Goal: Task Accomplishment & Management: Use online tool/utility

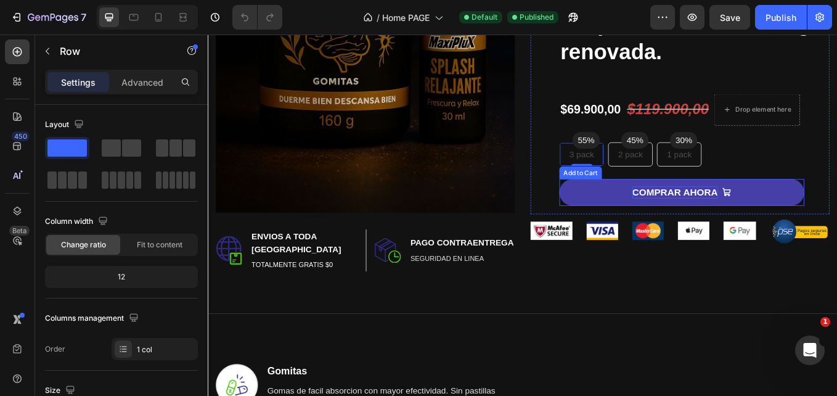
scroll to position [392, 0]
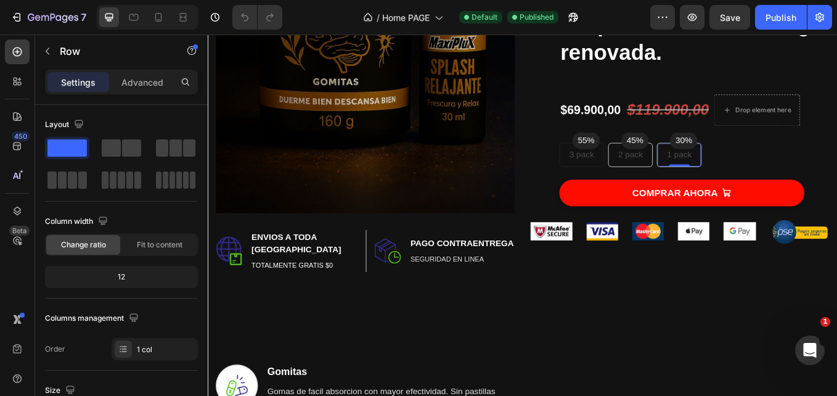
click at [777, 172] on div "1 pack Text block Row 0" at bounding box center [761, 175] width 52 height 28
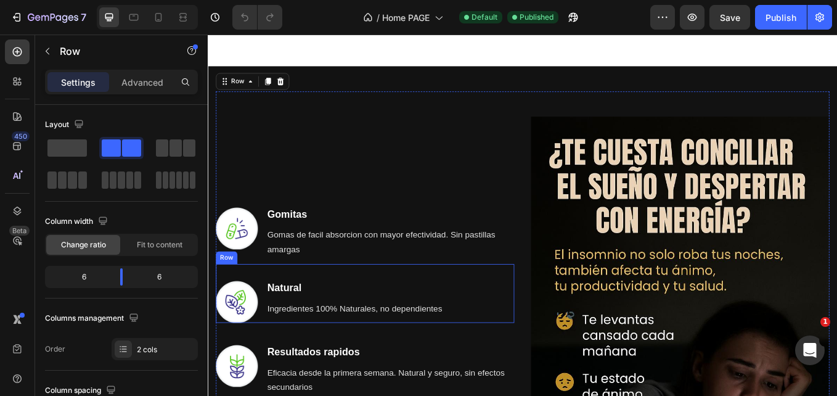
scroll to position [764, 0]
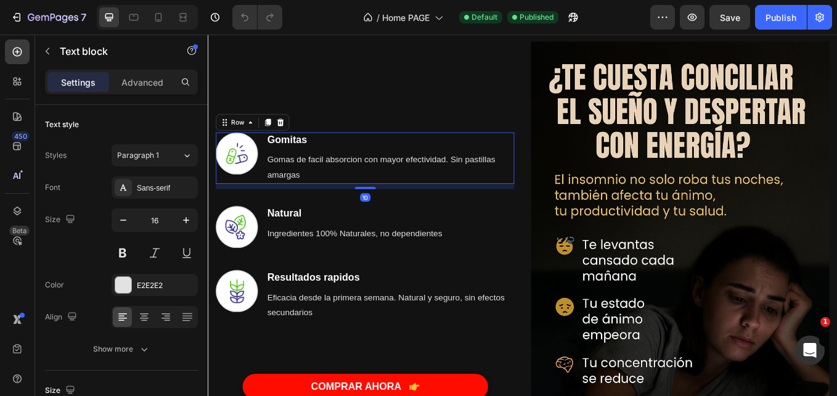
click at [272, 153] on div "Image Gomitas Heading Gomas de facil absorcion con mayor efectividad. Sin pasti…" at bounding box center [392, 306] width 351 height 526
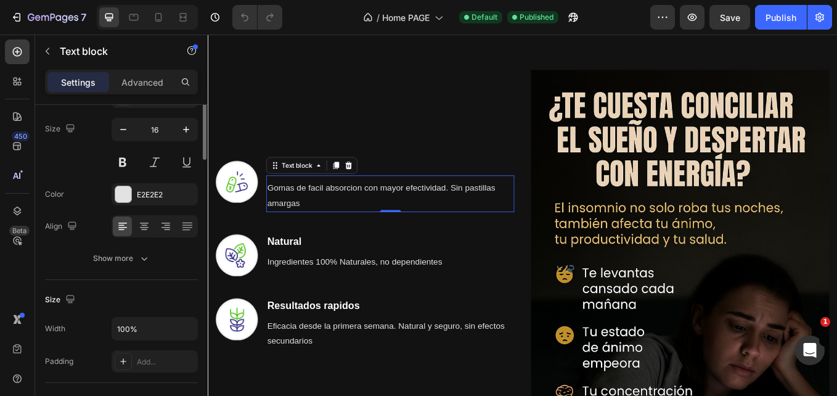
scroll to position [0, 0]
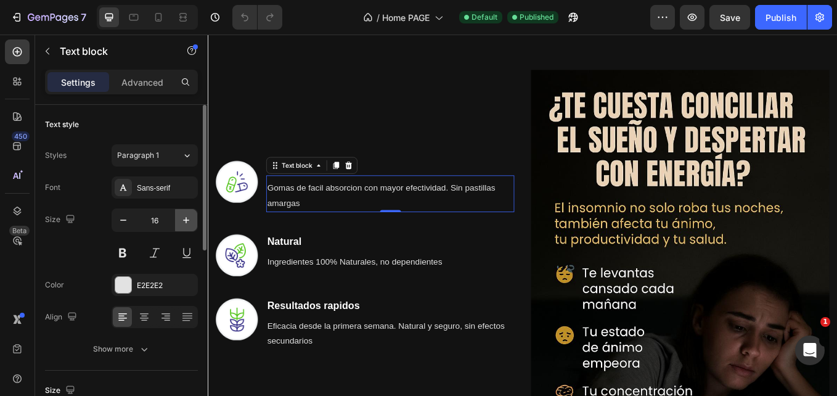
click at [187, 220] on icon "button" at bounding box center [186, 220] width 6 height 6
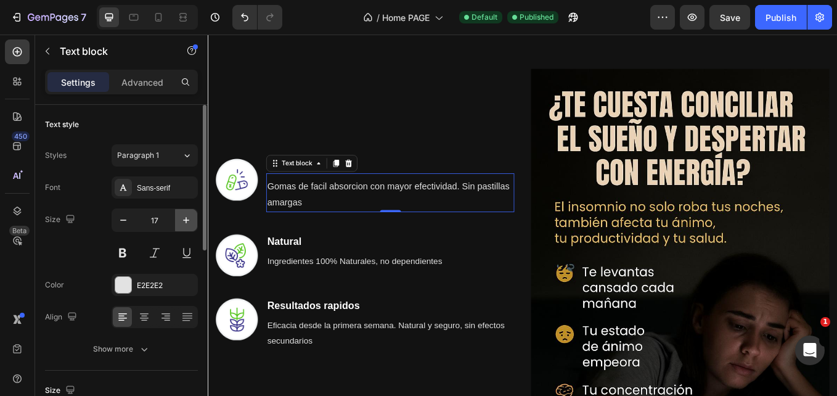
click at [187, 220] on icon "button" at bounding box center [186, 220] width 6 height 6
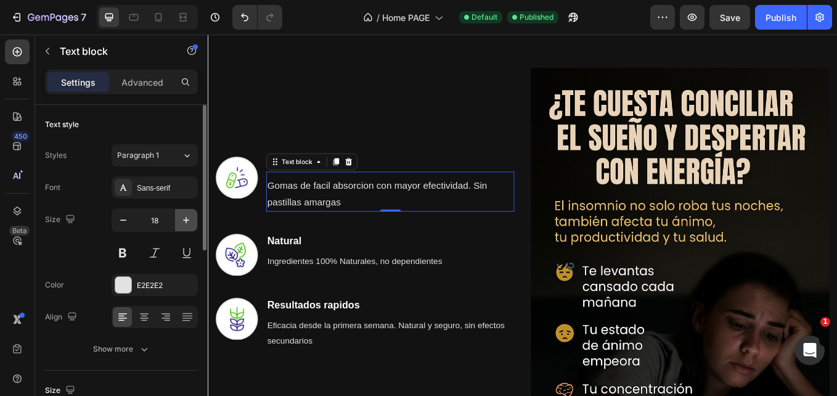
click at [193, 216] on button "button" at bounding box center [186, 220] width 22 height 22
type input "19"
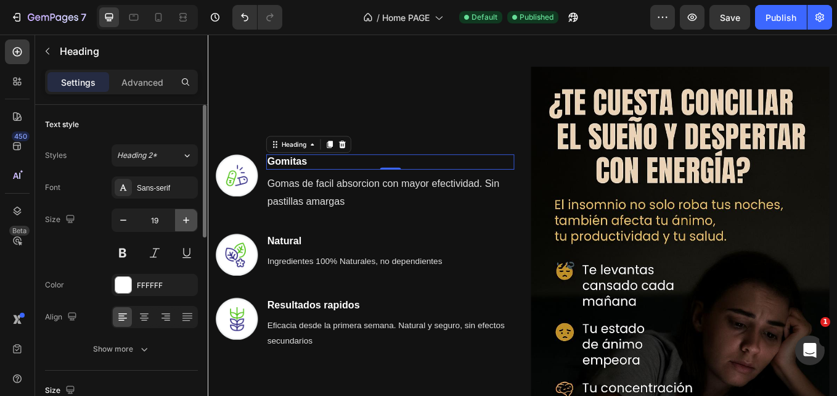
click at [192, 218] on icon "button" at bounding box center [186, 220] width 12 height 12
type input "22"
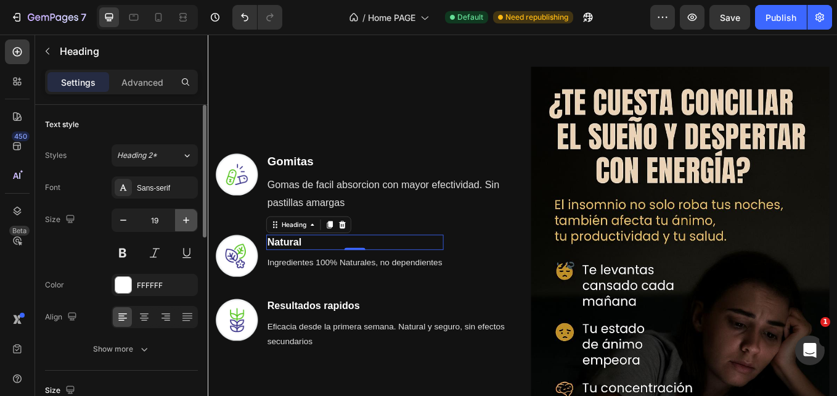
click at [183, 220] on icon "button" at bounding box center [186, 220] width 6 height 6
type input "22"
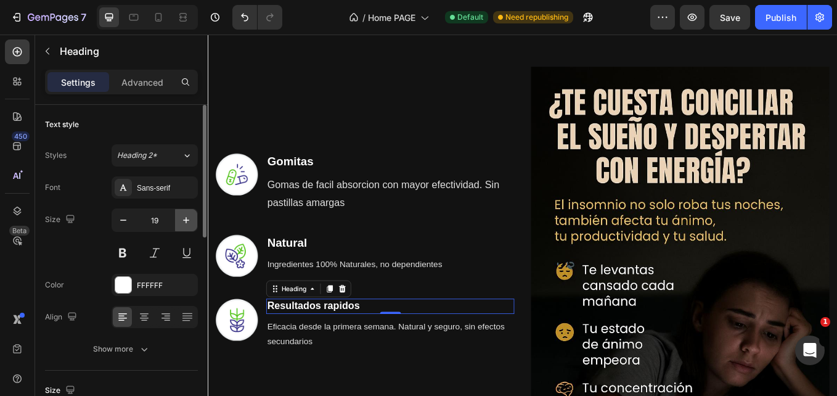
click at [190, 216] on icon "button" at bounding box center [186, 220] width 12 height 12
type input "22"
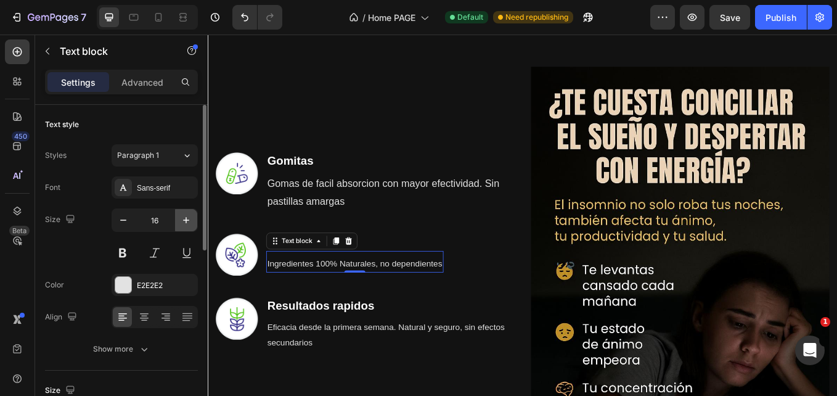
click at [189, 218] on icon "button" at bounding box center [186, 220] width 12 height 12
type input "19"
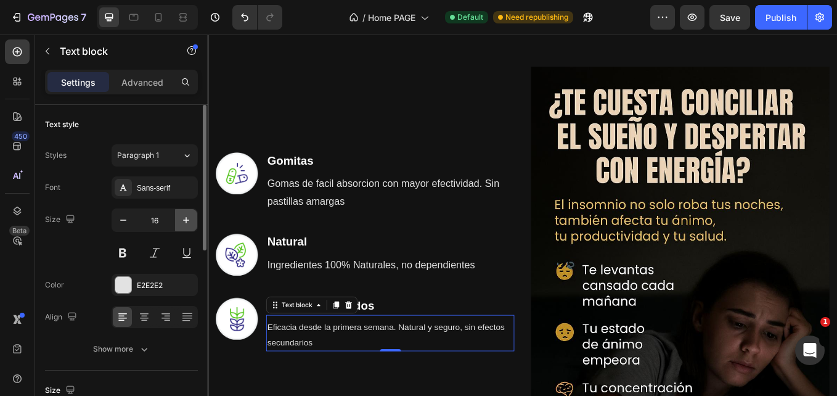
click at [191, 225] on icon "button" at bounding box center [186, 220] width 12 height 12
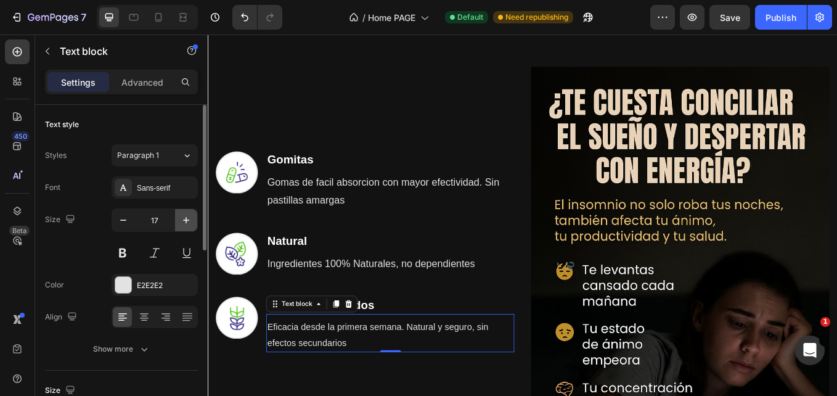
click at [191, 225] on icon "button" at bounding box center [186, 220] width 12 height 12
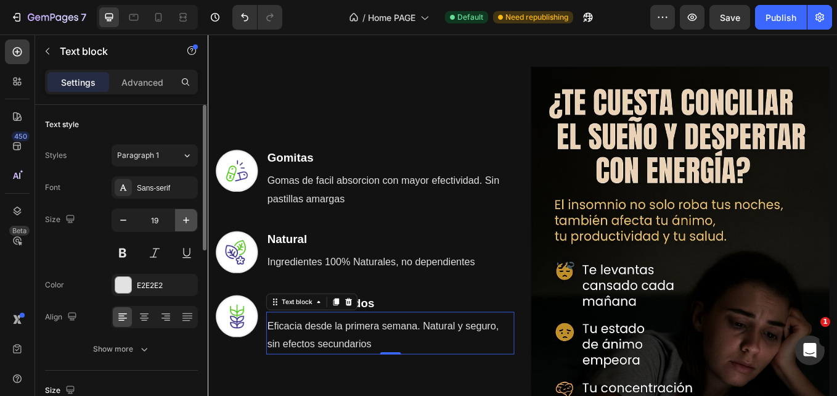
click at [191, 225] on icon "button" at bounding box center [186, 220] width 12 height 12
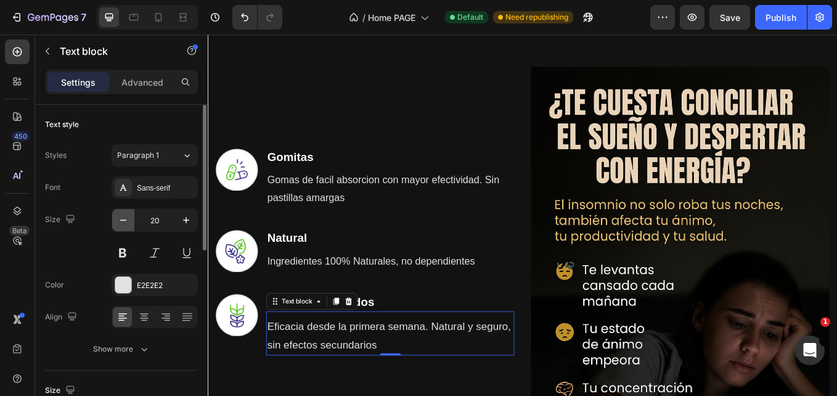
click at [129, 216] on icon "button" at bounding box center [123, 220] width 12 height 12
type input "19"
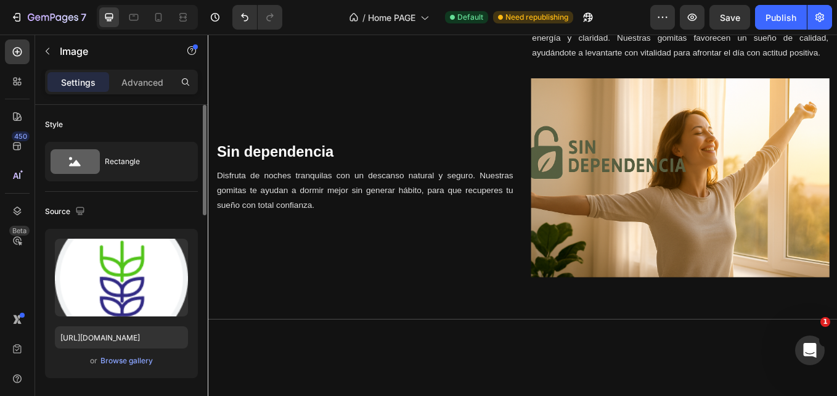
scroll to position [1630, 0]
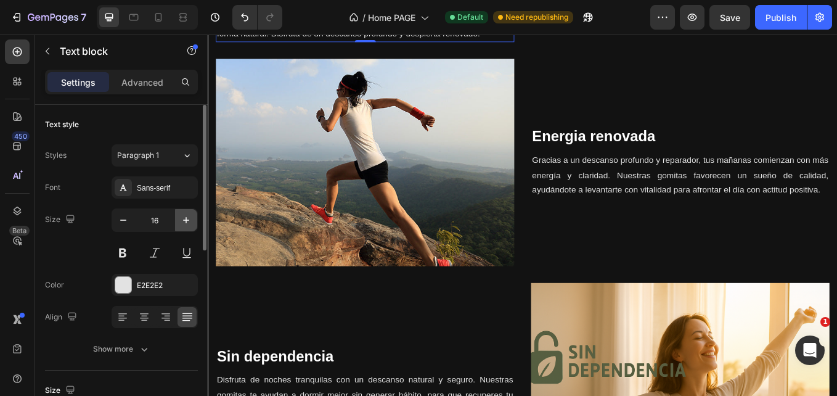
click at [190, 222] on icon "button" at bounding box center [186, 220] width 12 height 12
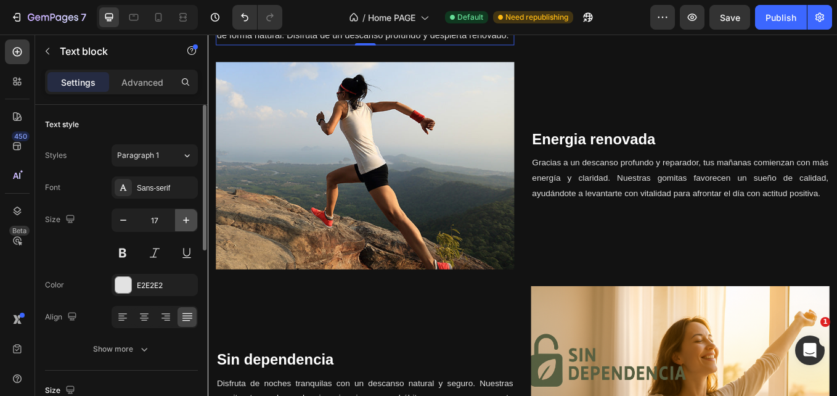
click at [190, 222] on icon "button" at bounding box center [186, 220] width 12 height 12
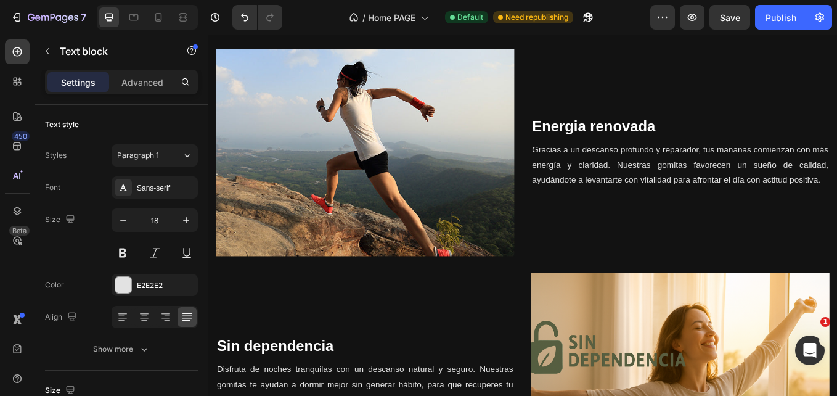
scroll to position [1669, 0]
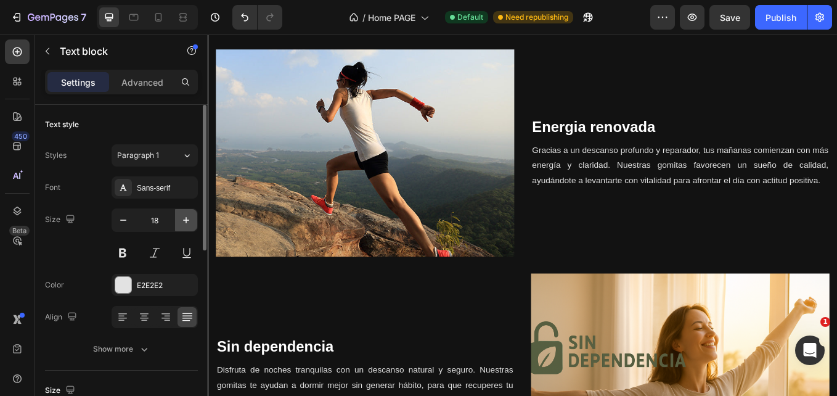
click at [188, 224] on icon "button" at bounding box center [186, 220] width 12 height 12
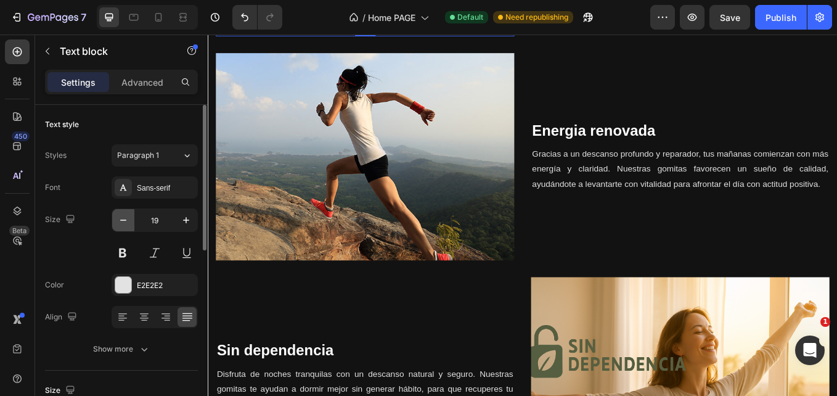
click at [121, 217] on icon "button" at bounding box center [123, 220] width 12 height 12
type input "18"
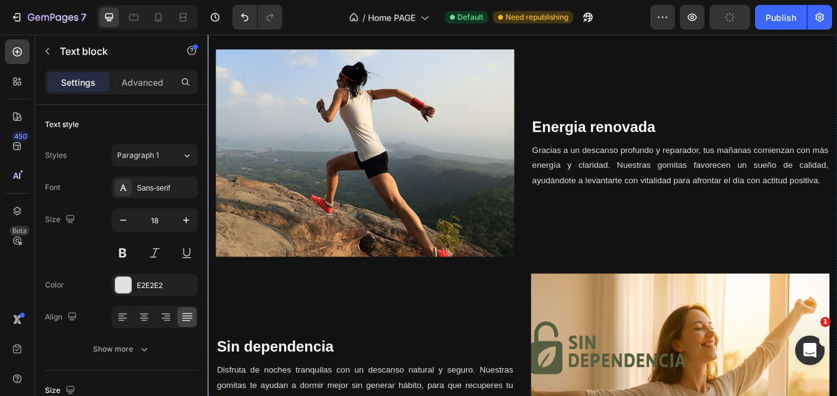
scroll to position [1700, 0]
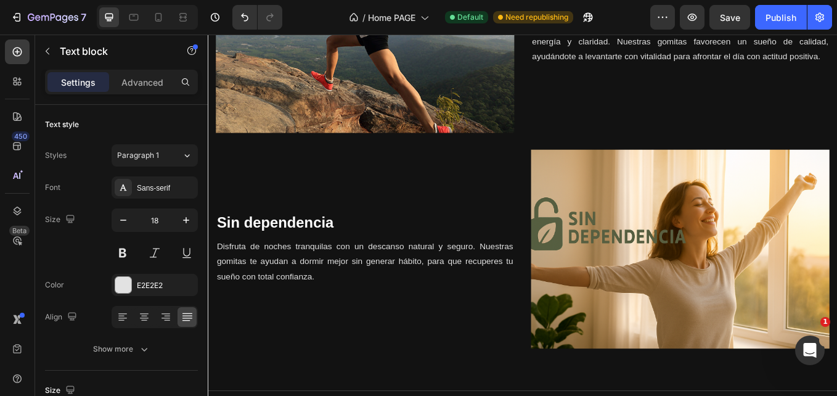
scroll to position [1773, 0]
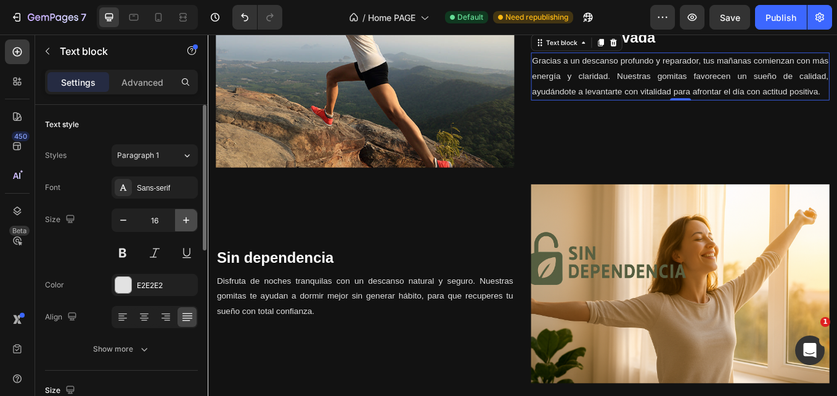
click at [186, 219] on icon "button" at bounding box center [186, 220] width 6 height 6
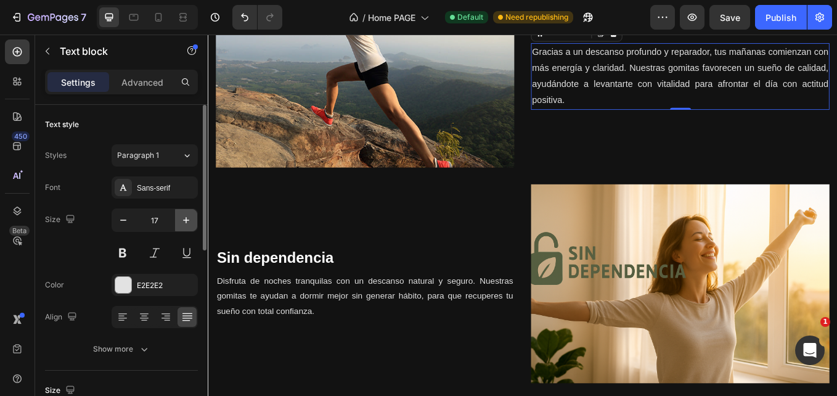
click at [186, 219] on icon "button" at bounding box center [186, 220] width 6 height 6
type input "18"
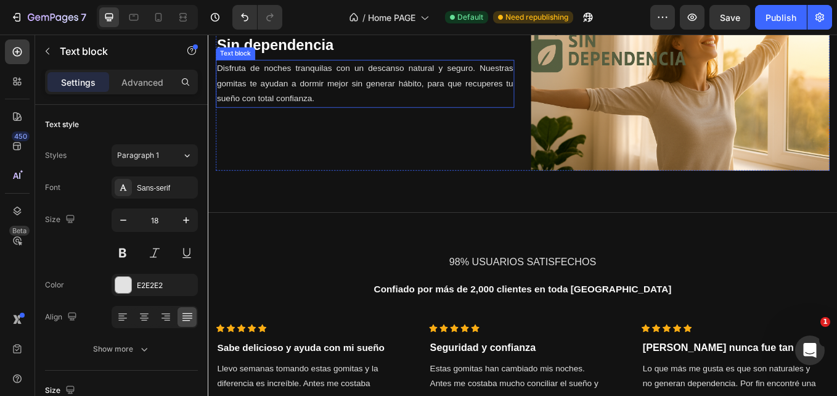
scroll to position [2068, 0]
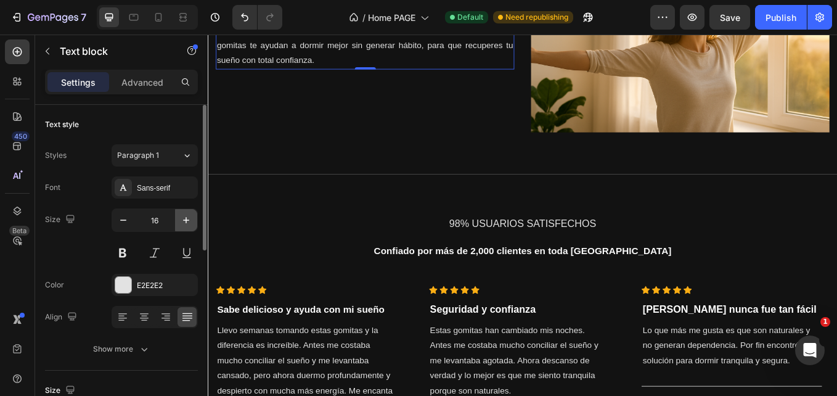
click at [186, 215] on icon "button" at bounding box center [186, 220] width 12 height 12
type input "18"
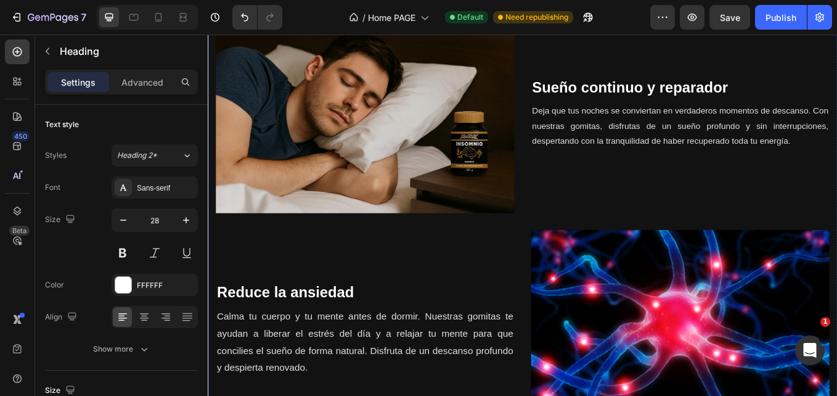
scroll to position [1448, 0]
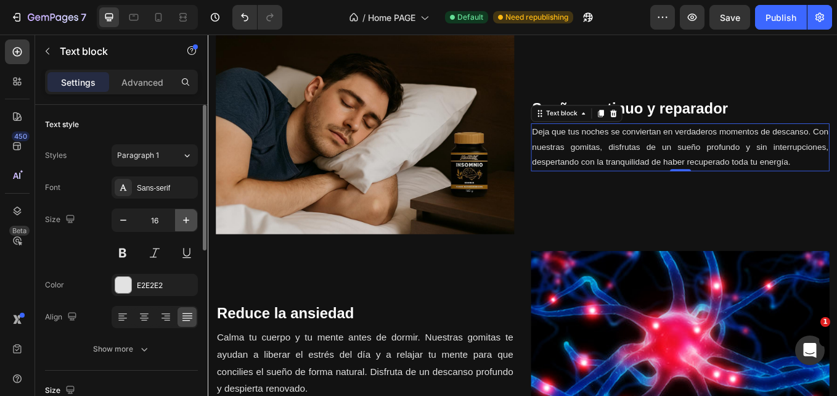
click at [191, 225] on icon "button" at bounding box center [186, 220] width 12 height 12
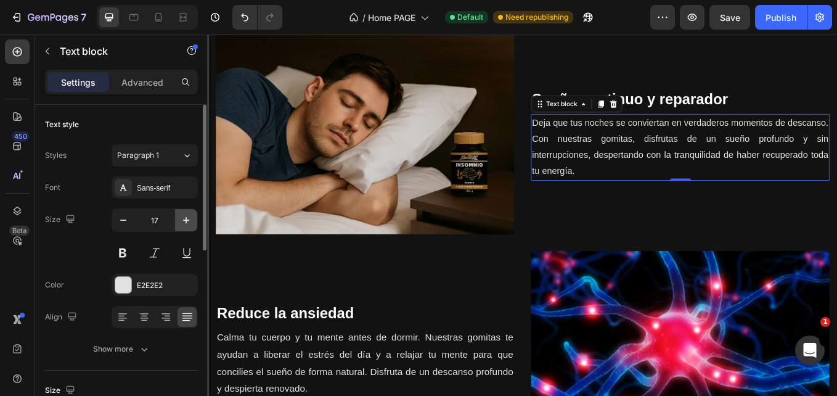
click at [191, 225] on icon "button" at bounding box center [186, 220] width 12 height 12
type input "18"
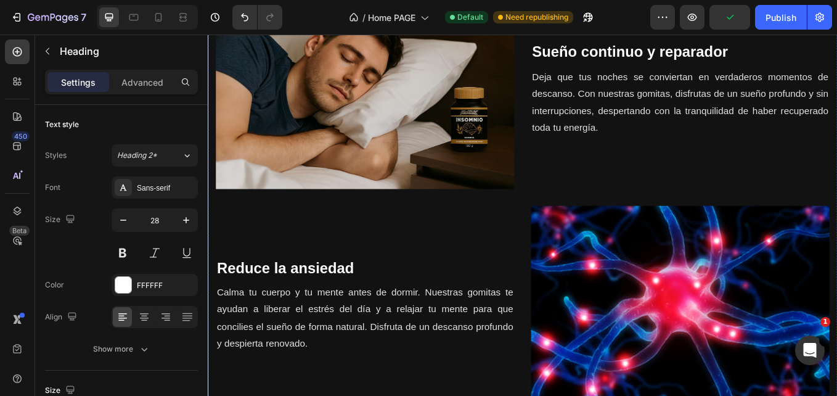
scroll to position [1350, 0]
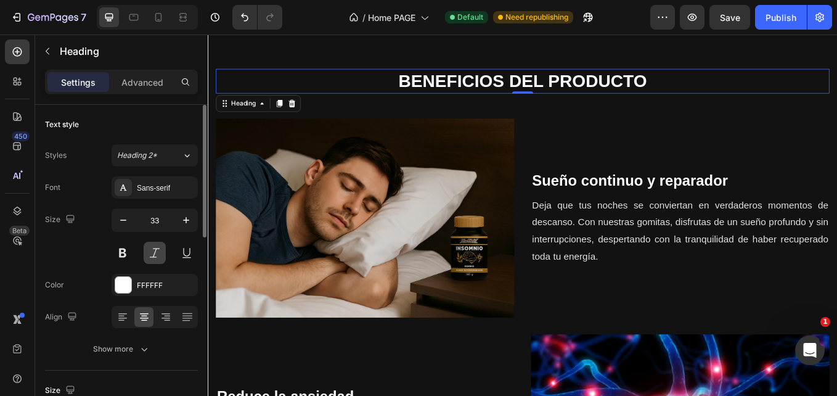
click at [157, 257] on button at bounding box center [155, 253] width 22 height 22
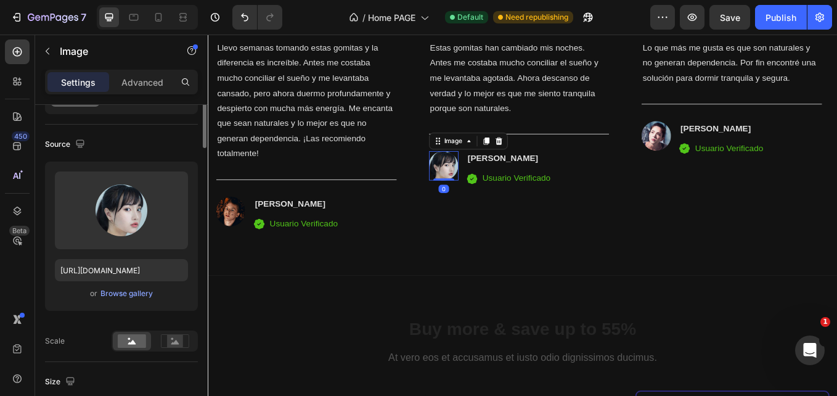
scroll to position [0, 0]
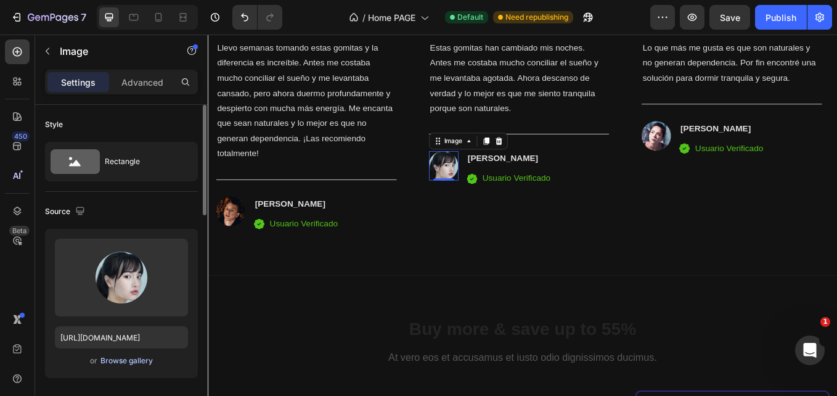
click at [136, 362] on div "Browse gallery" at bounding box center [126, 360] width 52 height 11
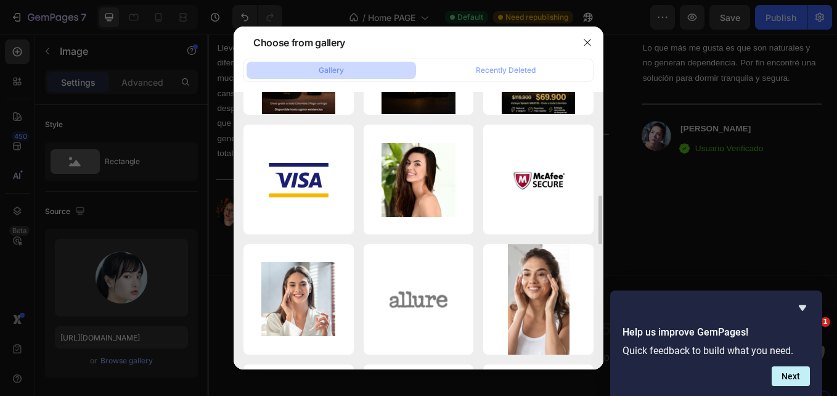
scroll to position [576, 0]
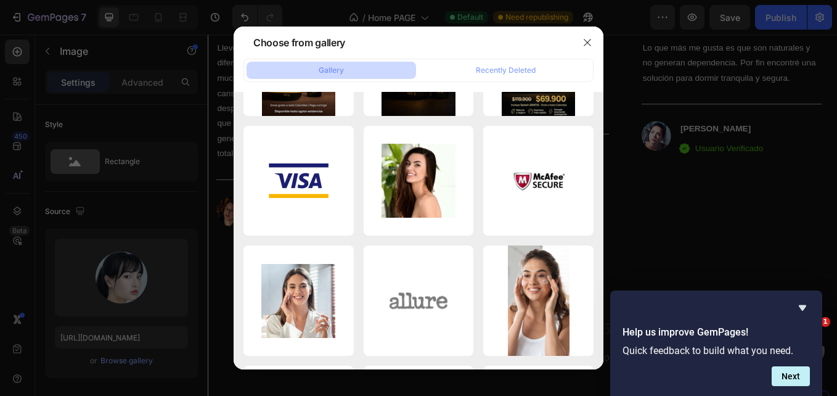
click at [664, 234] on div at bounding box center [418, 198] width 837 height 396
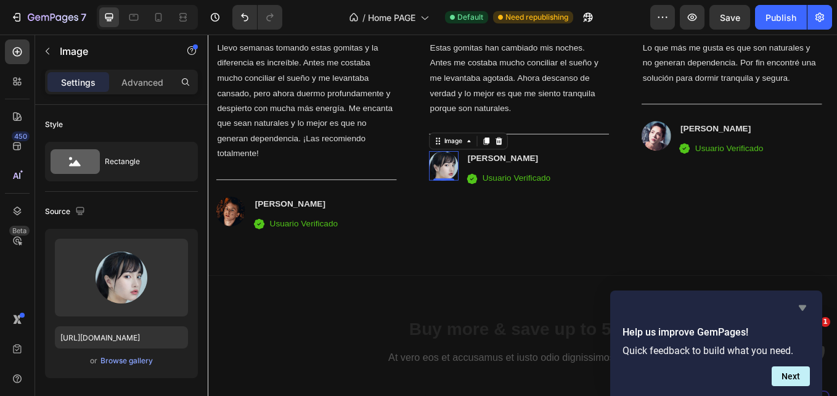
click at [806, 308] on icon "Hide survey" at bounding box center [802, 307] width 15 height 15
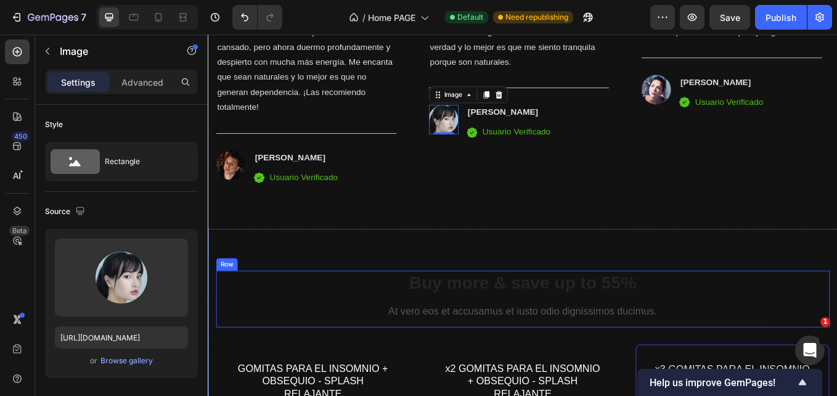
scroll to position [2713, 0]
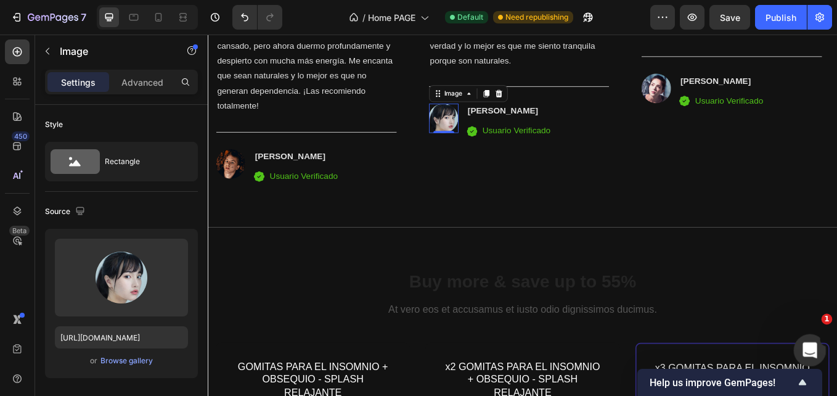
click at [803, 341] on icon "Abrir Intercom Messenger" at bounding box center [808, 348] width 20 height 20
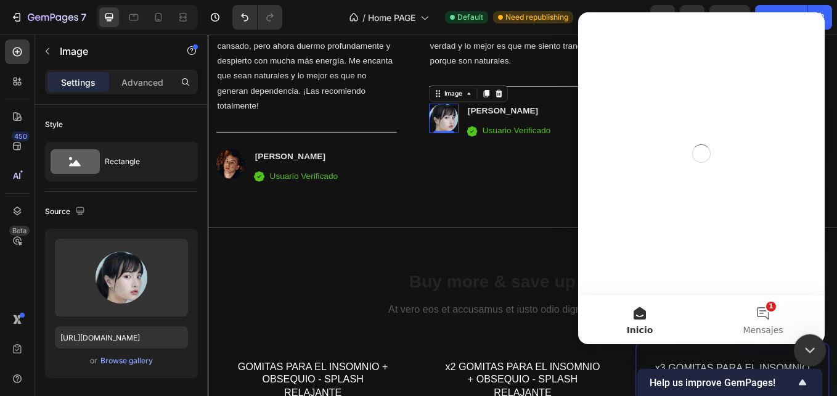
scroll to position [0, 0]
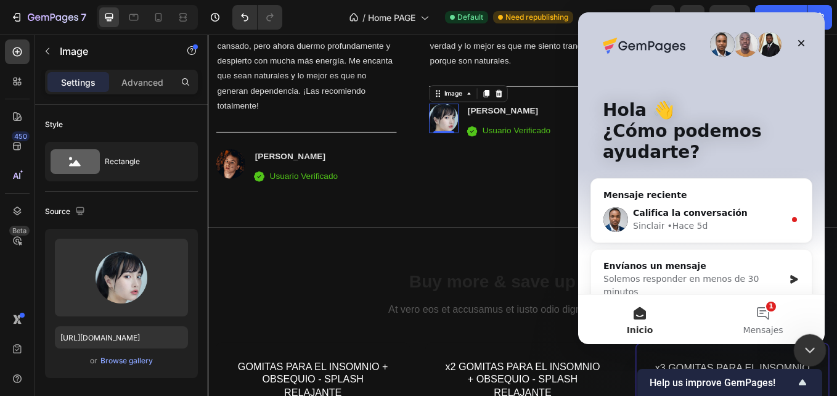
click at [814, 343] on icon "Cerrar Intercom Messenger" at bounding box center [808, 348] width 15 height 15
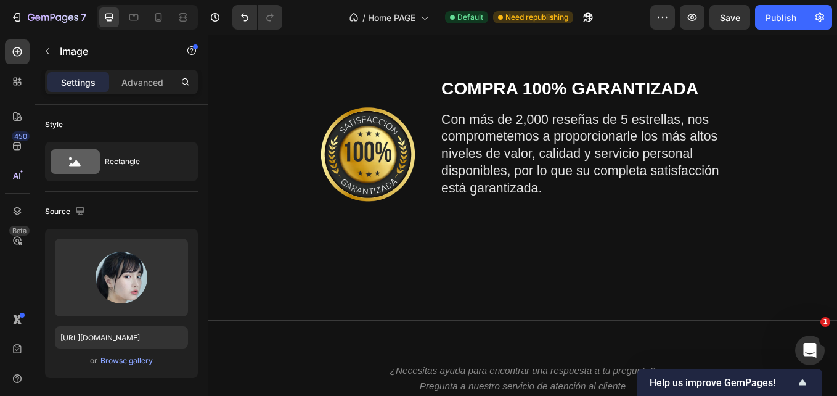
scroll to position [4356, 0]
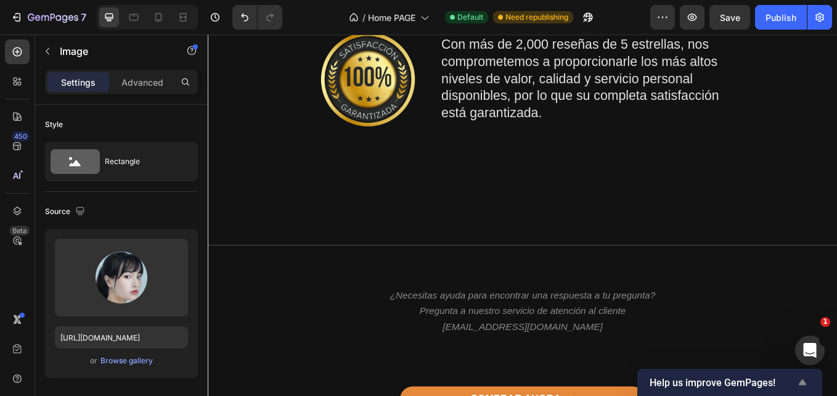
click at [796, 385] on icon "Show survey - Help us improve GemPages!" at bounding box center [802, 382] width 15 height 15
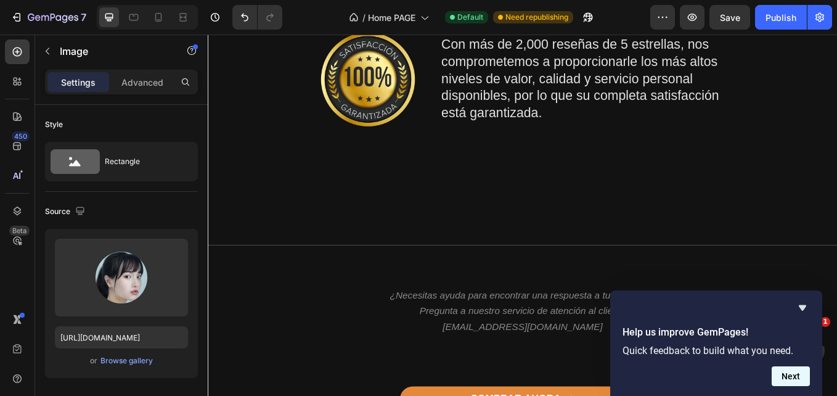
click at [788, 378] on button "Next" at bounding box center [791, 376] width 38 height 20
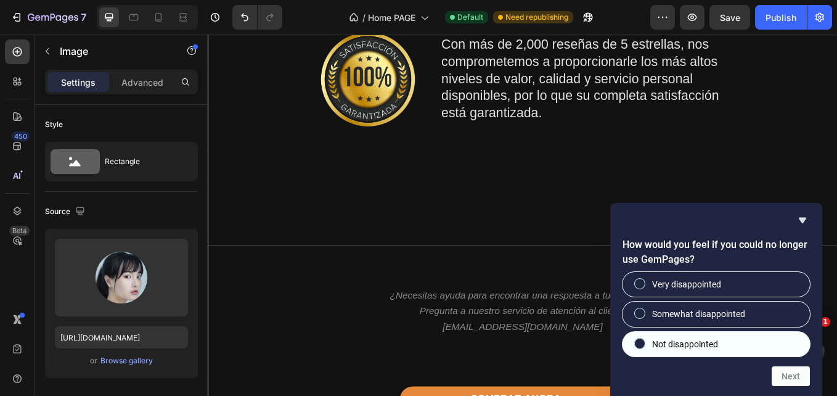
click at [757, 346] on label "Not disappointed" at bounding box center [716, 344] width 187 height 25
click at [644, 346] on input "Not disappointed" at bounding box center [640, 343] width 8 height 8
radio input "true"
click at [783, 376] on button "Next" at bounding box center [791, 376] width 38 height 20
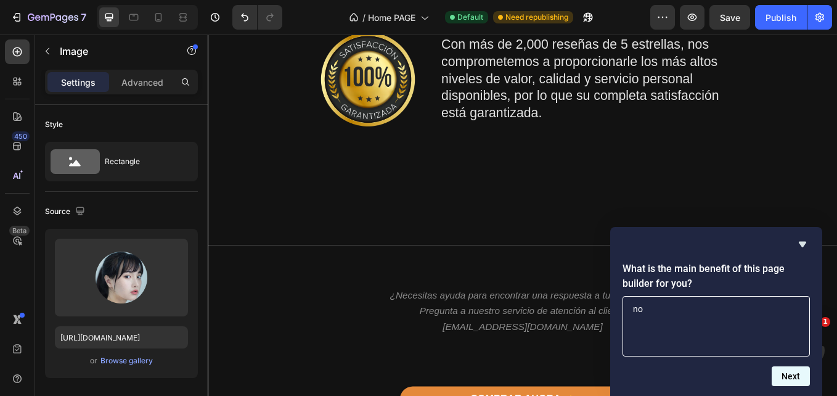
type textarea "no"
click at [785, 375] on button "Next" at bounding box center [791, 376] width 38 height 20
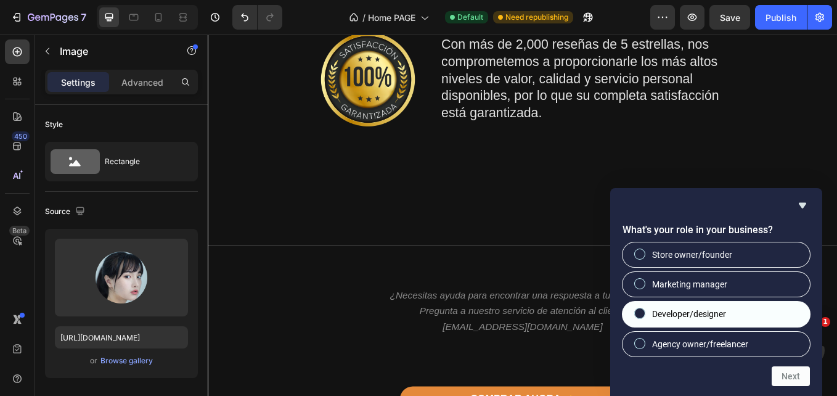
click at [764, 305] on label "Developer/designer" at bounding box center [716, 313] width 187 height 25
click at [644, 309] on input "Developer/designer" at bounding box center [640, 313] width 8 height 8
radio input "true"
click at [774, 373] on button "Next" at bounding box center [791, 376] width 38 height 20
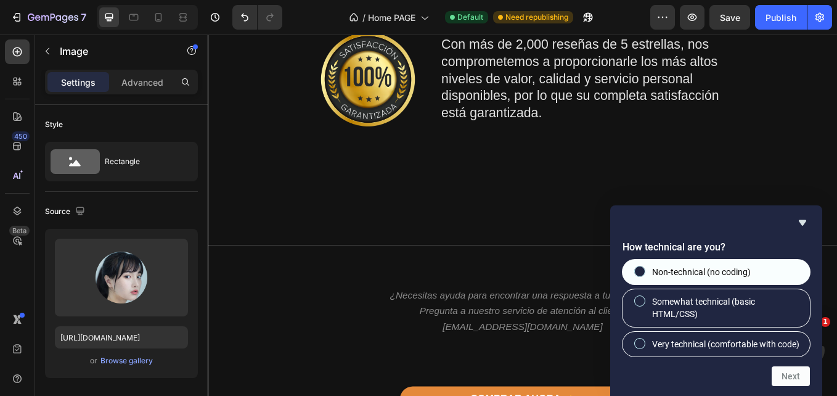
click at [755, 263] on label "Non-technical (no coding)" at bounding box center [716, 272] width 187 height 25
click at [644, 267] on input "Non-technical (no coding)" at bounding box center [640, 271] width 8 height 8
radio input "true"
click at [782, 382] on button "Next" at bounding box center [791, 376] width 38 height 20
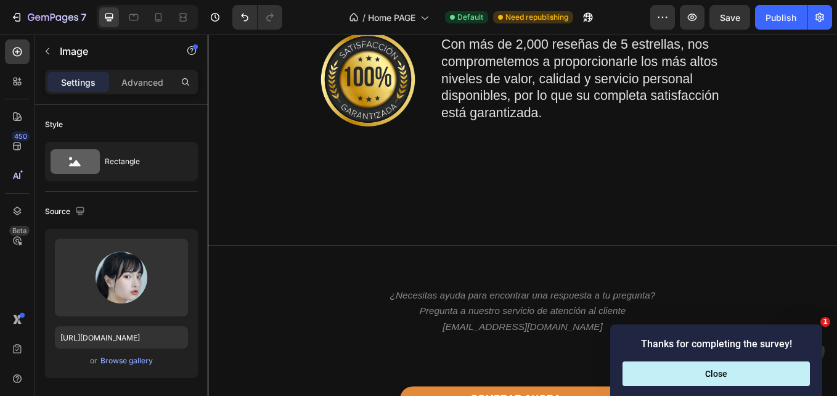
click at [782, 382] on button "Close" at bounding box center [716, 373] width 187 height 25
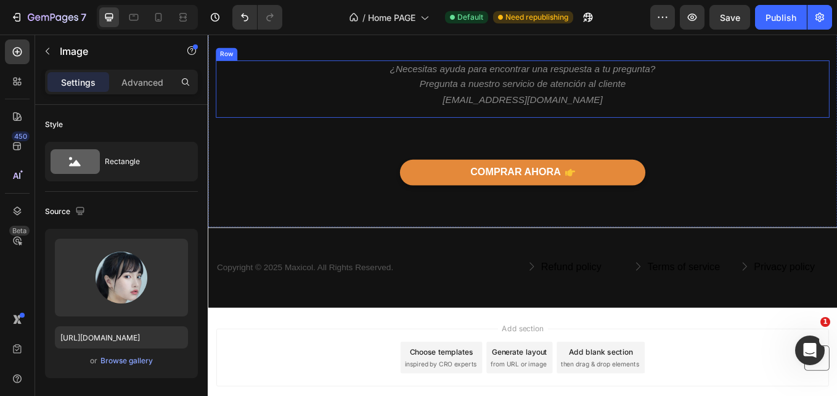
scroll to position [4622, 0]
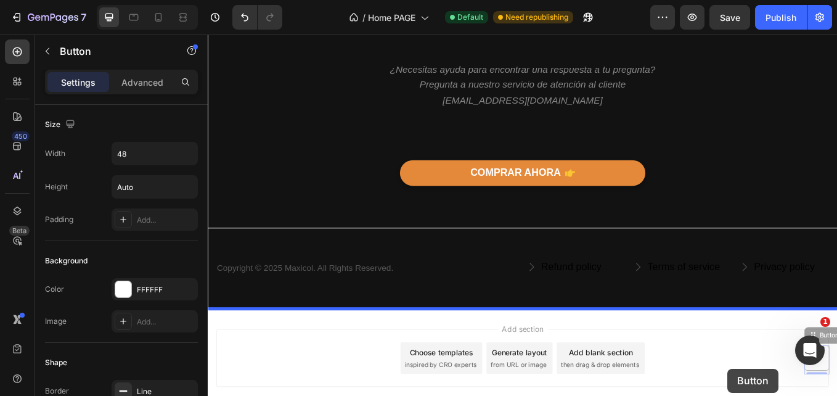
scroll to position [4696, 0]
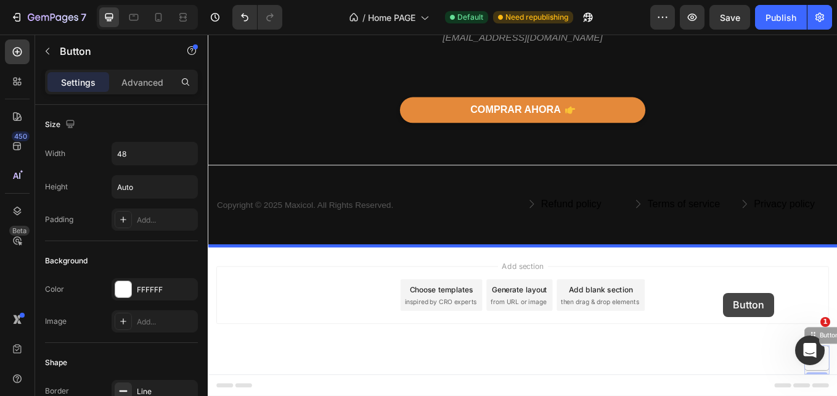
drag, startPoint x: 906, startPoint y: 425, endPoint x: 813, endPoint y: 335, distance: 129.5
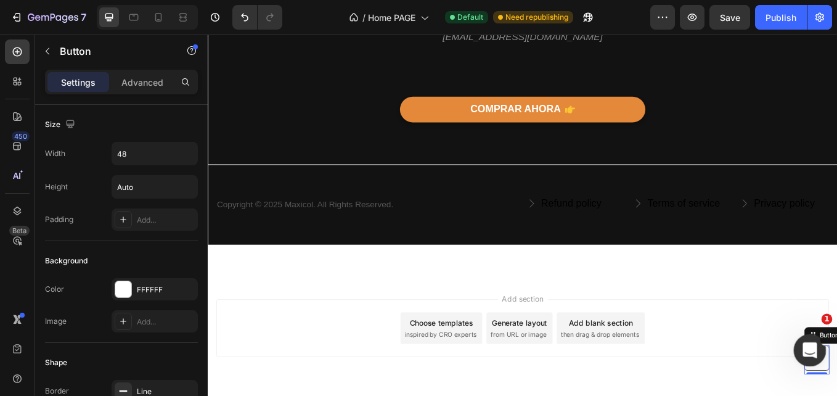
drag, startPoint x: 816, startPoint y: 344, endPoint x: 810, endPoint y: 290, distance: 54.5
click at [810, 333] on html at bounding box center [808, 348] width 30 height 30
drag, startPoint x: 811, startPoint y: 354, endPoint x: 785, endPoint y: 226, distance: 131.5
click at [793, 333] on html at bounding box center [808, 348] width 30 height 30
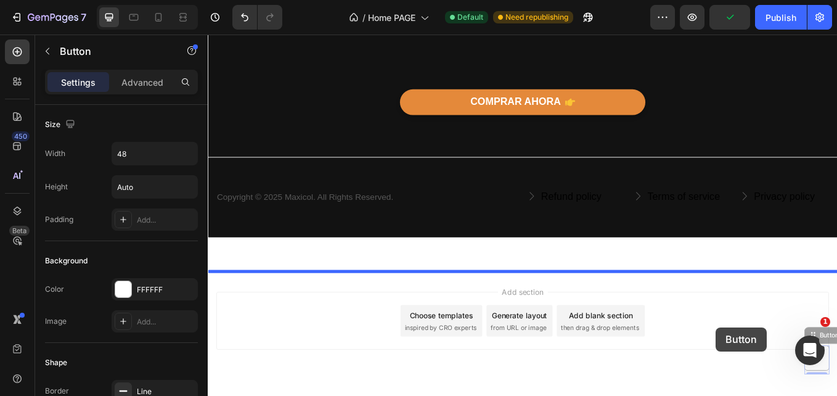
scroll to position [4736, 0]
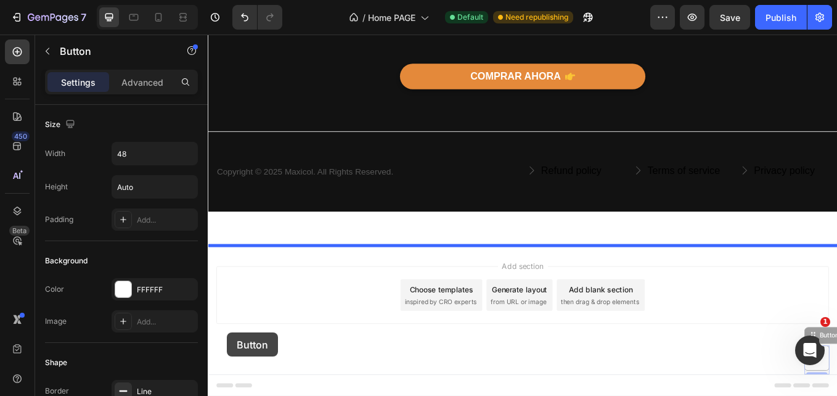
drag, startPoint x: 1010, startPoint y: 369, endPoint x: 227, endPoint y: 385, distance: 782.4
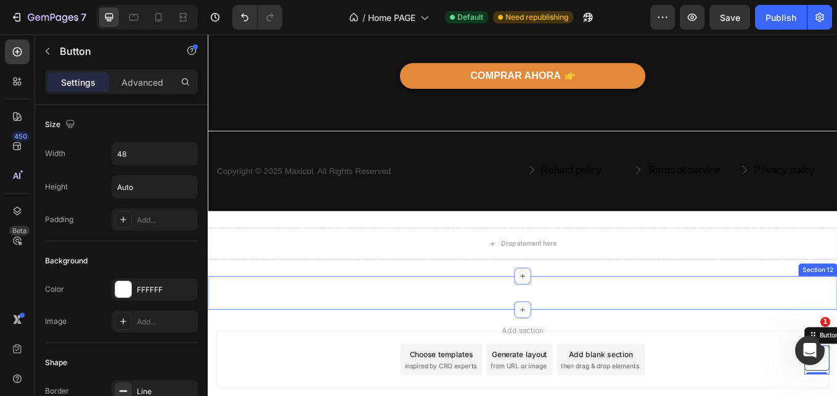
scroll to position [4812, 0]
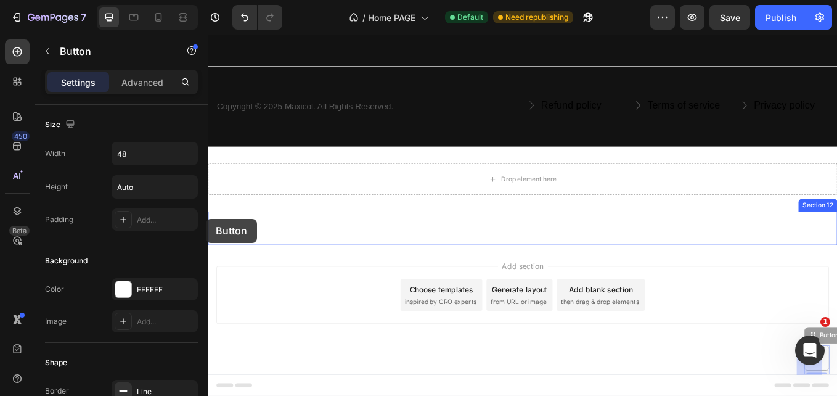
drag, startPoint x: 920, startPoint y: 382, endPoint x: 414, endPoint y: 253, distance: 522.8
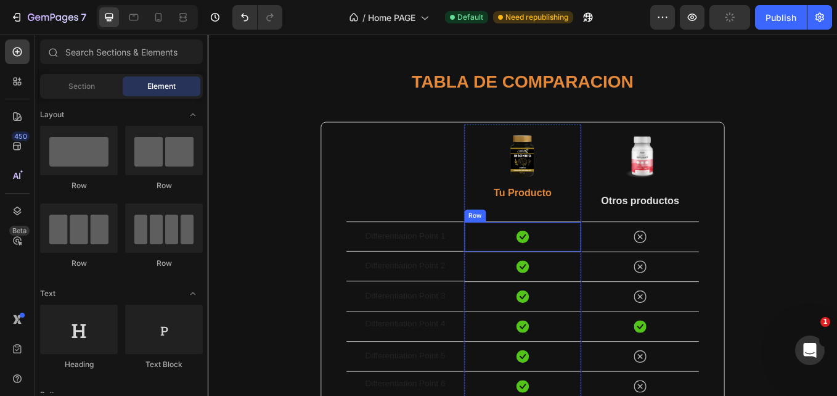
scroll to position [3629, 0]
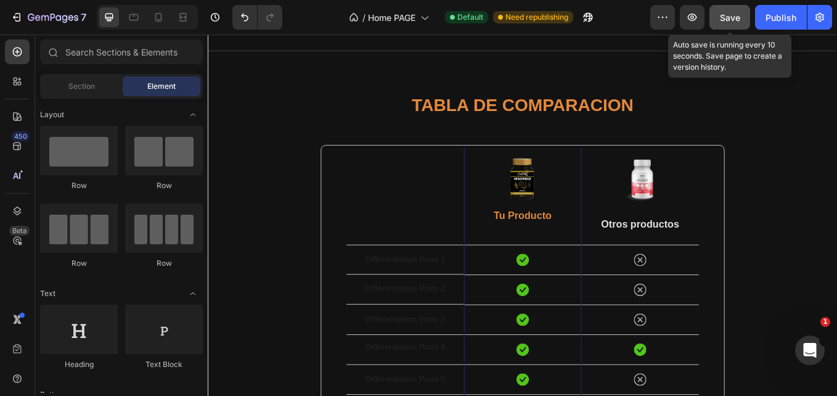
click at [739, 17] on span "Save" at bounding box center [730, 17] width 20 height 10
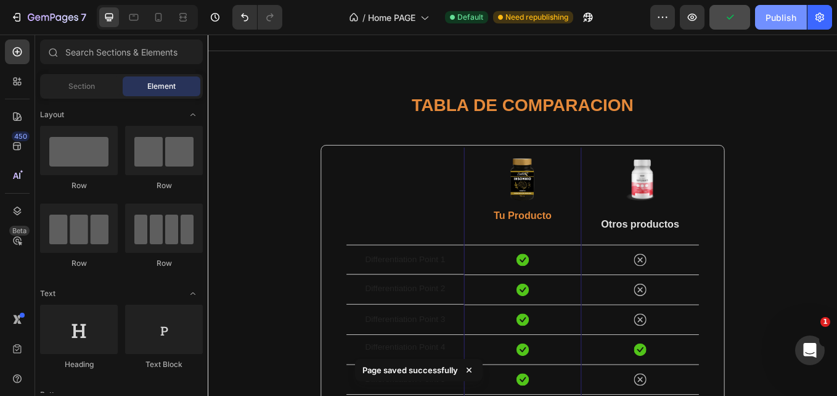
click at [777, 23] on div "Publish" at bounding box center [781, 17] width 31 height 13
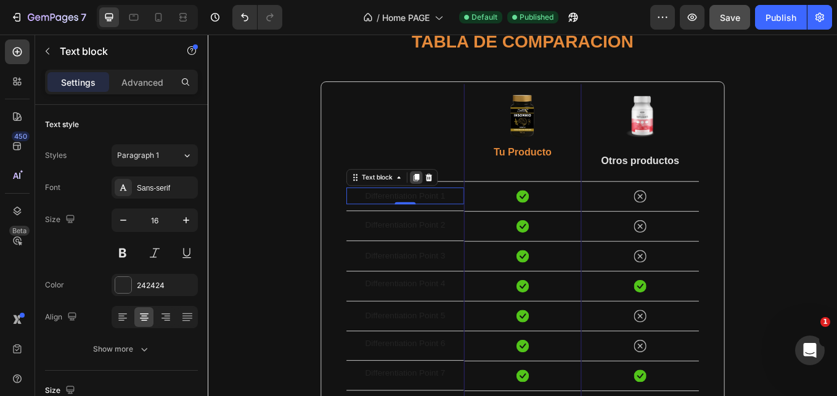
scroll to position [3680, 0]
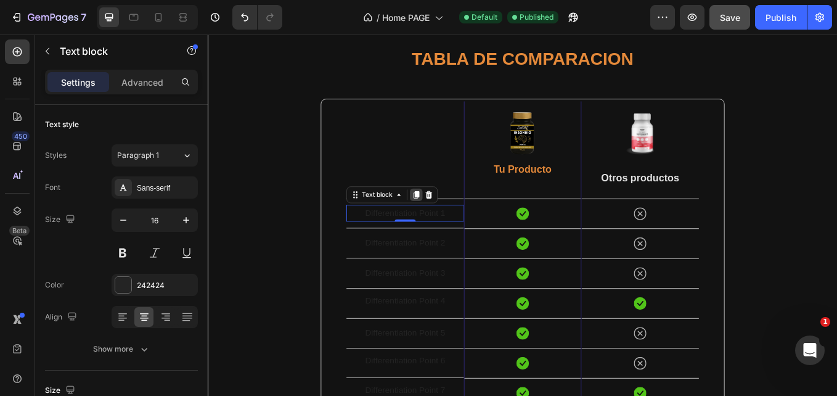
click at [449, 221] on icon at bounding box center [452, 222] width 7 height 9
click at [448, 235] on p "Differentiation Point 1" at bounding box center [440, 244] width 136 height 18
click at [242, 18] on icon "Undo/Redo" at bounding box center [245, 17] width 12 height 12
click at [469, 246] on p "Differentiation Point 1" at bounding box center [440, 244] width 136 height 18
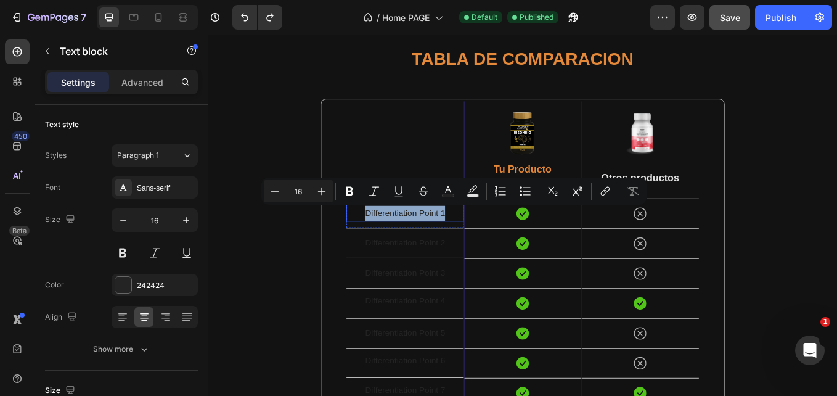
click at [469, 246] on p "Differentiation Point 1" at bounding box center [440, 244] width 136 height 18
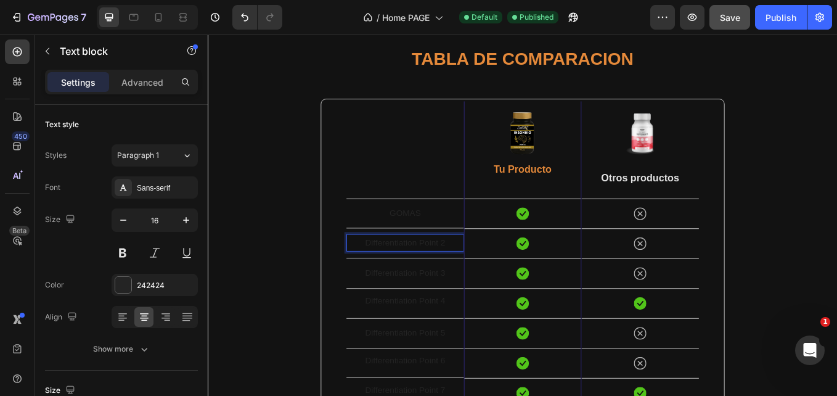
click at [474, 277] on div "GOMAS Text block Row Differentiation Point 2 Text block 0 Row Differentiation P…" at bounding box center [439, 311] width 138 height 403
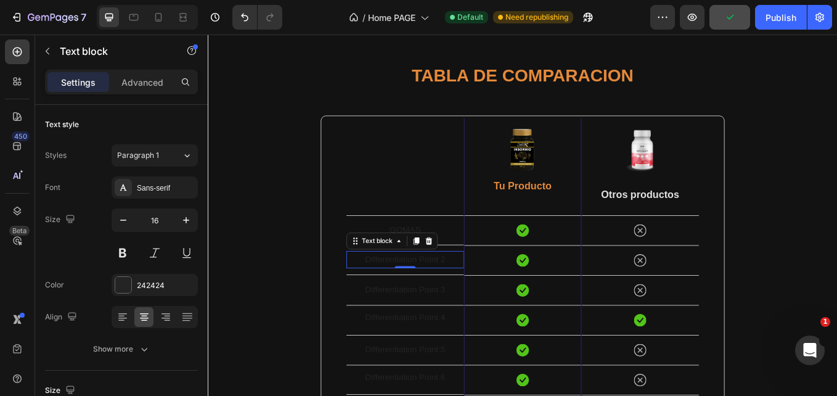
click at [476, 288] on div "Differentiation Point 2" at bounding box center [439, 298] width 138 height 20
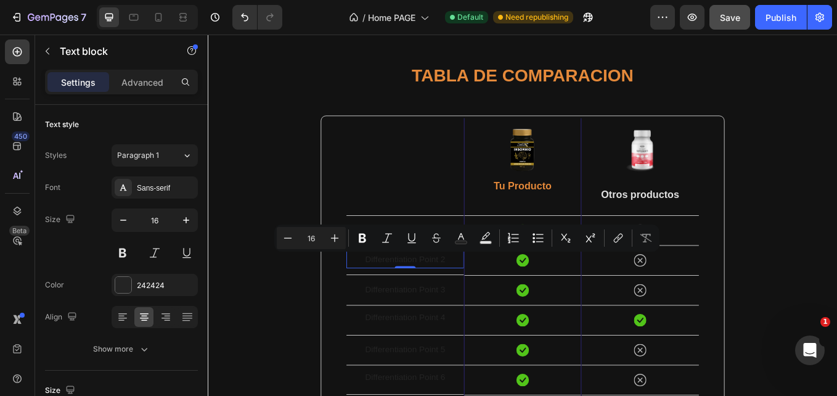
click at [470, 294] on p "Differentiation Point 2" at bounding box center [440, 299] width 136 height 18
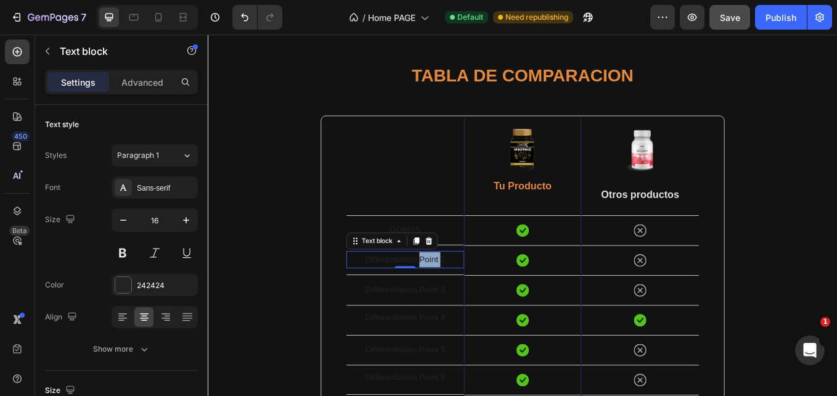
click at [470, 294] on p "Differentiation Point 2" at bounding box center [440, 299] width 136 height 18
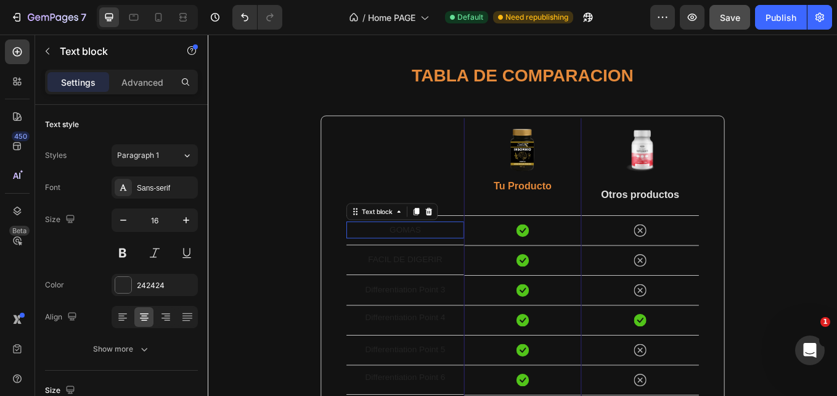
click at [438, 259] on p "GOMAS" at bounding box center [440, 264] width 136 height 18
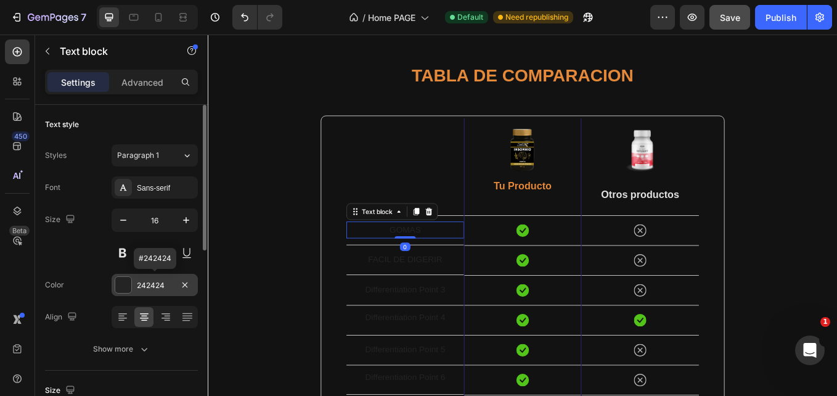
click at [146, 284] on div "242424" at bounding box center [155, 285] width 36 height 11
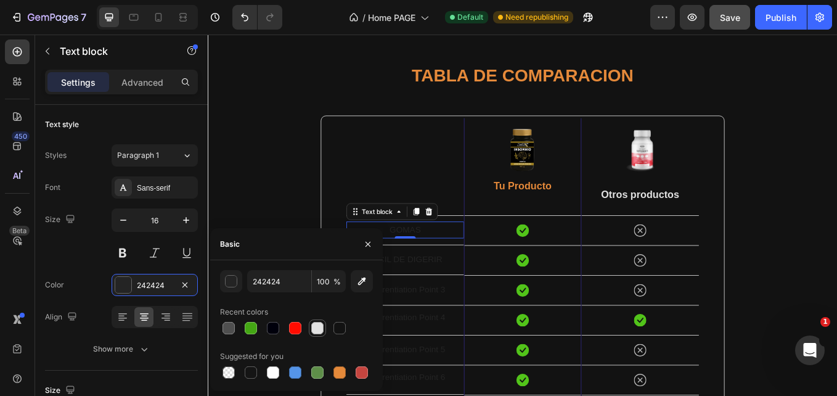
click at [315, 331] on div at bounding box center [317, 328] width 12 height 12
type input "E2E2E2"
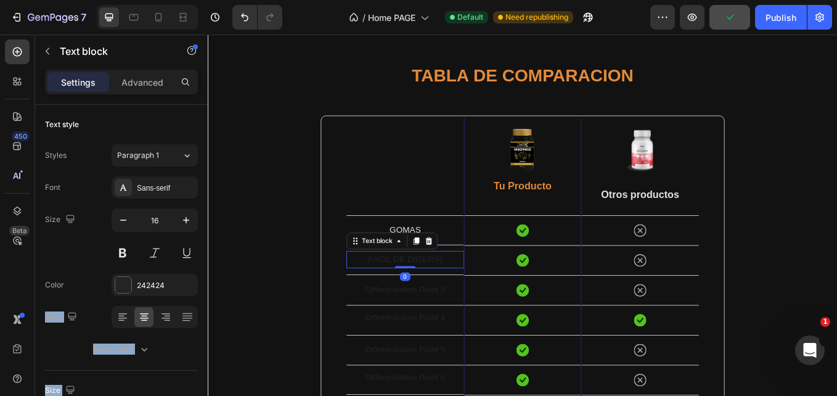
drag, startPoint x: 337, startPoint y: 324, endPoint x: 266, endPoint y: 377, distance: 89.0
click at [123, 284] on div at bounding box center [123, 285] width 16 height 16
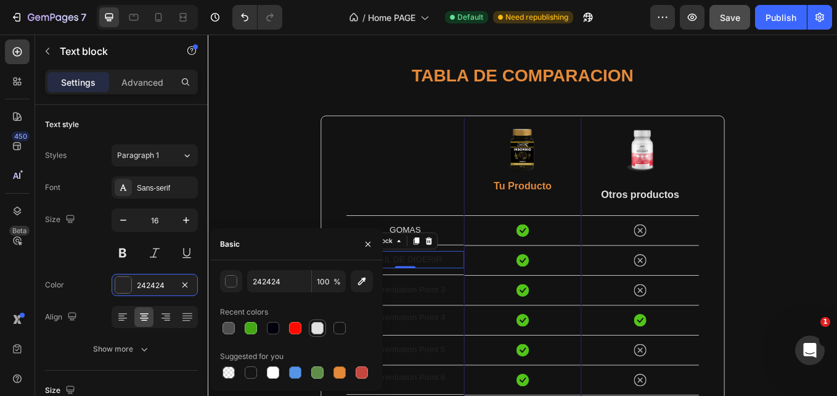
click at [323, 327] on div at bounding box center [317, 328] width 12 height 12
type input "E2E2E2"
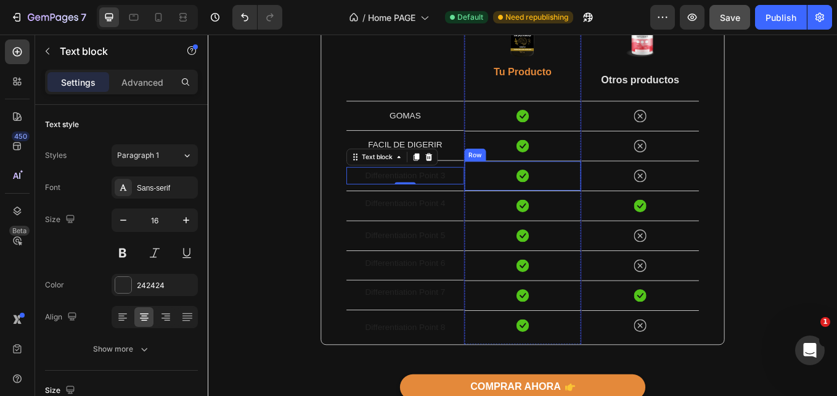
scroll to position [3775, 0]
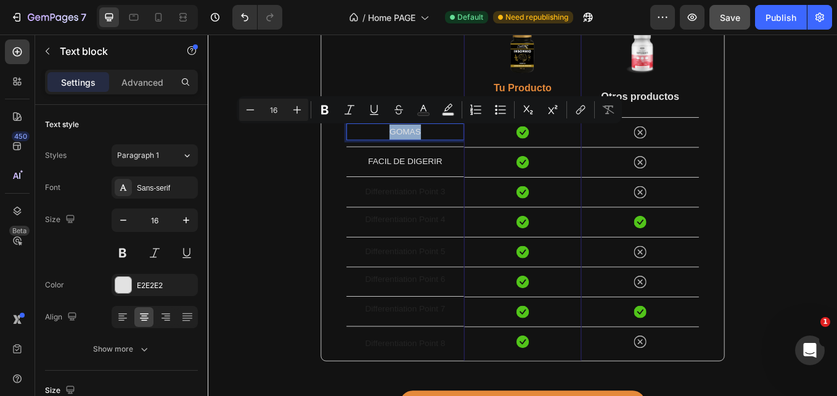
click at [484, 155] on p "GOMAS" at bounding box center [440, 149] width 136 height 18
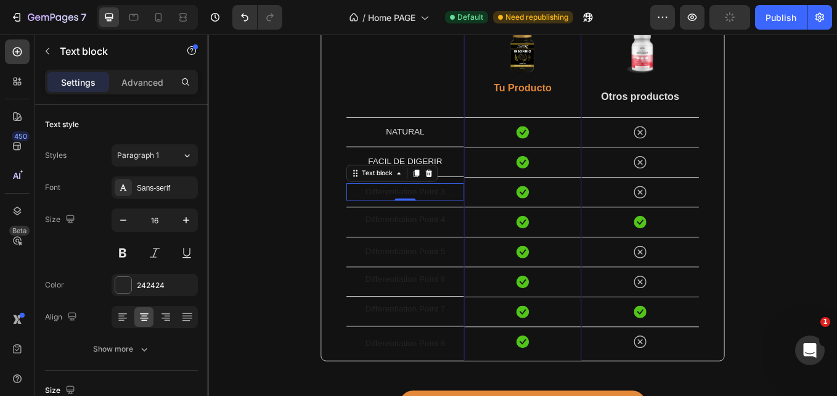
scroll to position [3755, 0]
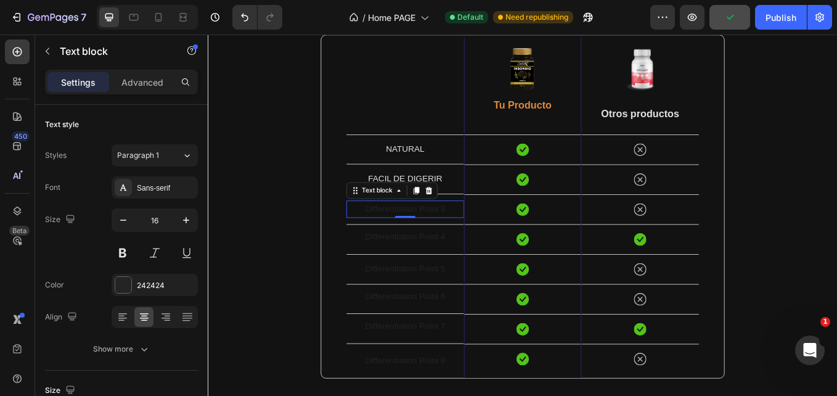
click at [482, 238] on p "Differentiation Point 3" at bounding box center [440, 240] width 136 height 18
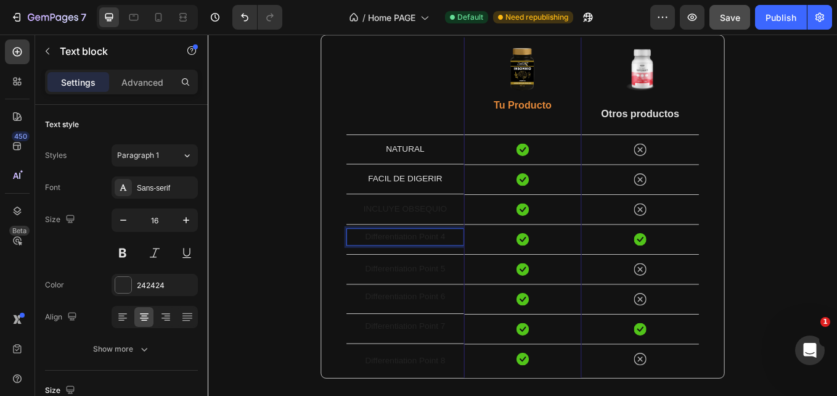
click at [419, 268] on p "Differentiation Point 4" at bounding box center [440, 272] width 136 height 18
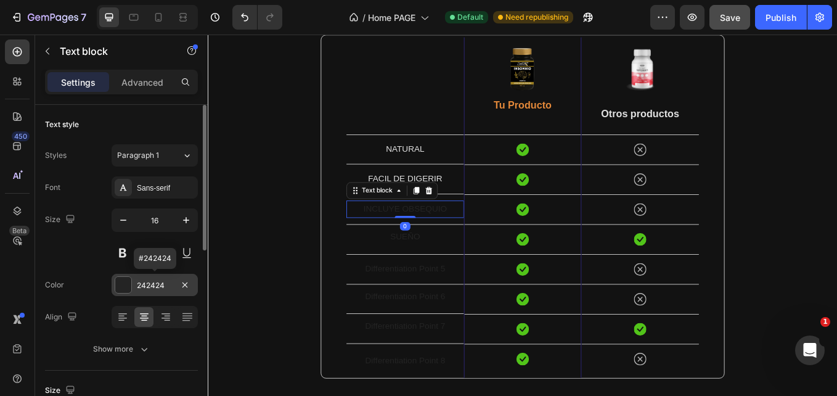
click at [133, 284] on div "242424" at bounding box center [155, 285] width 86 height 22
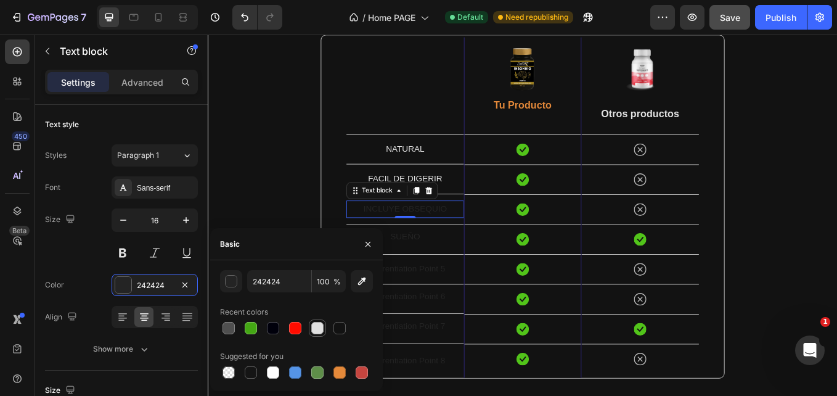
click at [320, 327] on div at bounding box center [317, 328] width 12 height 12
type input "E2E2E2"
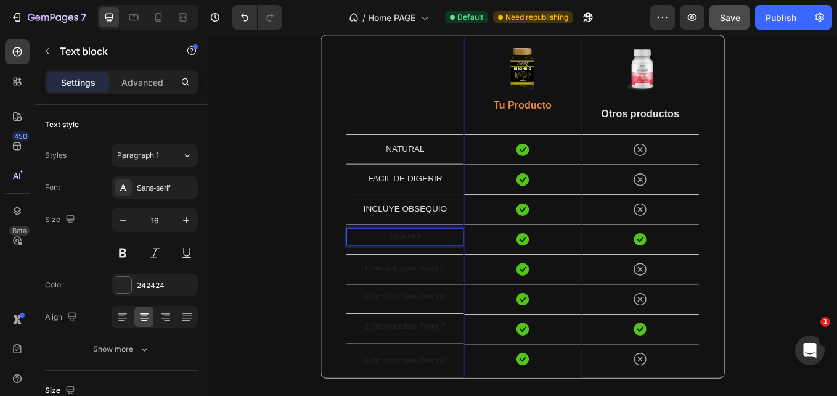
click at [461, 277] on p "SUEÑO" at bounding box center [440, 272] width 136 height 18
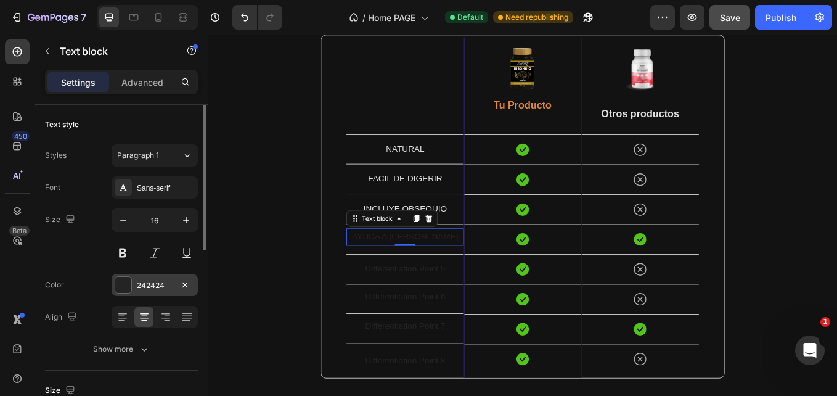
click at [129, 286] on div at bounding box center [123, 285] width 16 height 16
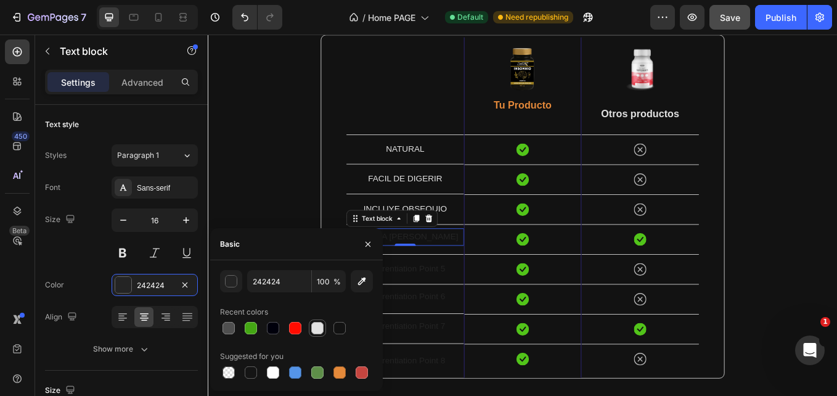
click at [323, 325] on div at bounding box center [317, 328] width 12 height 12
type input "E2E2E2"
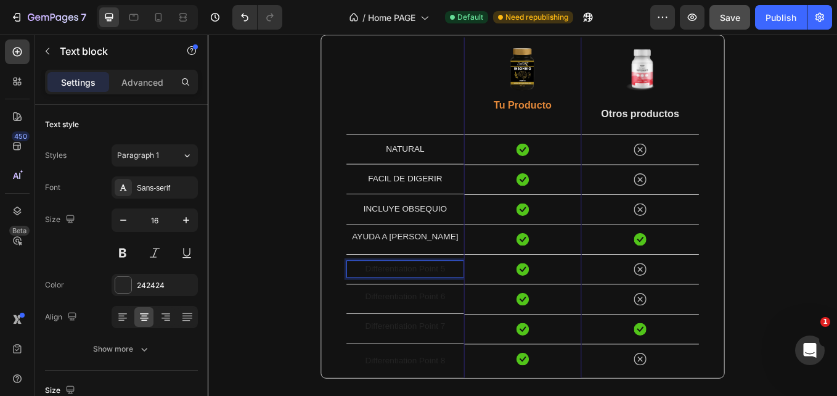
click at [473, 311] on p "Differentiation Point 5" at bounding box center [440, 310] width 136 height 18
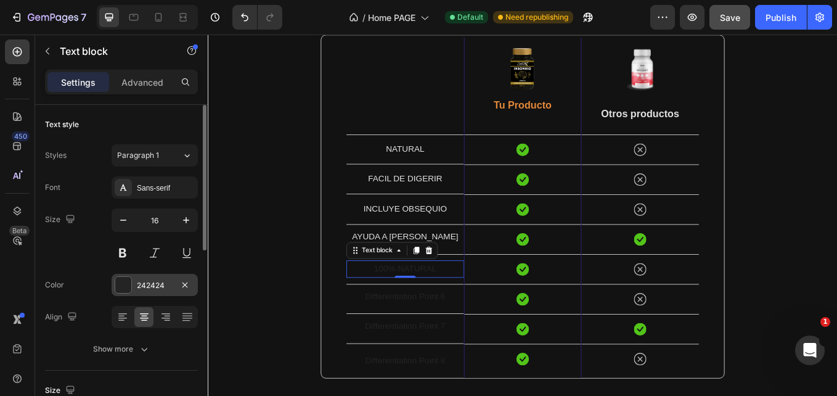
click at [128, 283] on div at bounding box center [123, 285] width 16 height 16
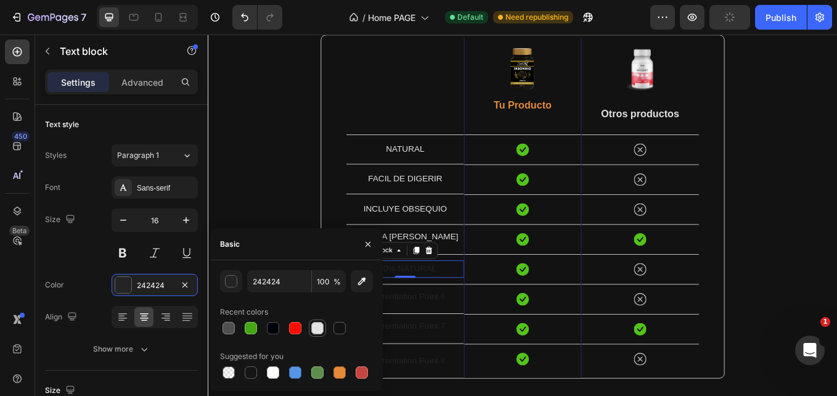
click at [309, 330] on div at bounding box center [317, 327] width 17 height 17
type input "E2E2E2"
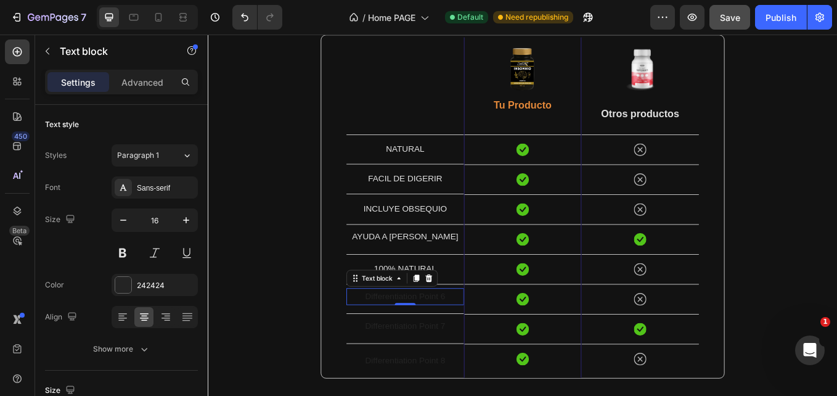
scroll to position [3735, 0]
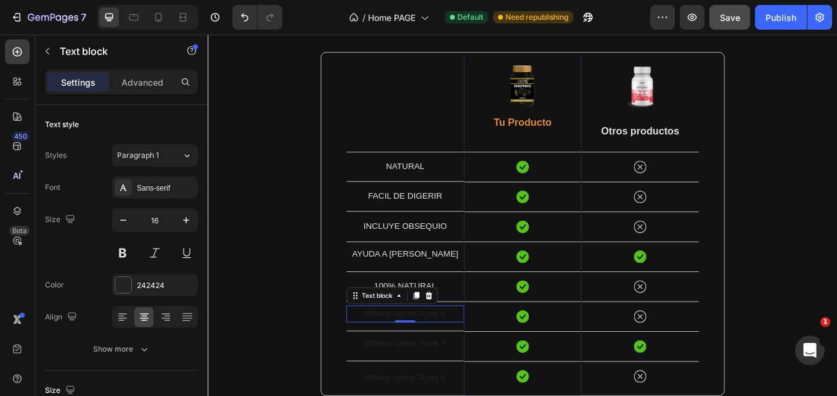
click at [466, 343] on icon at bounding box center [467, 341] width 10 height 10
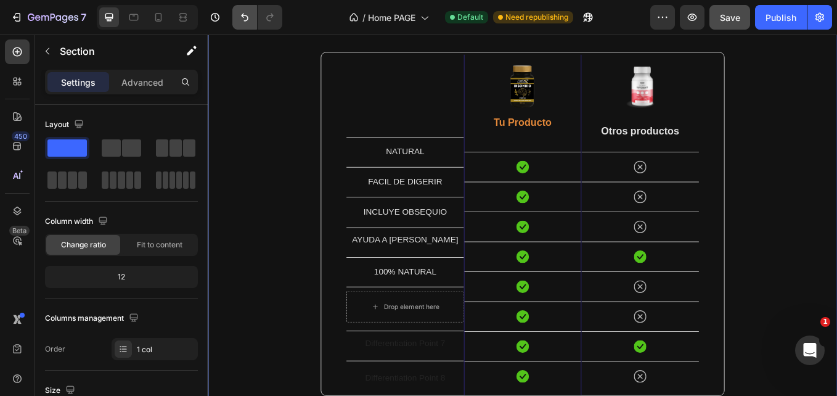
click at [242, 24] on button "Undo/Redo" at bounding box center [244, 17] width 25 height 25
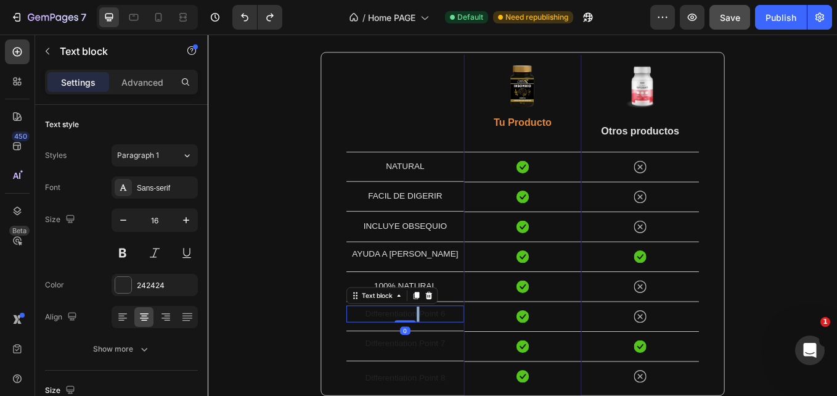
scroll to position [3714, 0]
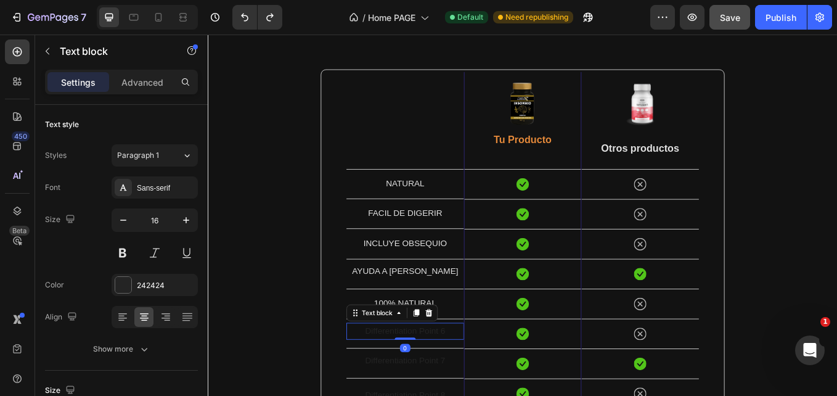
click at [448, 367] on div at bounding box center [452, 361] width 15 height 15
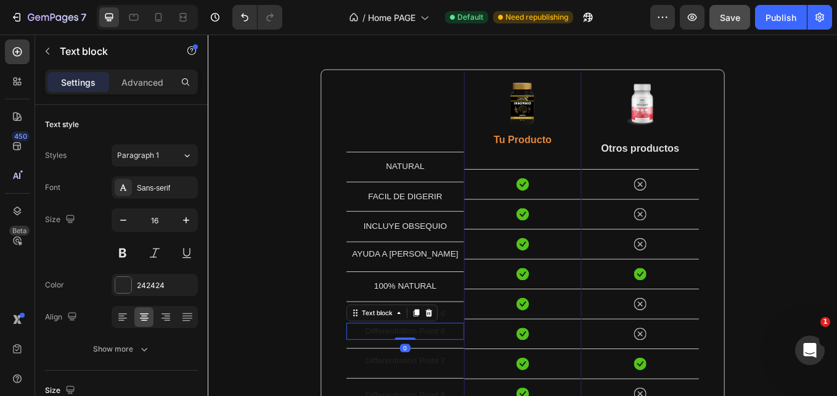
scroll to position [3694, 0]
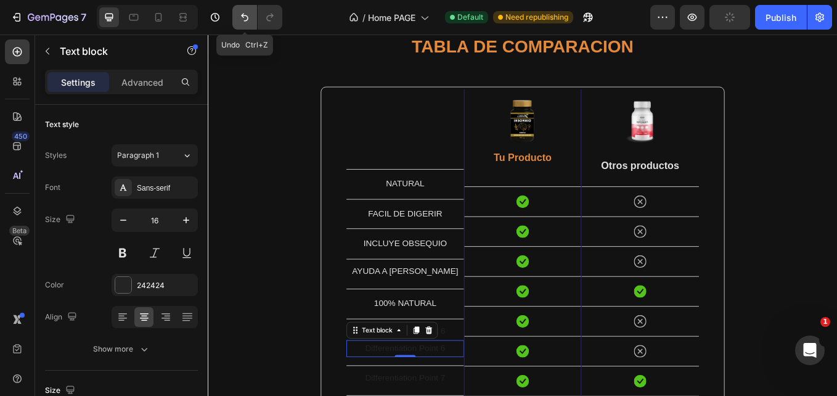
click at [248, 22] on icon "Undo/Redo" at bounding box center [245, 17] width 12 height 12
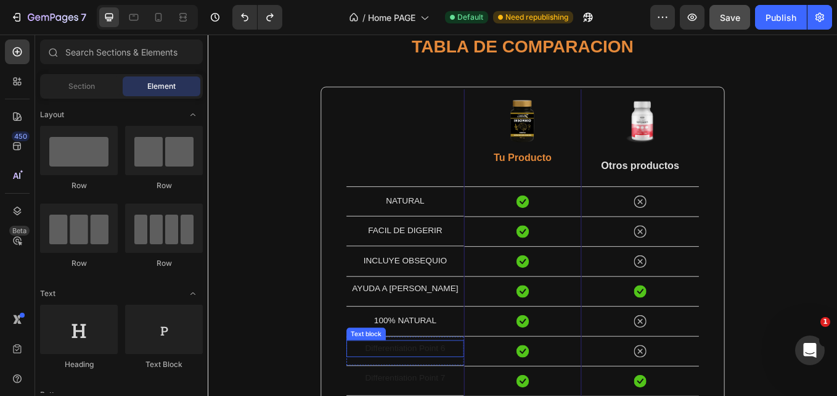
click at [433, 395] on p "Differentiation Point 6" at bounding box center [440, 403] width 136 height 18
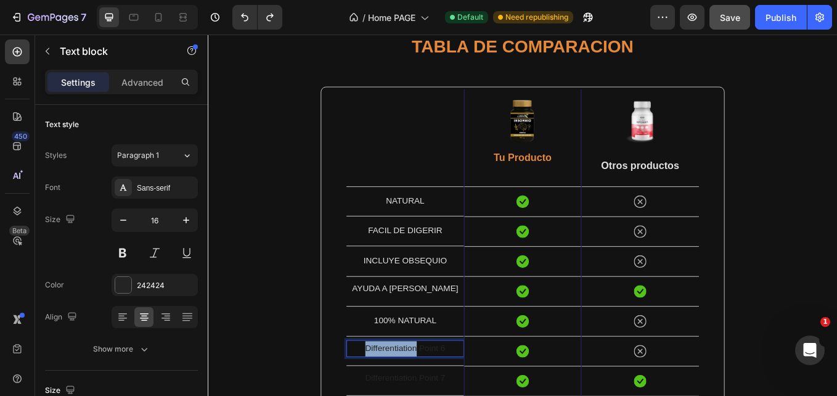
click at [433, 395] on p "Differentiation Point 6" at bounding box center [440, 403] width 136 height 18
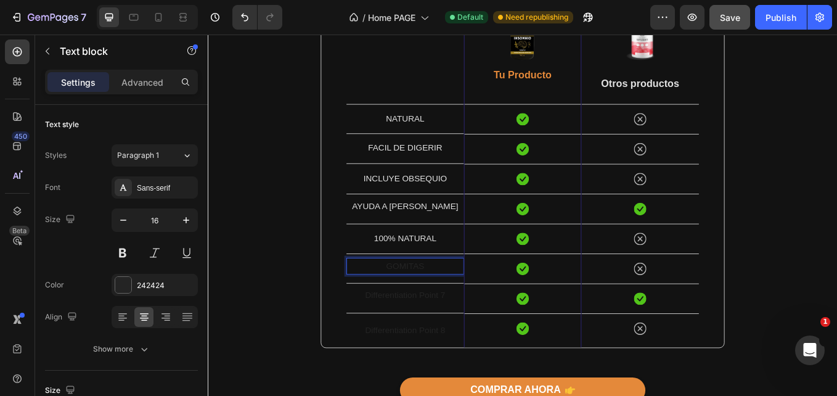
scroll to position [3801, 0]
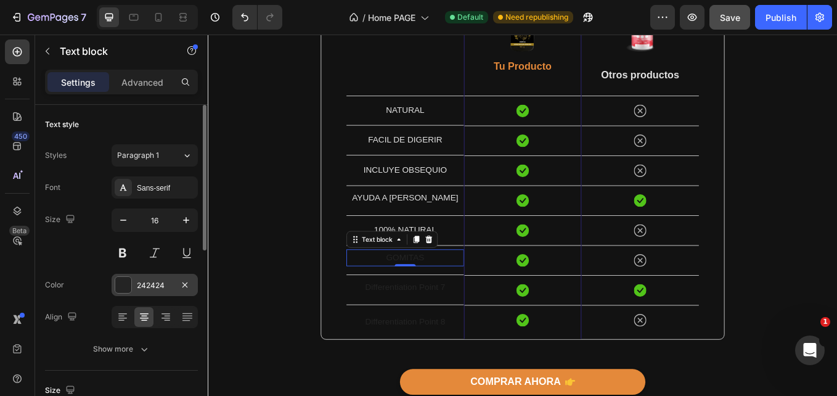
click at [124, 292] on div at bounding box center [123, 285] width 16 height 16
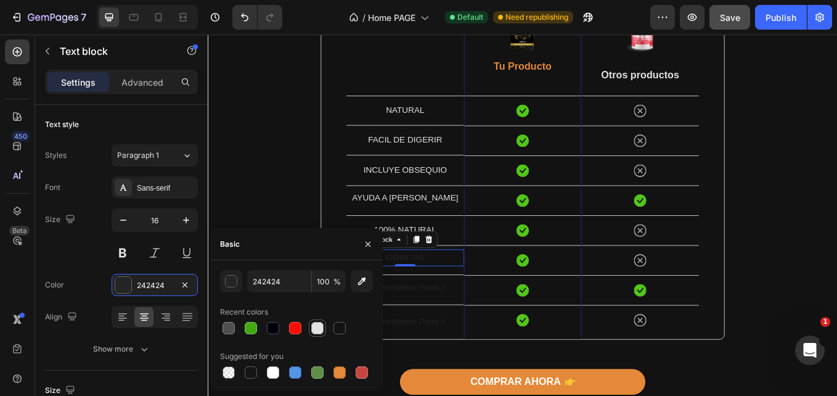
click at [321, 334] on div at bounding box center [317, 328] width 15 height 15
type input "E2E2E2"
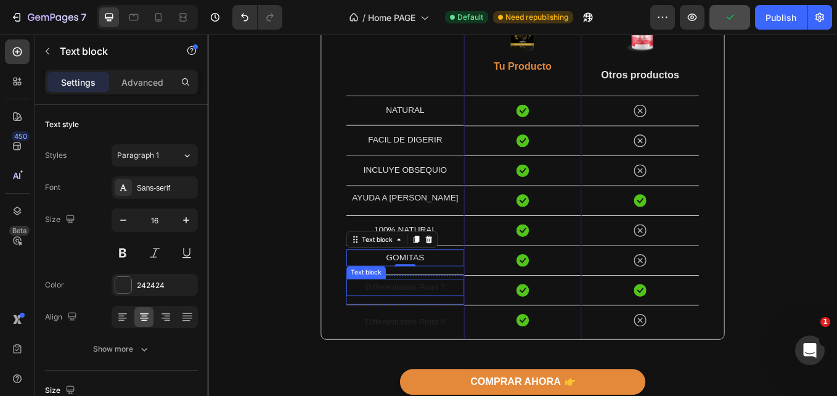
click at [481, 337] on p "Differentiation Point 7" at bounding box center [440, 331] width 136 height 18
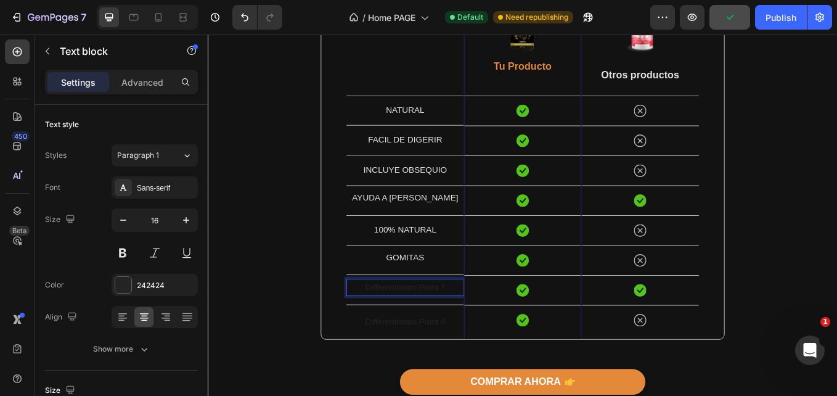
click at [478, 335] on p "Differentiation Point 7" at bounding box center [440, 331] width 136 height 18
click at [454, 367] on p "Differentiation Point 8" at bounding box center [440, 372] width 136 height 18
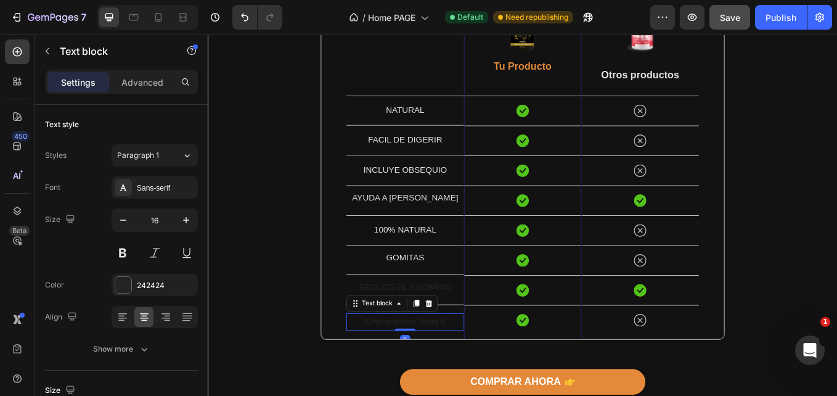
click at [454, 367] on p "Differentiation Point 8" at bounding box center [440, 372] width 136 height 18
click at [153, 292] on div "242424" at bounding box center [155, 285] width 86 height 22
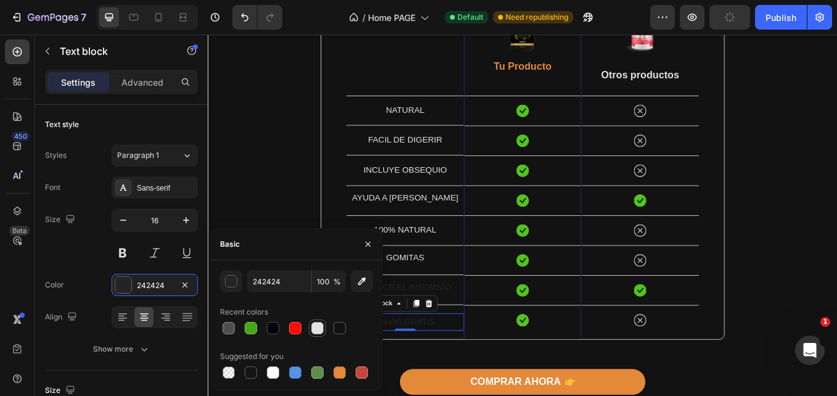
click at [317, 324] on div at bounding box center [317, 328] width 12 height 12
type input "E2E2E2"
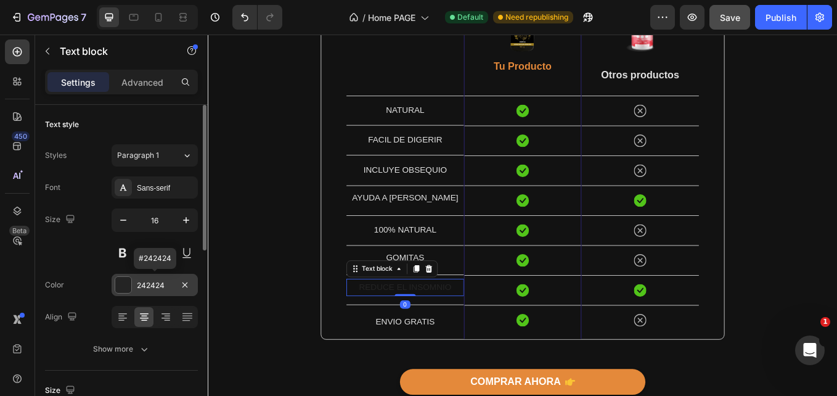
click at [144, 291] on div "242424" at bounding box center [155, 285] width 86 height 22
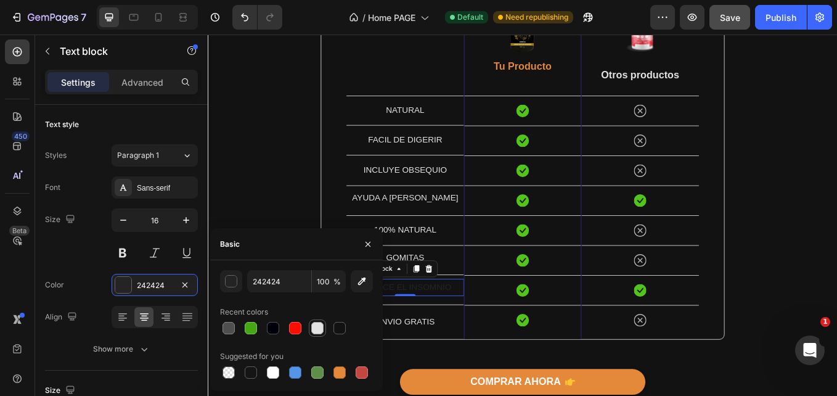
click at [315, 327] on div at bounding box center [317, 328] width 12 height 12
type input "E2E2E2"
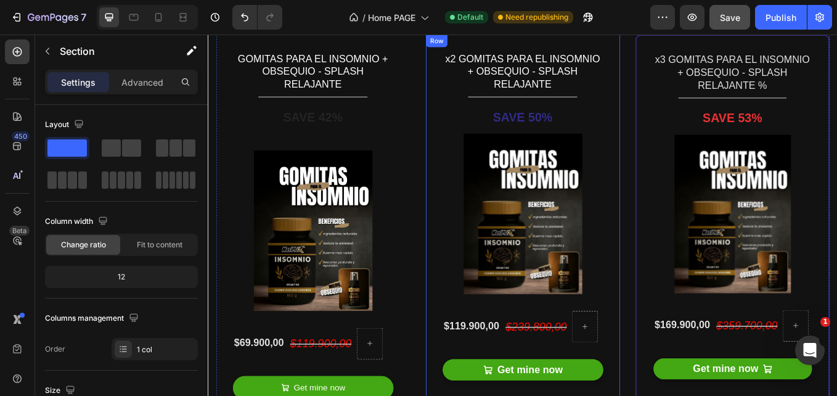
scroll to position [3074, 0]
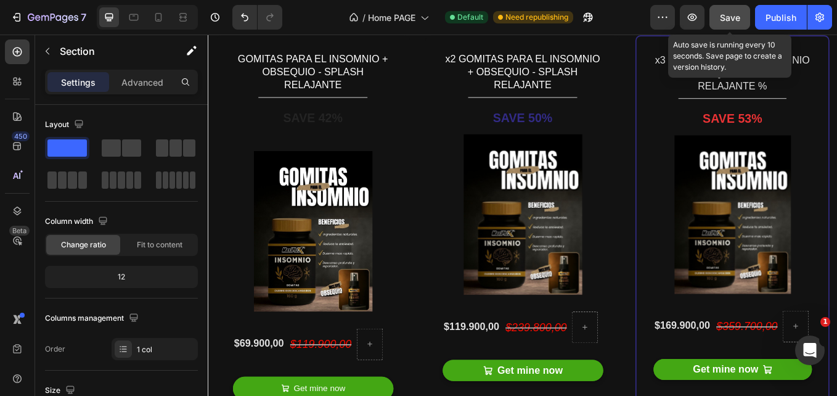
click at [729, 20] on span "Save" at bounding box center [730, 17] width 20 height 10
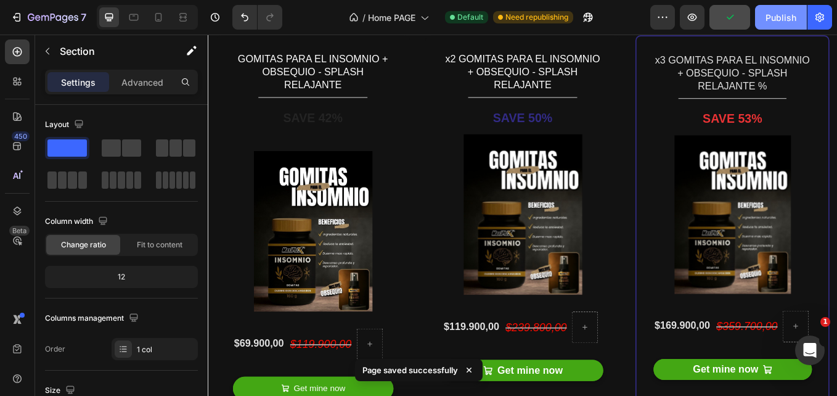
click at [788, 19] on div "Publish" at bounding box center [781, 17] width 31 height 13
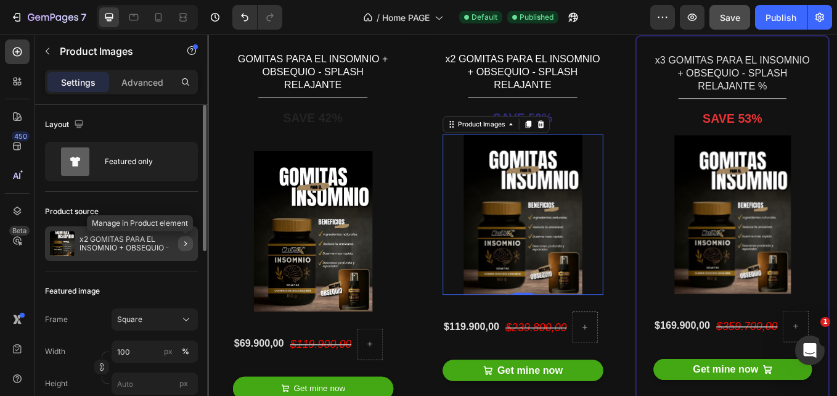
click at [189, 241] on icon "button" at bounding box center [186, 244] width 10 height 10
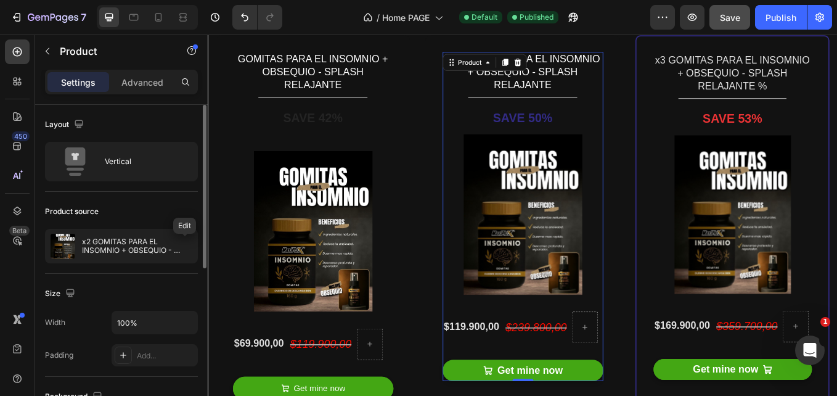
click at [0, 0] on icon "button" at bounding box center [0, 0] width 0 height 0
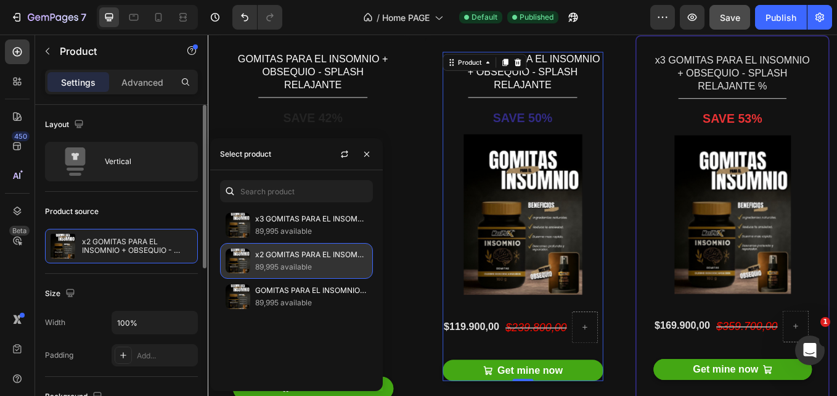
click at [333, 262] on p "89,995 available" at bounding box center [311, 267] width 112 height 12
click at [302, 254] on p "x2 GOMITAS PARA EL INSOMNIO + OBSEQUIO - SPLASH RELAJANTE" at bounding box center [311, 254] width 112 height 12
click at [330, 271] on p "89,995 available" at bounding box center [311, 267] width 112 height 12
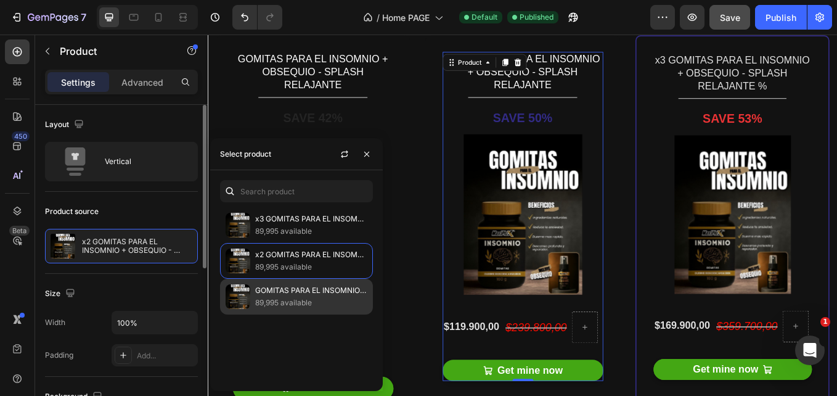
click at [314, 293] on p "GOMITAS PARA EL INSOMNIO + OBSEQUIO - SPLASH RELAJANTE" at bounding box center [311, 290] width 112 height 12
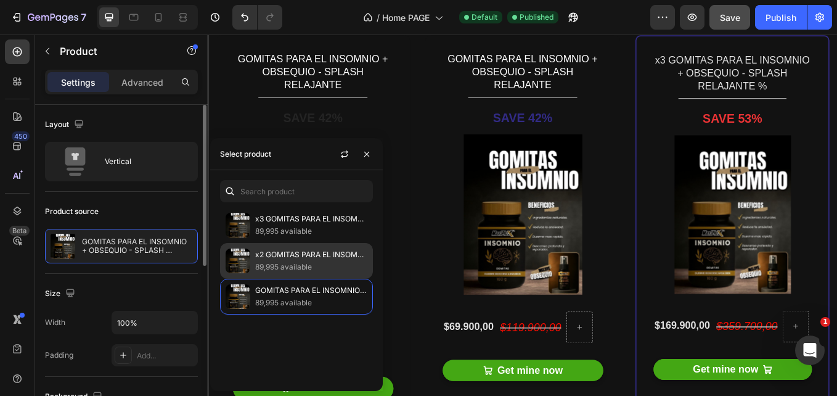
click at [320, 267] on p "89,995 available" at bounding box center [311, 267] width 112 height 12
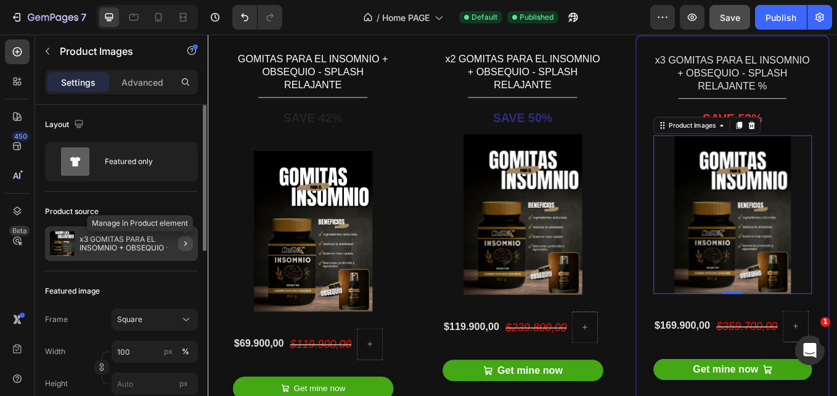
click at [182, 247] on icon "button" at bounding box center [186, 244] width 10 height 10
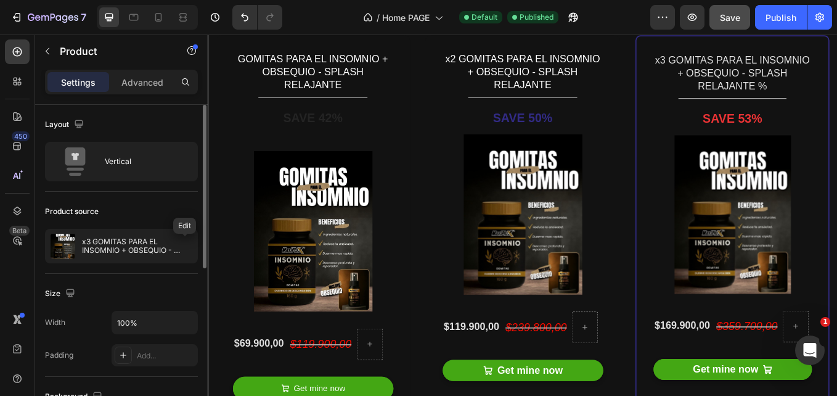
click at [0, 0] on icon "button" at bounding box center [0, 0] width 0 height 0
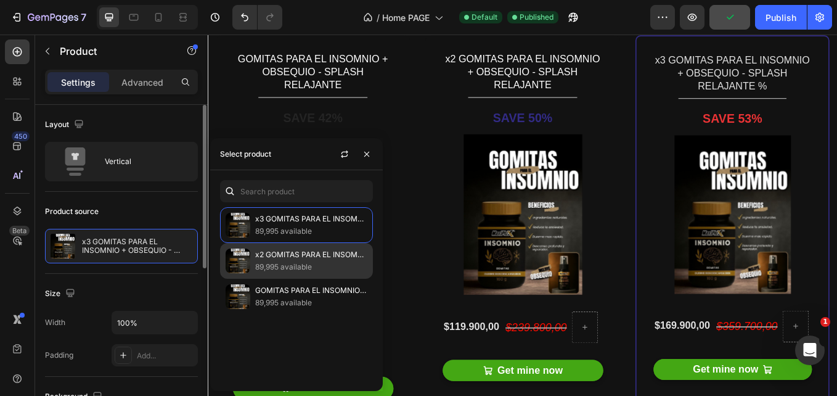
click at [286, 247] on div "x2 GOMITAS PARA EL INSOMNIO + OBSEQUIO - SPLASH RELAJANTE 89,995 available" at bounding box center [296, 261] width 153 height 36
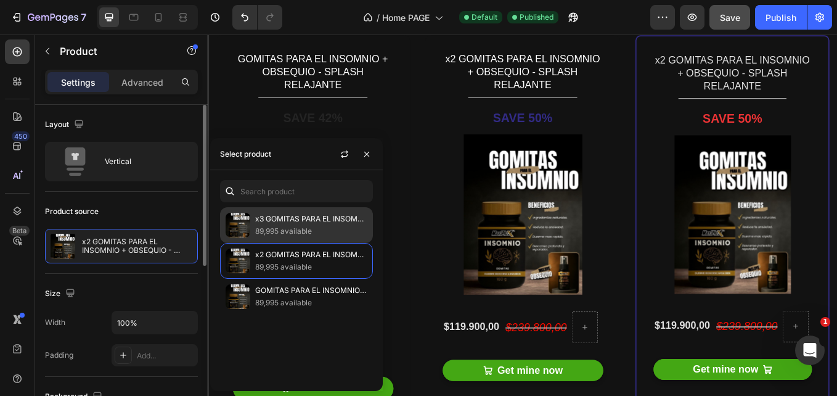
click at [295, 232] on p "89,995 available" at bounding box center [311, 231] width 112 height 12
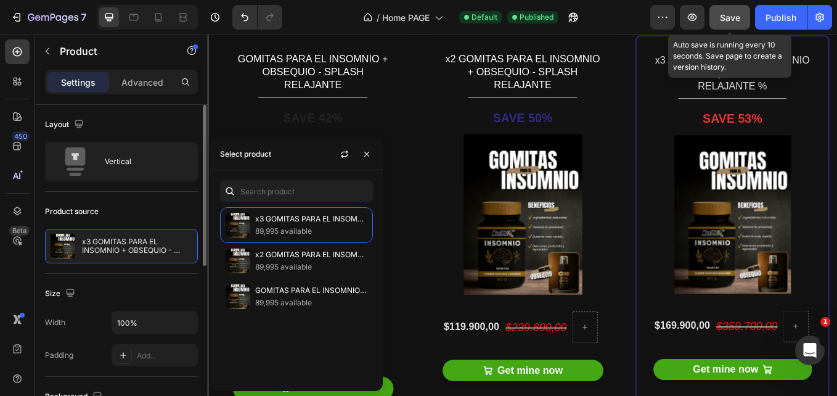
click at [738, 14] on span "Save" at bounding box center [730, 17] width 20 height 10
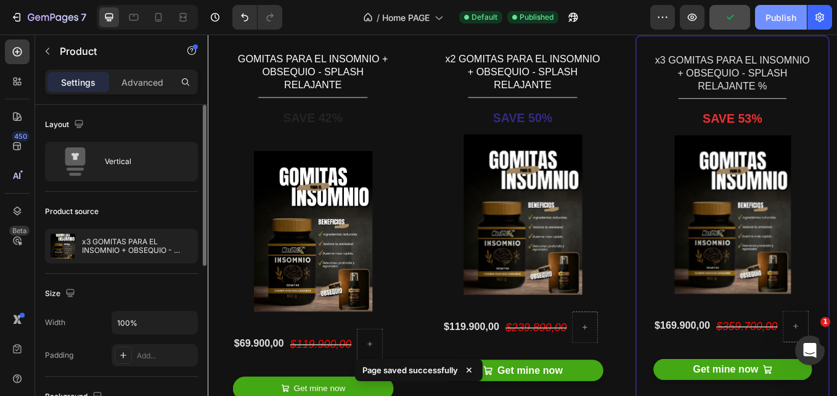
click at [782, 20] on div "Publish" at bounding box center [781, 17] width 31 height 13
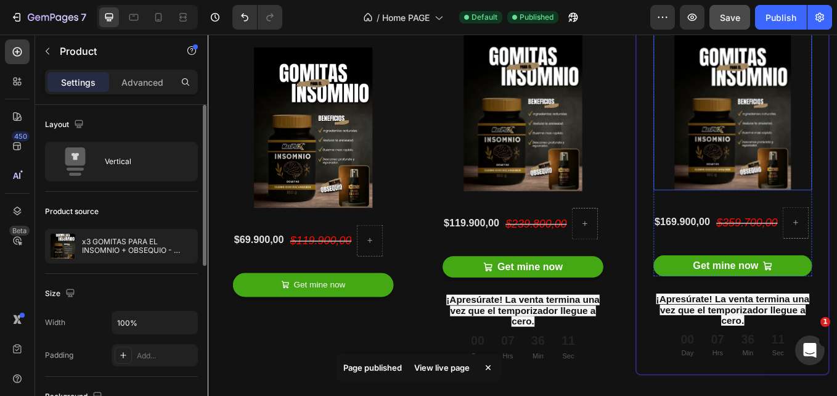
scroll to position [3197, 0]
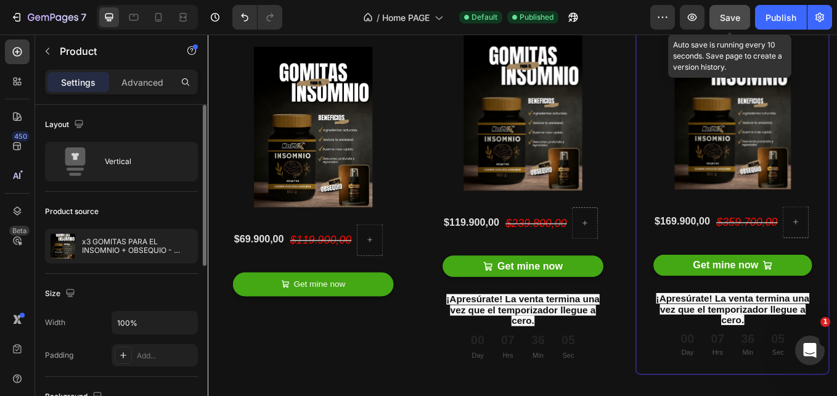
click at [729, 17] on span "Save" at bounding box center [730, 17] width 20 height 10
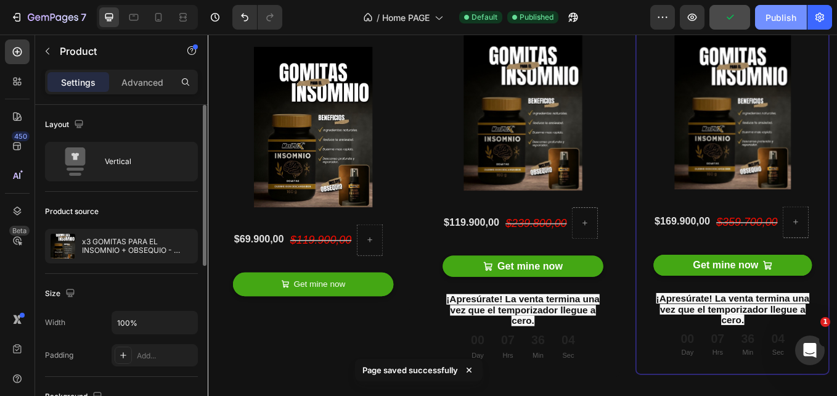
click at [767, 18] on div "Publish" at bounding box center [781, 17] width 31 height 13
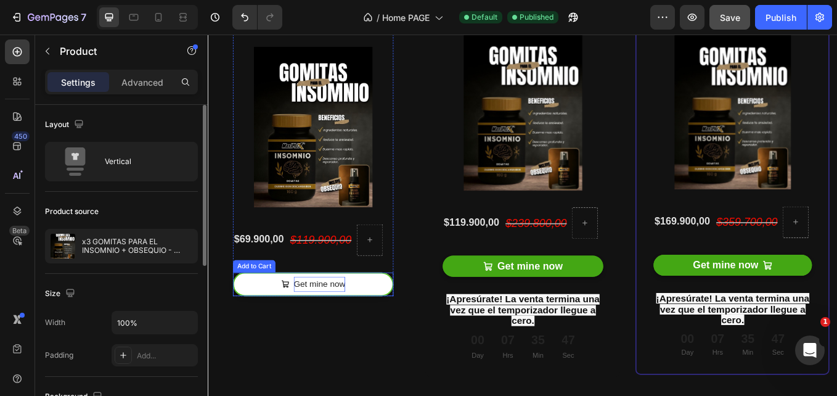
click at [365, 319] on div "Get mine now" at bounding box center [338, 328] width 61 height 18
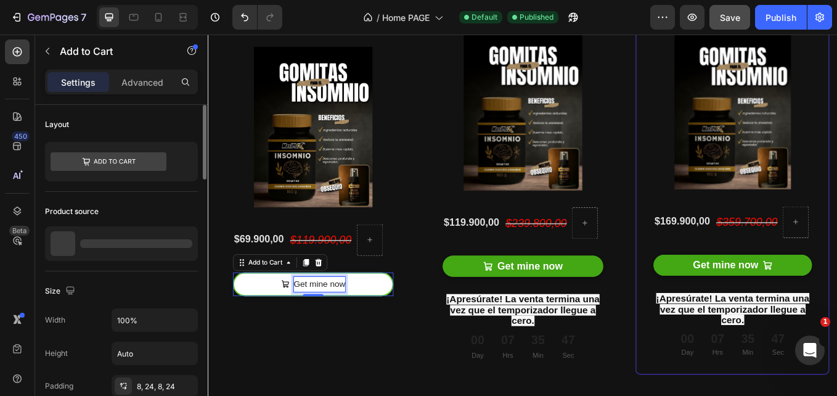
click at [365, 319] on div "Get mine now" at bounding box center [338, 328] width 61 height 18
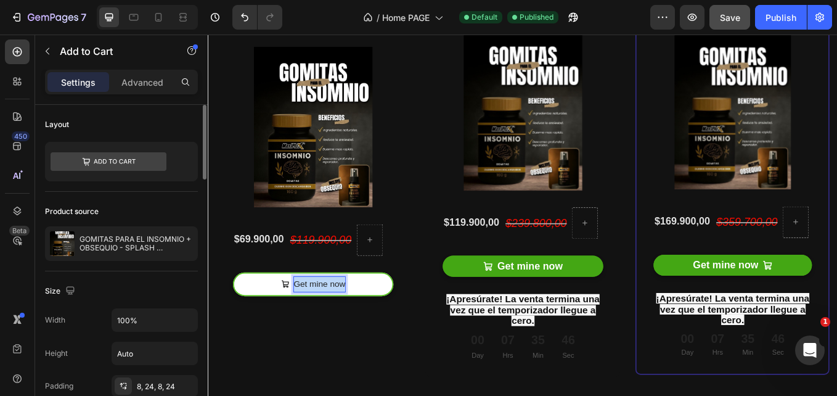
click at [365, 319] on p "Get mine now" at bounding box center [338, 328] width 61 height 18
click at [237, 314] on button "COMPRAR" at bounding box center [331, 328] width 189 height 28
copy p "COMPRAR AHORA"
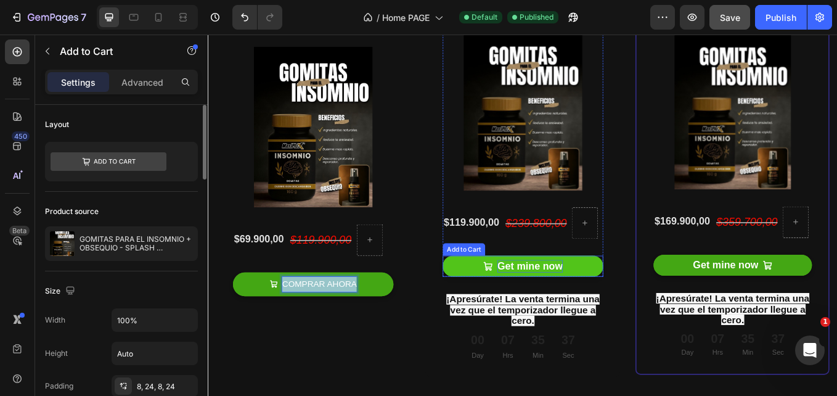
click at [574, 304] on div "Get mine now" at bounding box center [585, 306] width 77 height 15
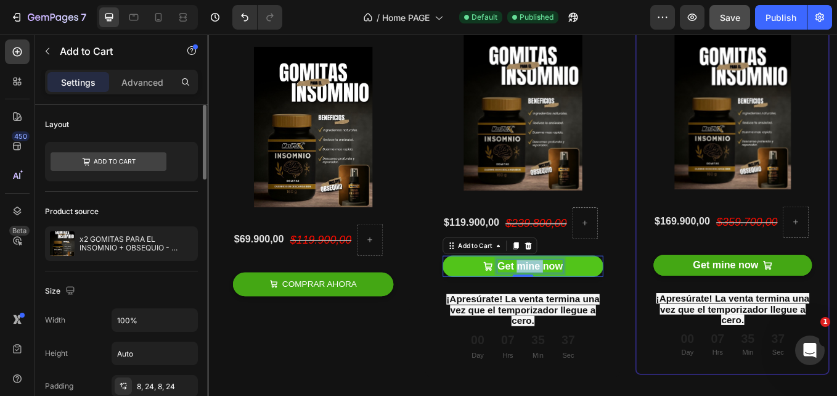
click at [574, 304] on div "Get mine now" at bounding box center [585, 306] width 77 height 15
click at [574, 304] on p "Get mine now" at bounding box center [585, 306] width 77 height 15
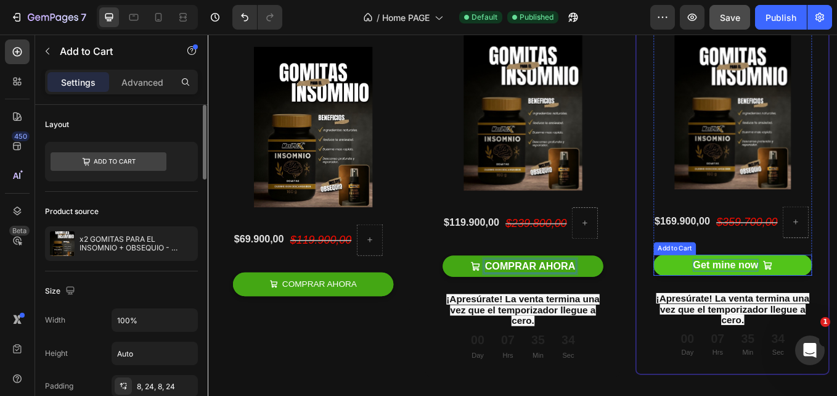
click at [827, 303] on div "Get mine now" at bounding box center [815, 305] width 77 height 15
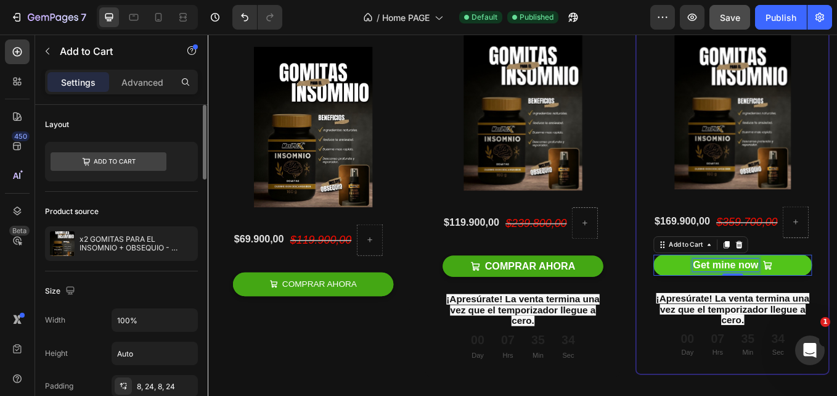
click at [827, 303] on div "Get mine now" at bounding box center [815, 305] width 77 height 15
click at [827, 303] on p "Get mine now" at bounding box center [815, 305] width 77 height 15
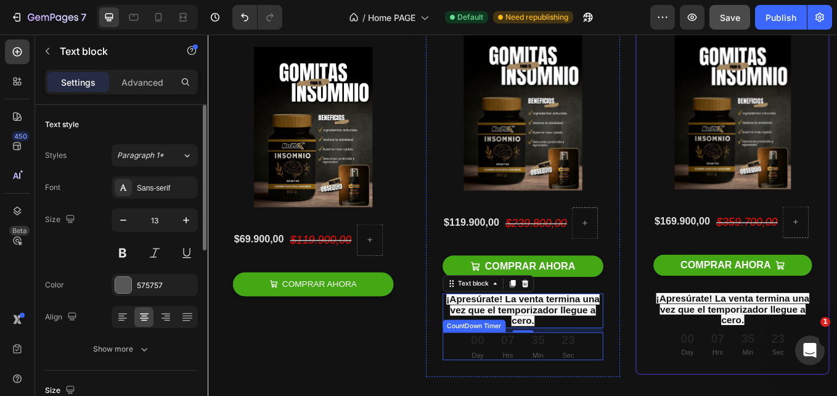
click at [592, 395] on div "35" at bounding box center [595, 393] width 16 height 18
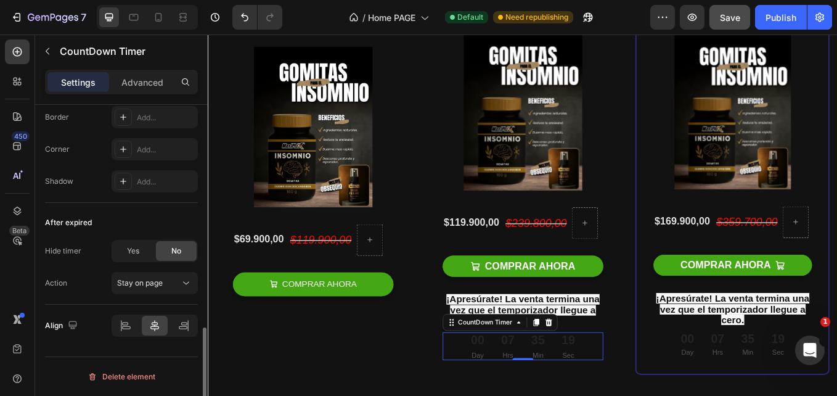
scroll to position [707, 0]
click at [557, 390] on div "07" at bounding box center [560, 393] width 16 height 18
drag, startPoint x: 557, startPoint y: 390, endPoint x: 159, endPoint y: 409, distance: 398.0
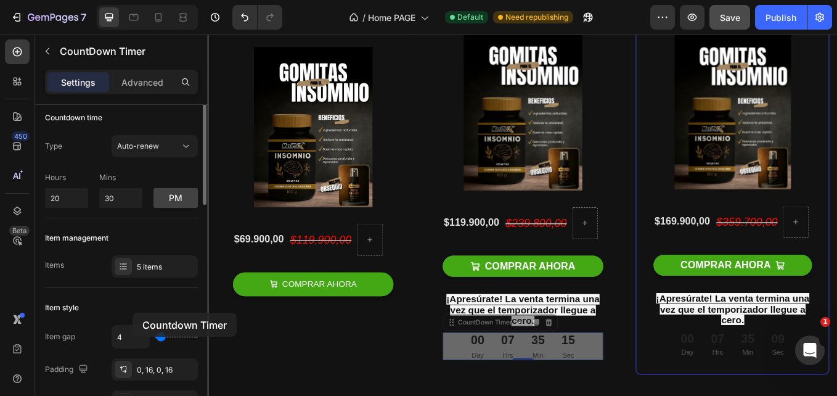
scroll to position [4, 0]
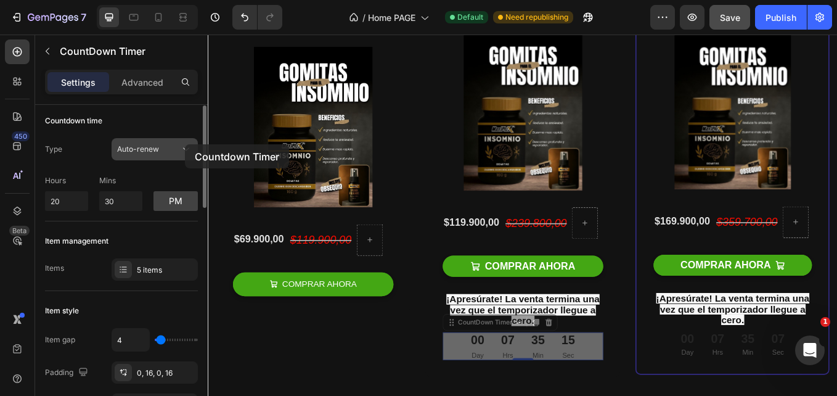
click at [185, 144] on icon at bounding box center [186, 149] width 12 height 12
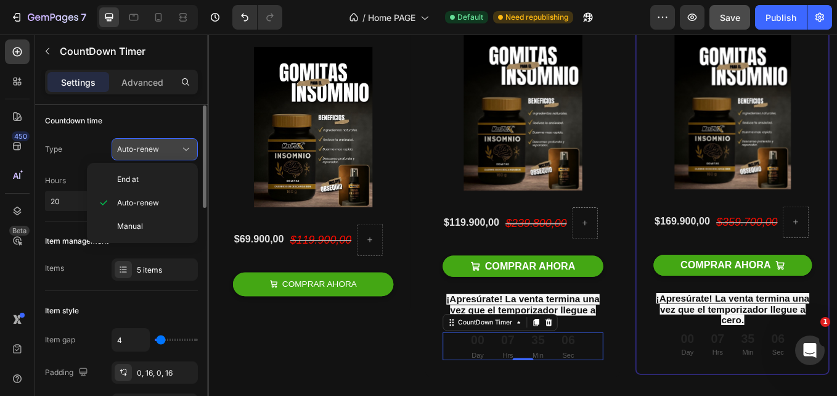
click at [185, 144] on icon at bounding box center [186, 149] width 12 height 12
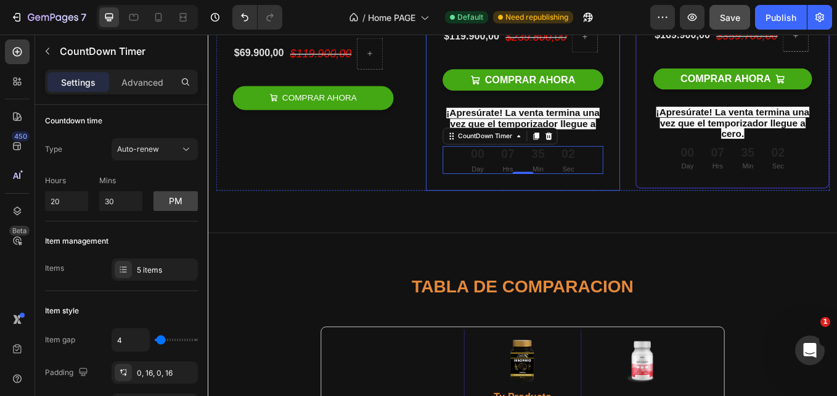
scroll to position [3314, 0]
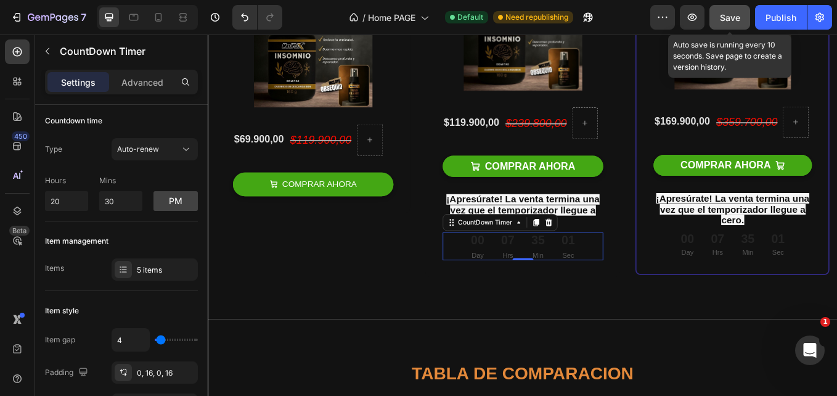
click at [729, 17] on span "Save" at bounding box center [730, 17] width 20 height 10
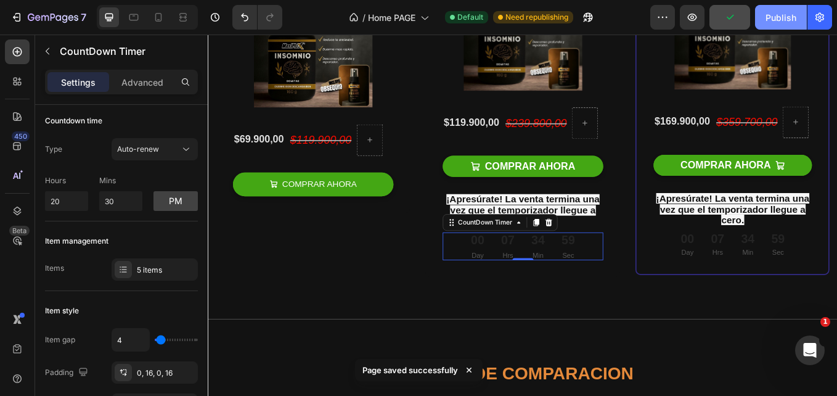
click at [773, 17] on div "Publish" at bounding box center [781, 17] width 31 height 13
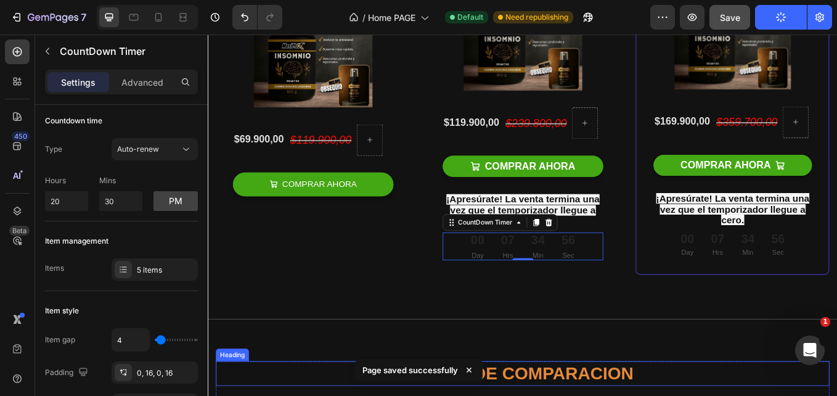
scroll to position [3313, 0]
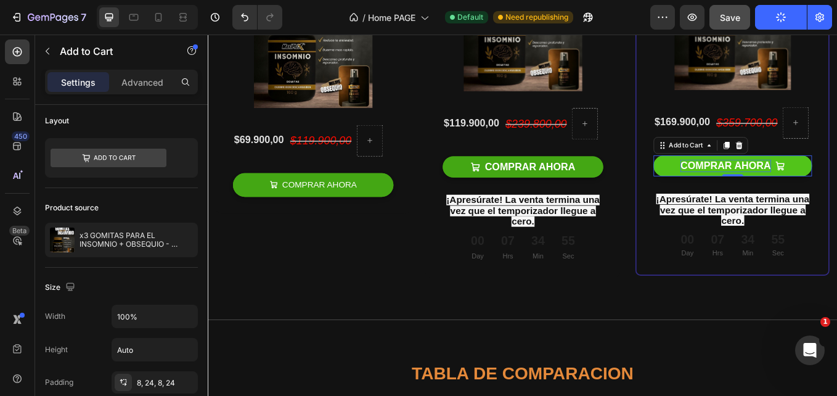
click at [836, 182] on p "COMPRAR AHORA" at bounding box center [815, 188] width 106 height 15
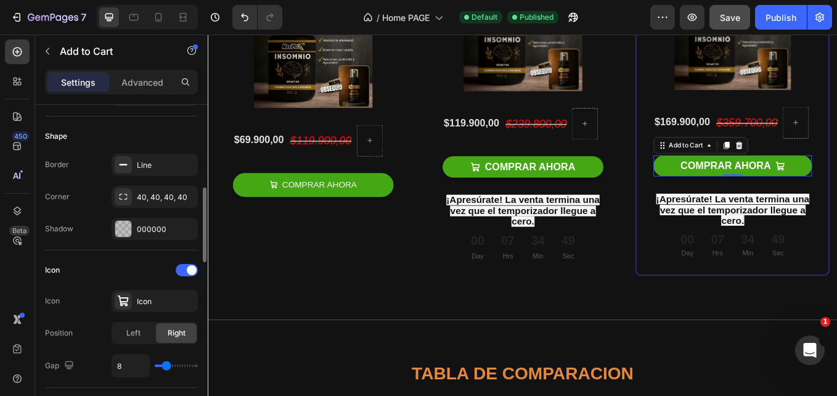
scroll to position [429, 0]
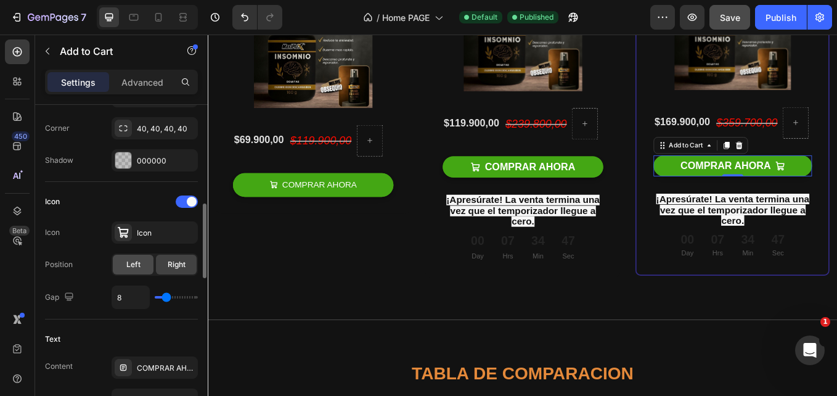
click at [136, 269] on span "Left" at bounding box center [133, 264] width 14 height 11
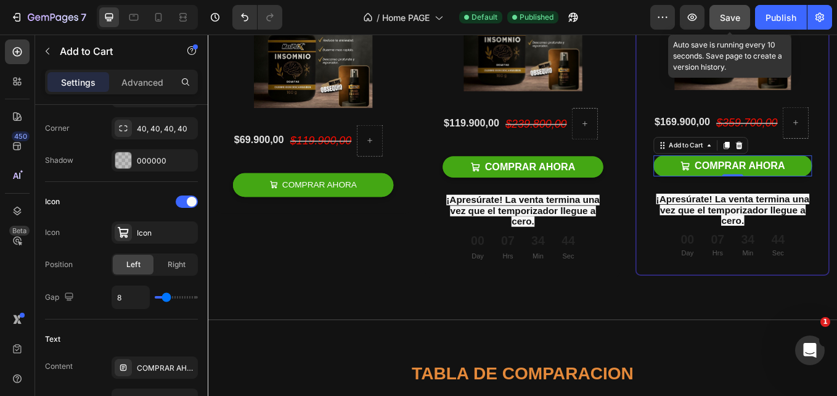
click at [714, 14] on button "Save" at bounding box center [729, 17] width 41 height 25
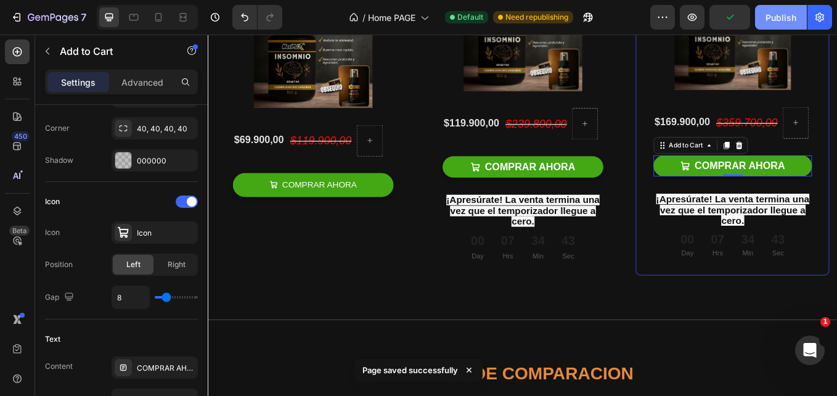
click at [783, 15] on div "Publish" at bounding box center [781, 17] width 31 height 13
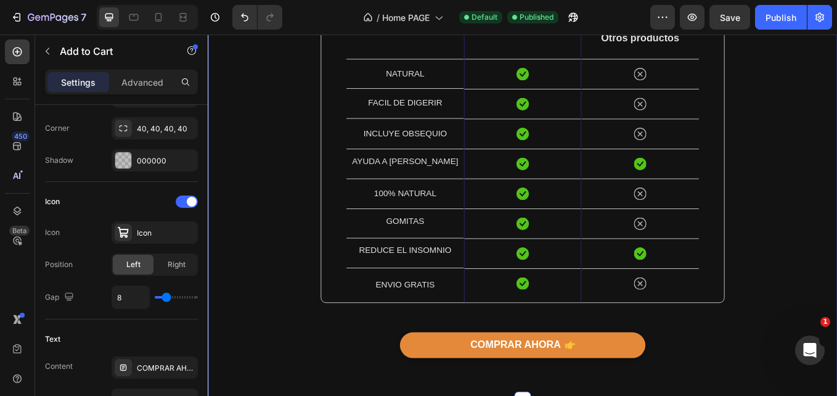
scroll to position [3917, 0]
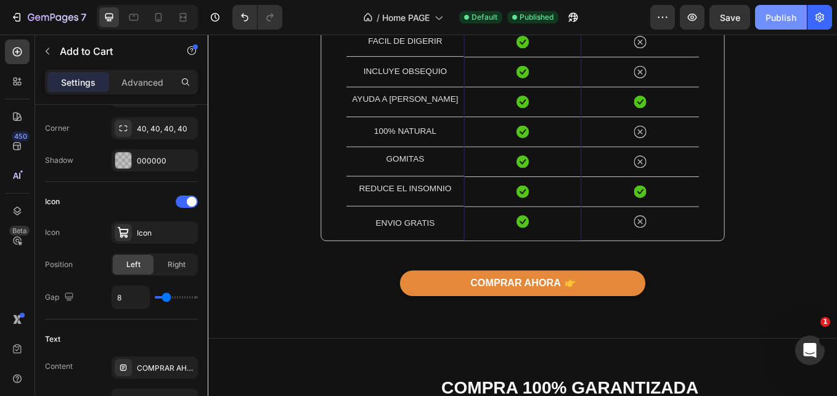
click at [781, 22] on div "Publish" at bounding box center [781, 17] width 31 height 13
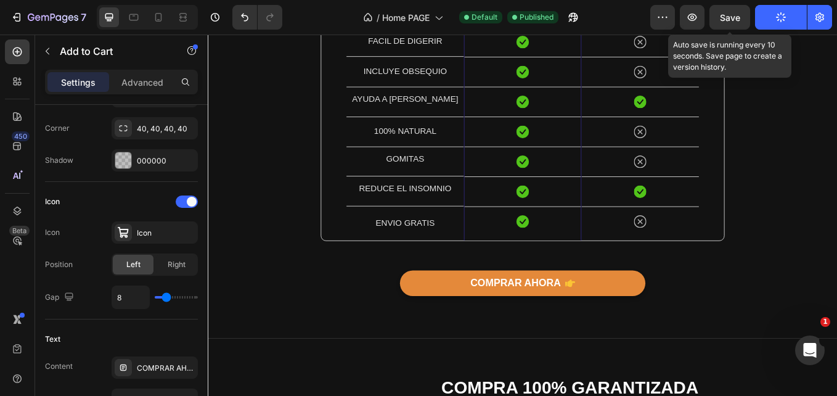
click at [731, 22] on span "Save" at bounding box center [730, 17] width 20 height 10
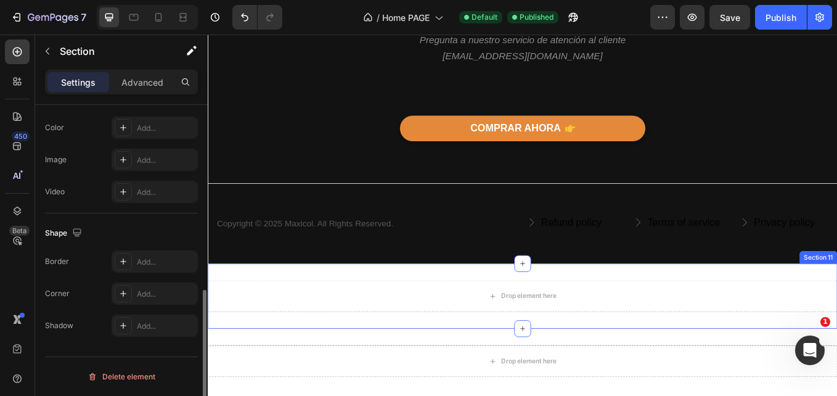
scroll to position [0, 0]
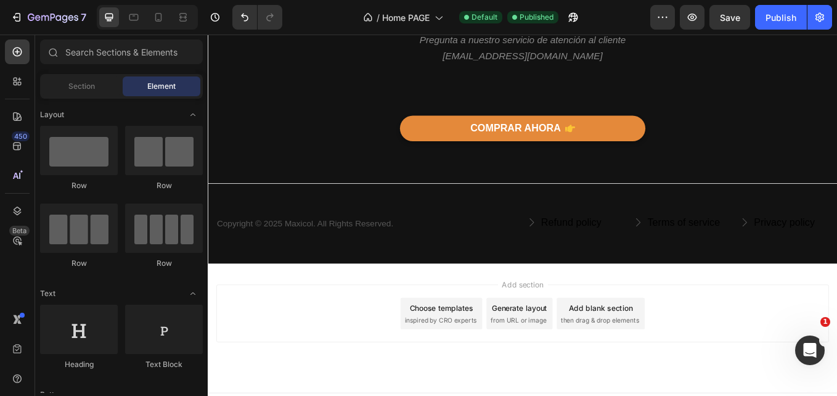
click at [809, 313] on div "Add section Choose templates inspired by CRO experts Generate layout from URL o…" at bounding box center [578, 379] width 740 height 152
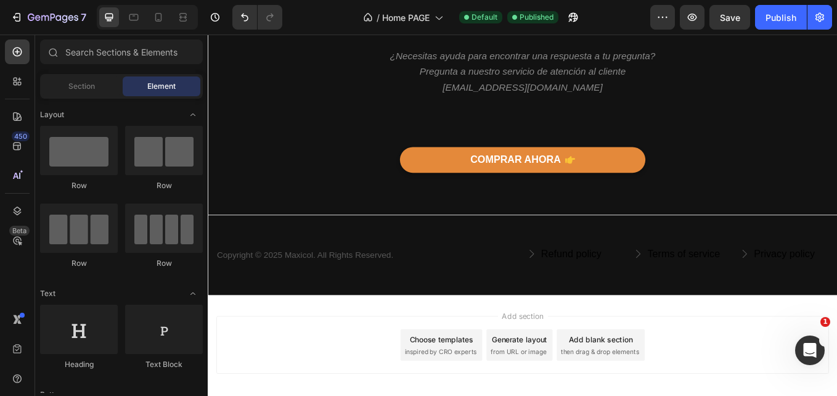
scroll to position [4630, 0]
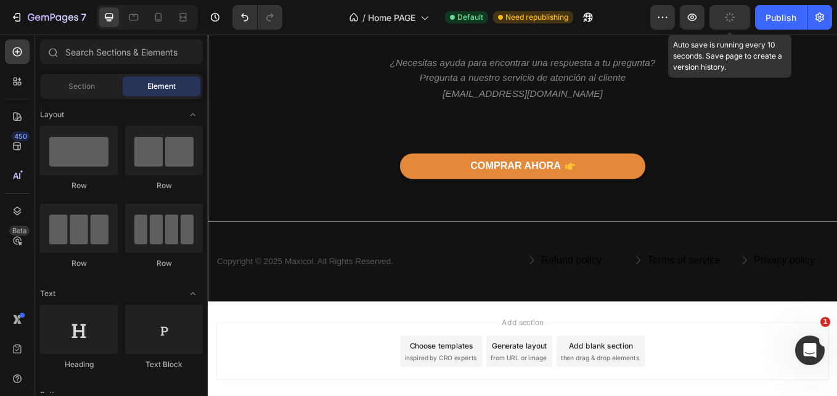
click at [738, 18] on button "button" at bounding box center [729, 17] width 41 height 25
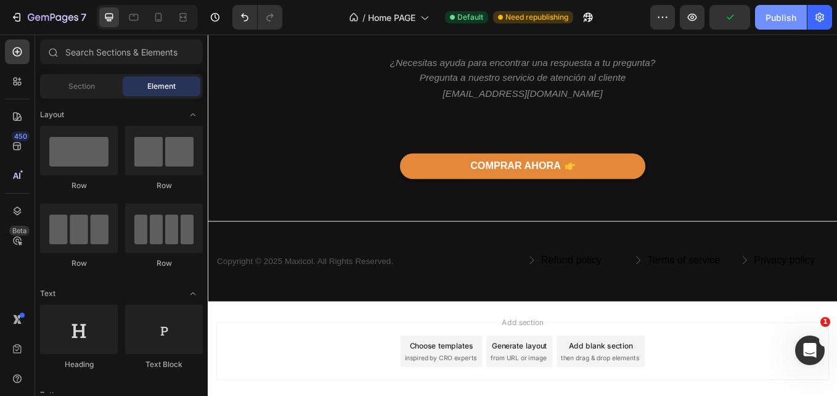
click at [774, 11] on div "Publish" at bounding box center [781, 17] width 31 height 13
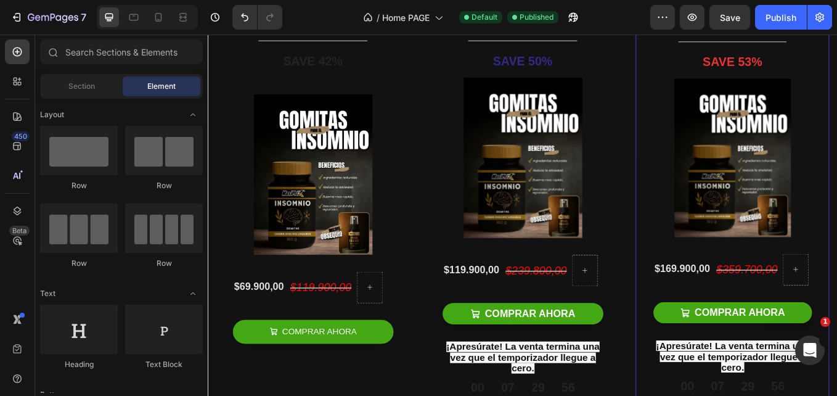
scroll to position [3159, 0]
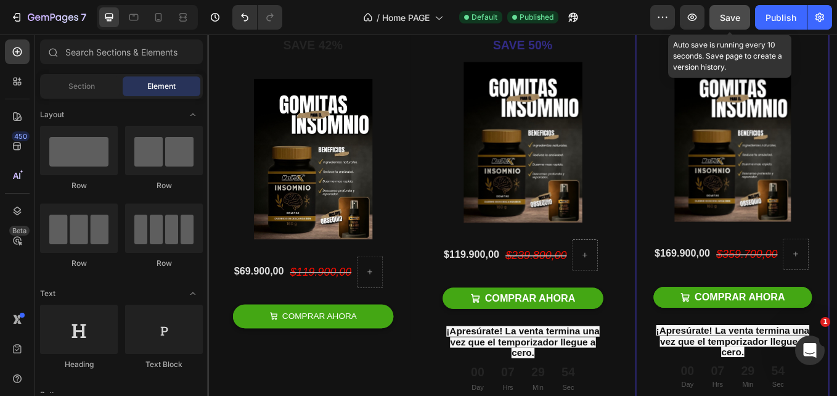
click at [736, 7] on button "Save" at bounding box center [729, 17] width 41 height 25
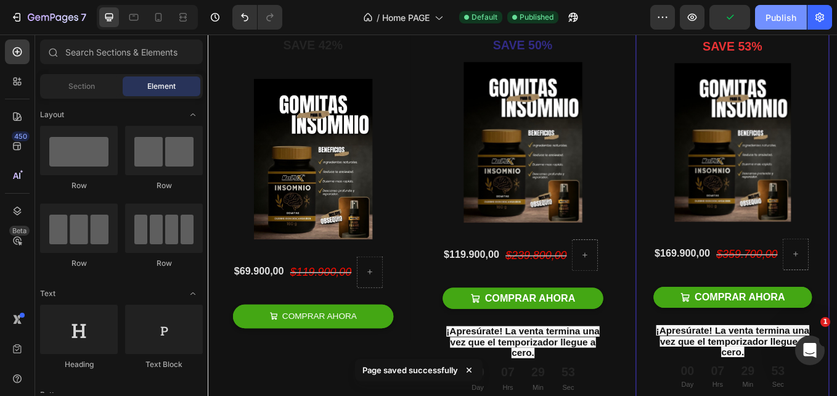
click at [783, 17] on div "Publish" at bounding box center [781, 17] width 31 height 13
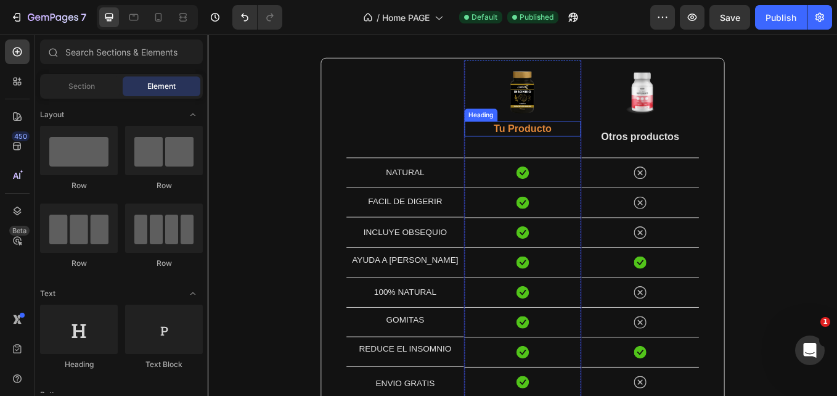
scroll to position [3895, 0]
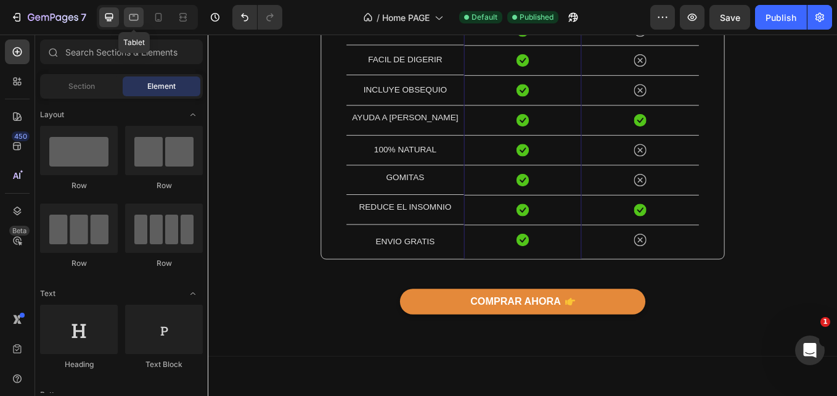
click at [132, 14] on icon at bounding box center [133, 17] width 9 height 7
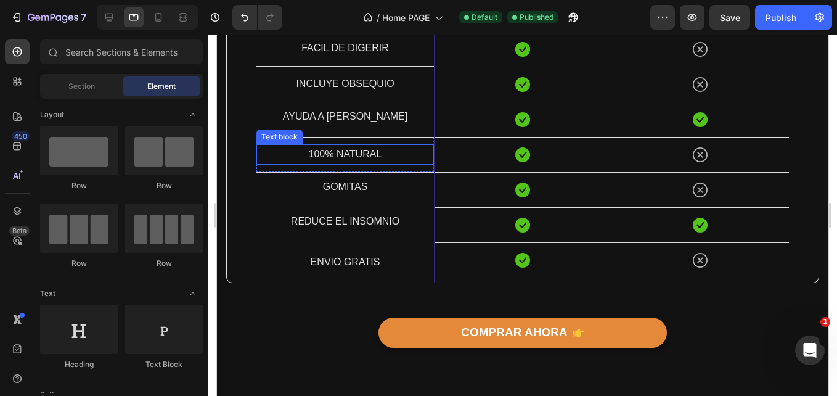
scroll to position [3905, 0]
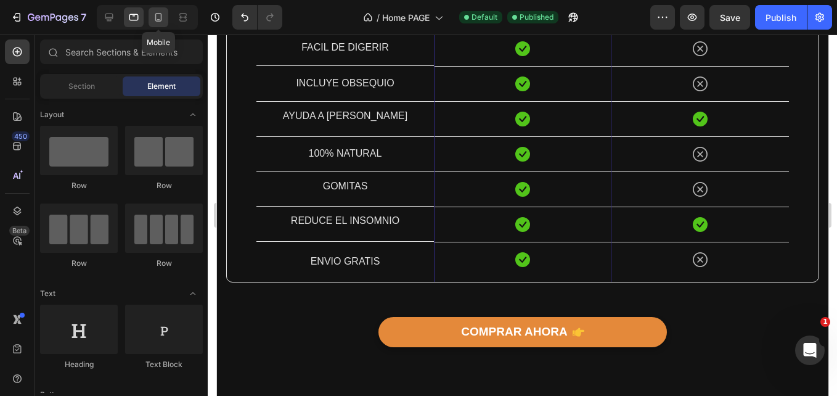
click at [165, 25] on div at bounding box center [159, 17] width 20 height 20
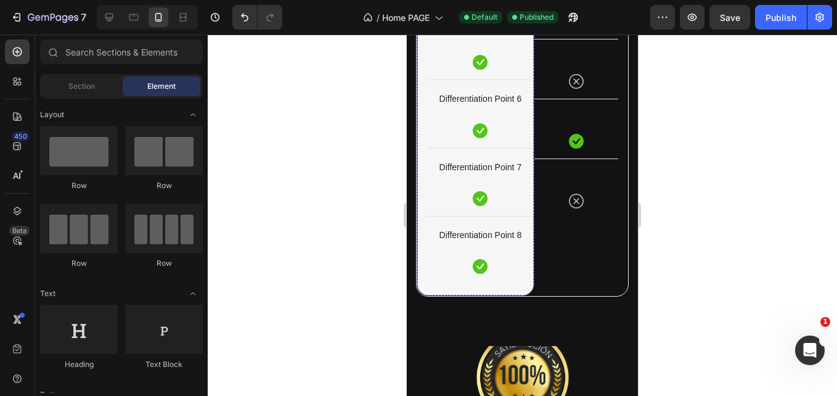
scroll to position [4075, 0]
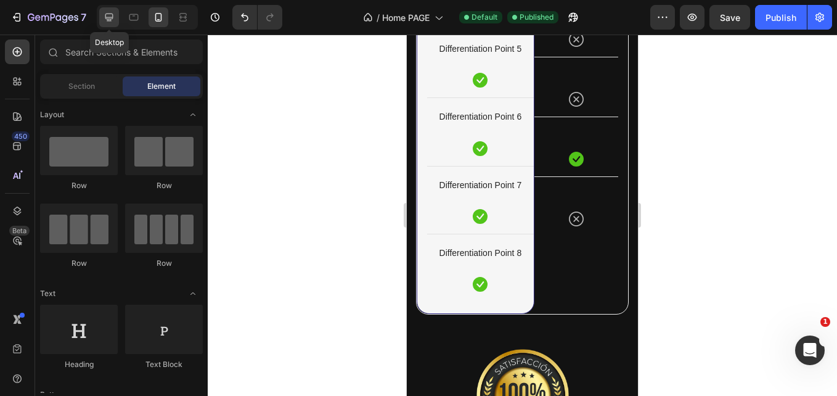
click at [103, 17] on icon at bounding box center [109, 17] width 12 height 12
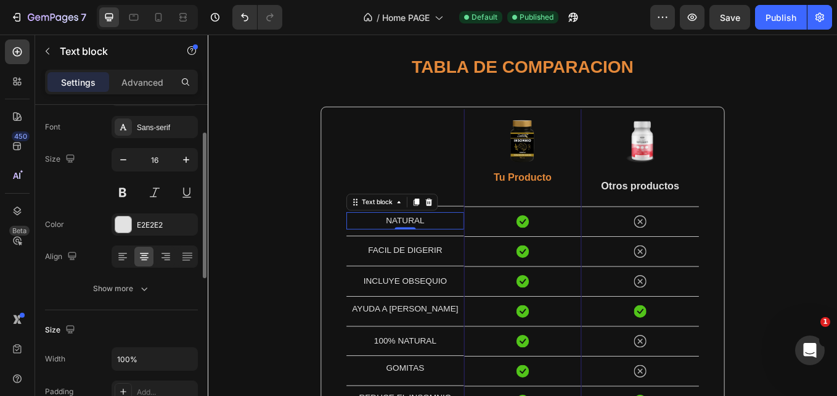
scroll to position [61, 0]
click at [74, 258] on icon "button" at bounding box center [72, 255] width 8 height 8
click at [83, 317] on button "button" at bounding box center [75, 319] width 20 height 20
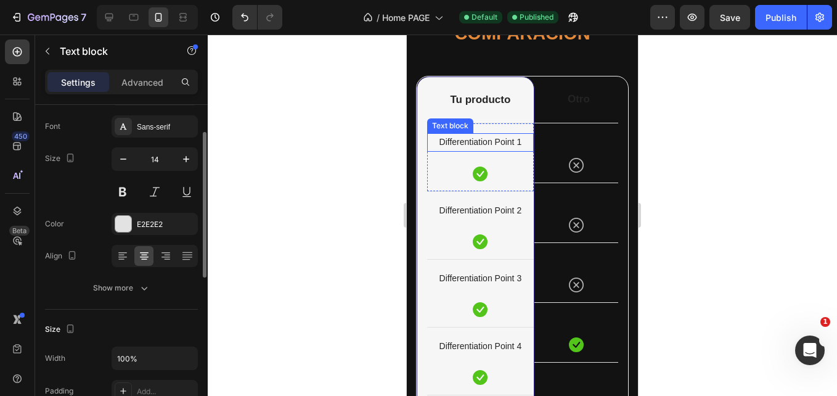
scroll to position [3710, 0]
click at [71, 256] on icon "button" at bounding box center [72, 255] width 12 height 12
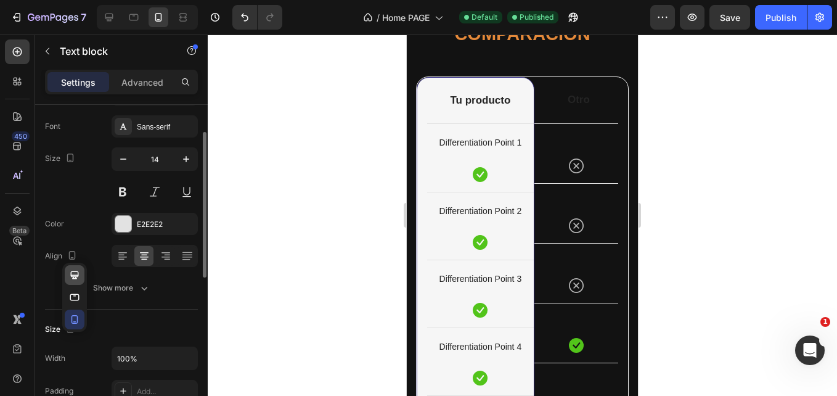
click at [77, 281] on button "button" at bounding box center [75, 275] width 20 height 20
type input "16"
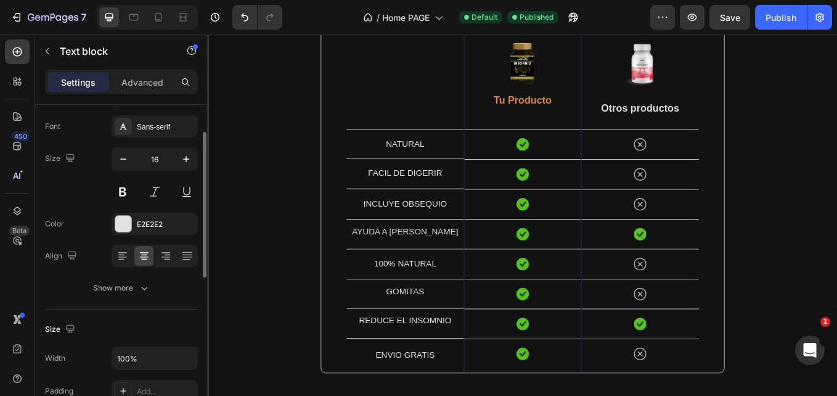
scroll to position [3838, 0]
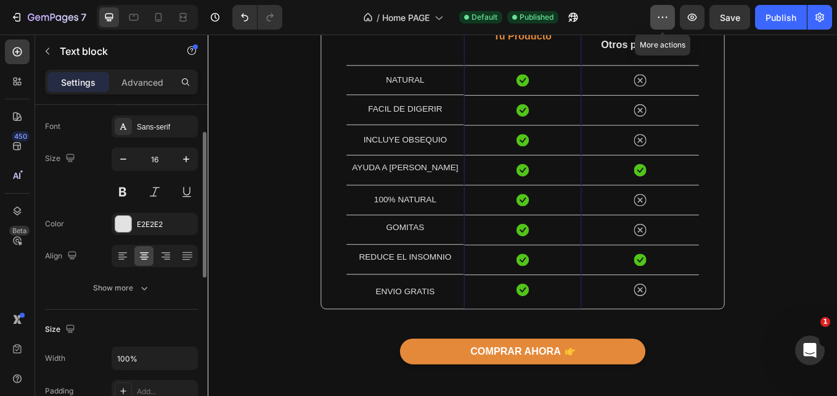
click at [653, 15] on button "button" at bounding box center [662, 17] width 25 height 25
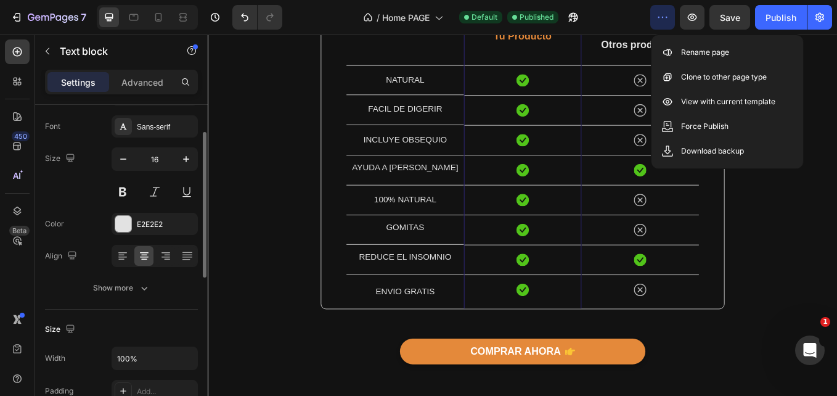
click at [653, 15] on button "button" at bounding box center [662, 17] width 25 height 25
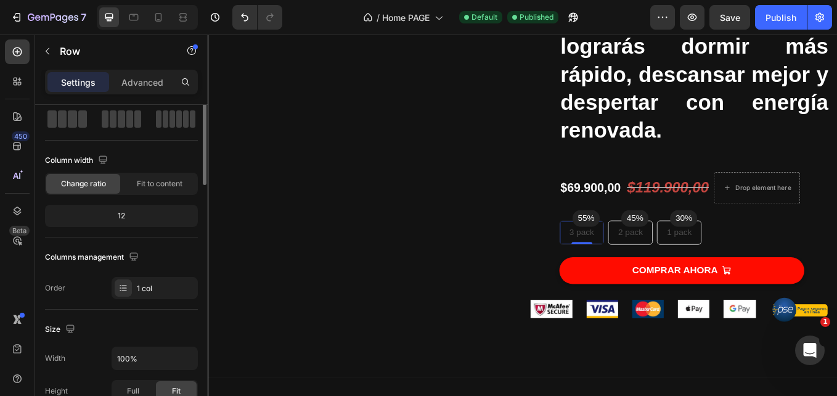
scroll to position [0, 0]
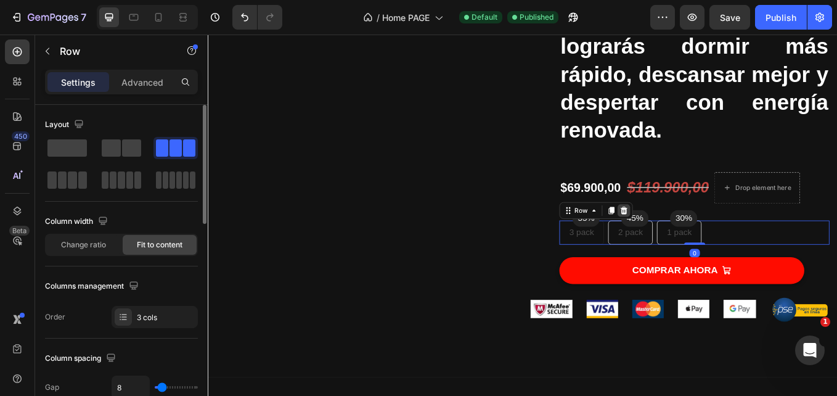
click at [693, 240] on icon at bounding box center [697, 241] width 10 height 10
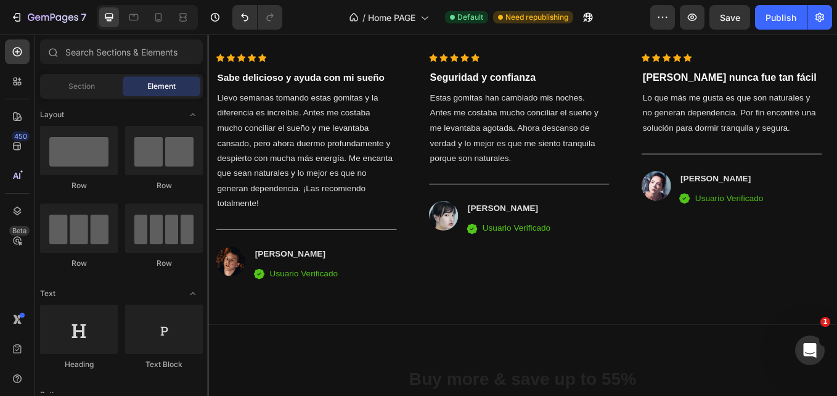
scroll to position [2607, 0]
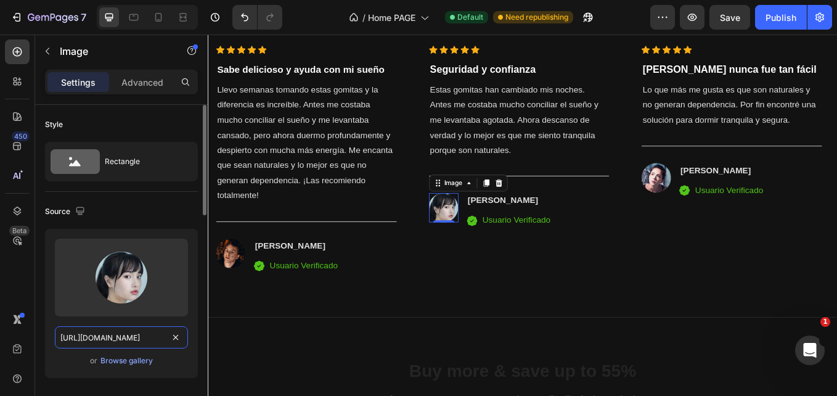
click at [145, 339] on input "[URL][DOMAIN_NAME]" at bounding box center [121, 337] width 133 height 22
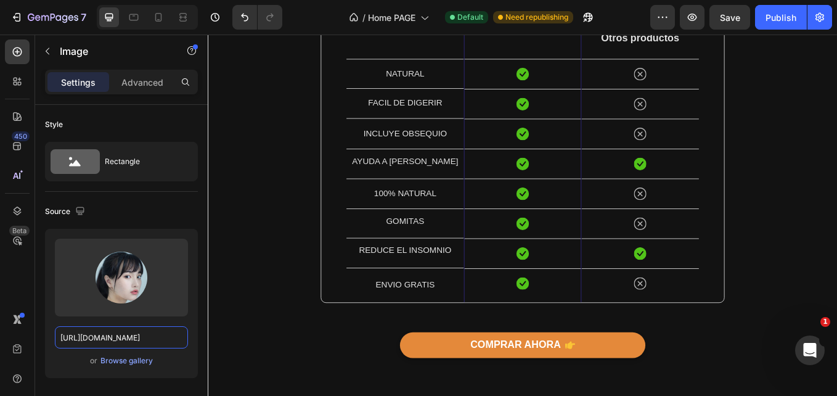
scroll to position [3843, 0]
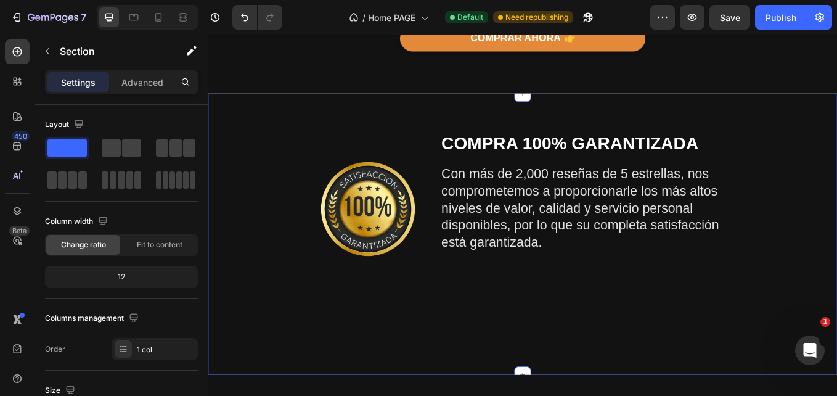
click at [836, 300] on div "Image COMPRA 100% GARANTIZADA Heading Con más de 2,000 reseñas de 5 estrellas, …" at bounding box center [577, 268] width 721 height 271
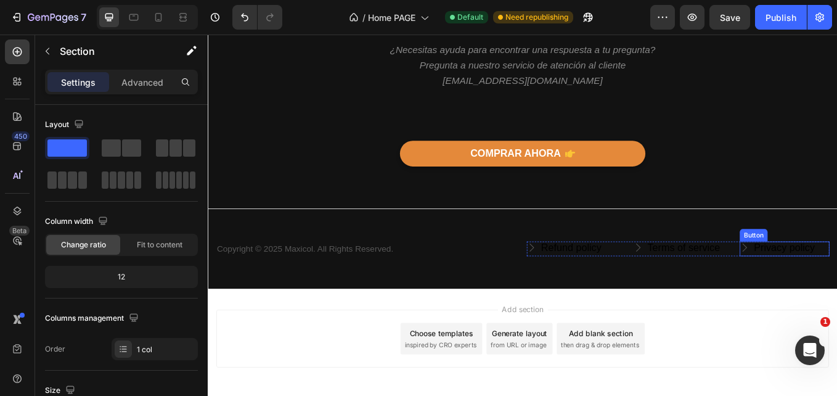
scroll to position [4644, 0]
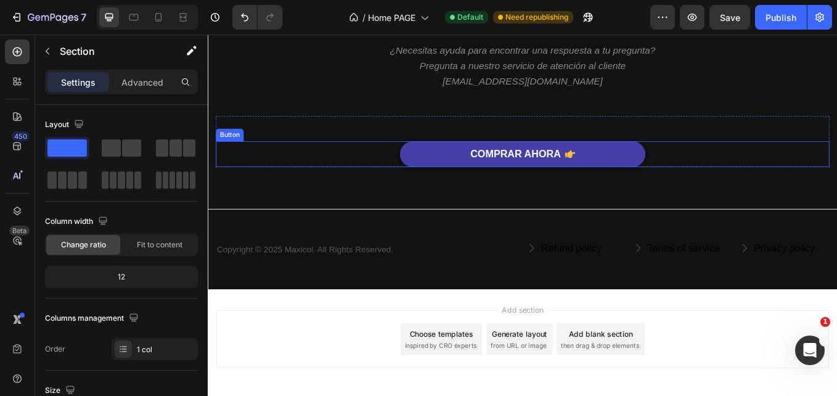
click at [642, 178] on button "COMPRAR AHORA" at bounding box center [577, 175] width 288 height 30
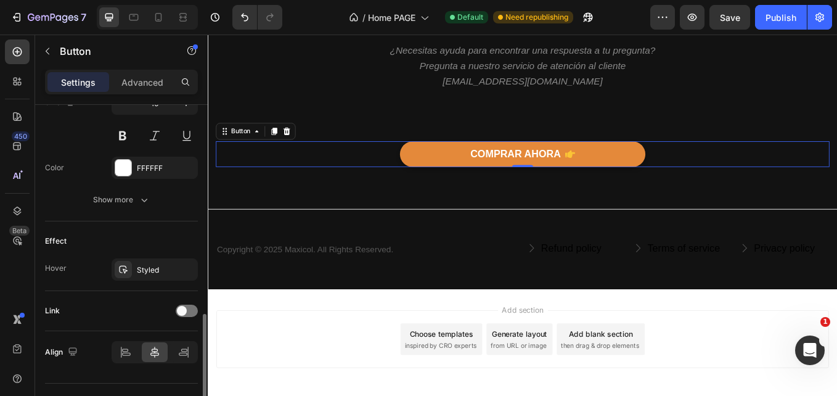
scroll to position [655, 0]
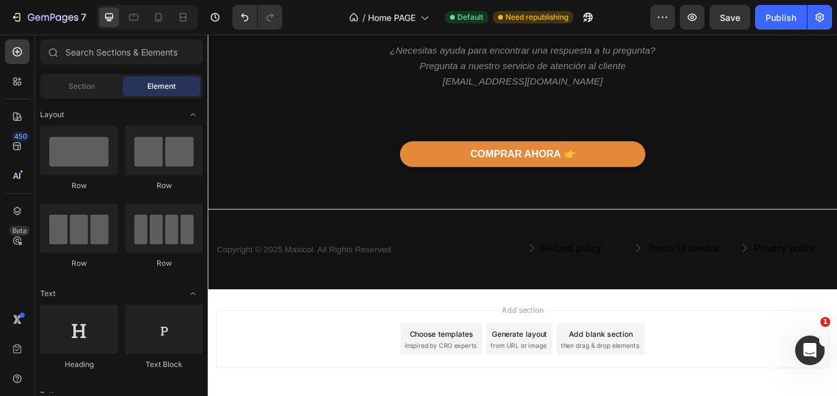
click at [272, 372] on div "Add section Choose templates inspired by CRO experts Generate layout from URL o…" at bounding box center [578, 392] width 720 height 68
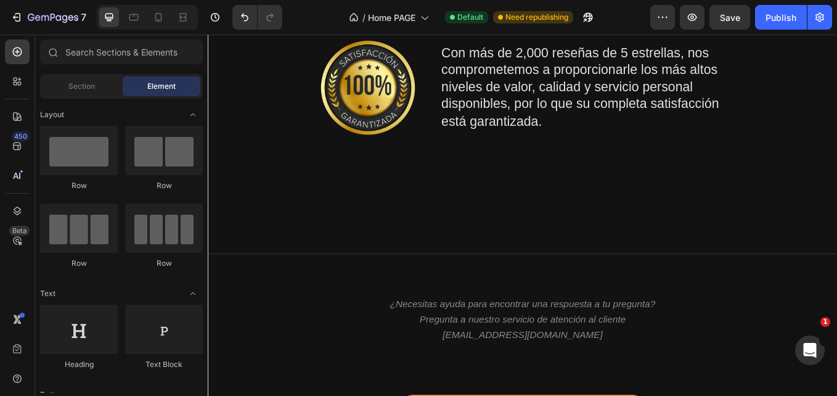
scroll to position [4346, 0]
click at [784, 14] on div "Publish" at bounding box center [781, 17] width 31 height 13
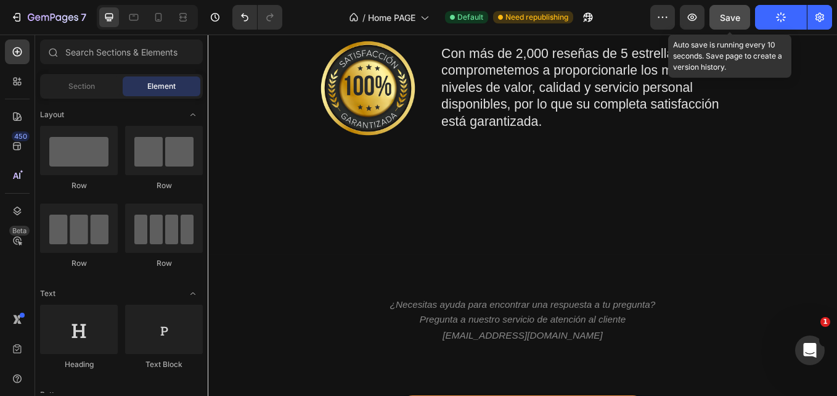
click at [740, 21] on span "Save" at bounding box center [730, 17] width 20 height 10
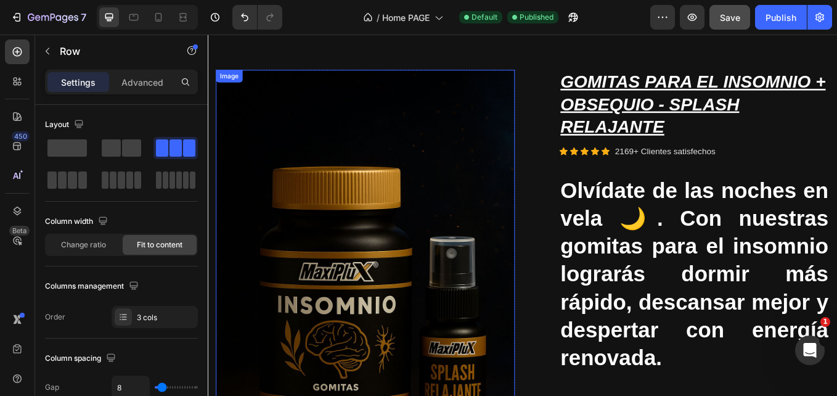
scroll to position [0, 0]
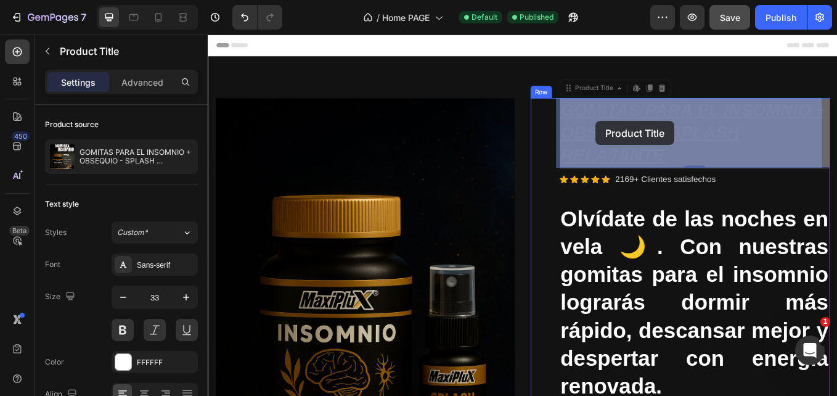
drag, startPoint x: 750, startPoint y: 173, endPoint x: 668, endPoint y: 141, distance: 88.0
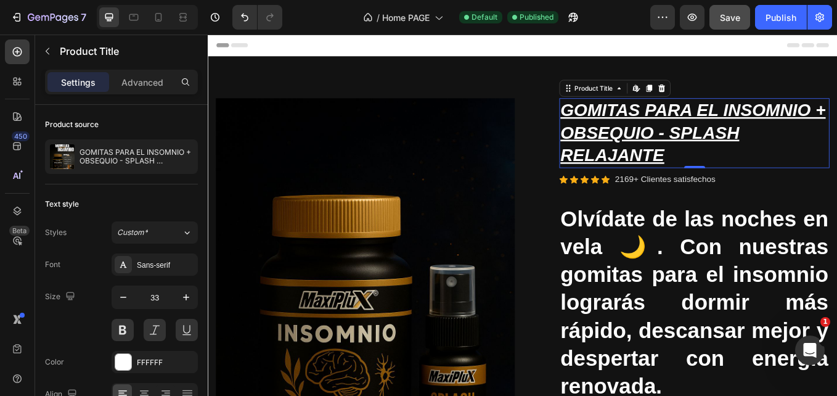
click at [668, 141] on h2 "GOMITAS PARA EL INSOMNIO + OBSEQUIO - SPLASH RELAJANTE" at bounding box center [779, 150] width 317 height 82
click at [776, 11] on div "Publish" at bounding box center [781, 17] width 31 height 13
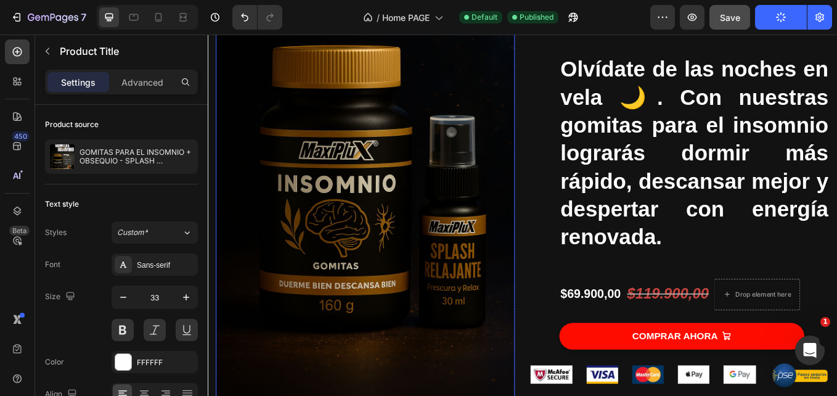
scroll to position [239, 0]
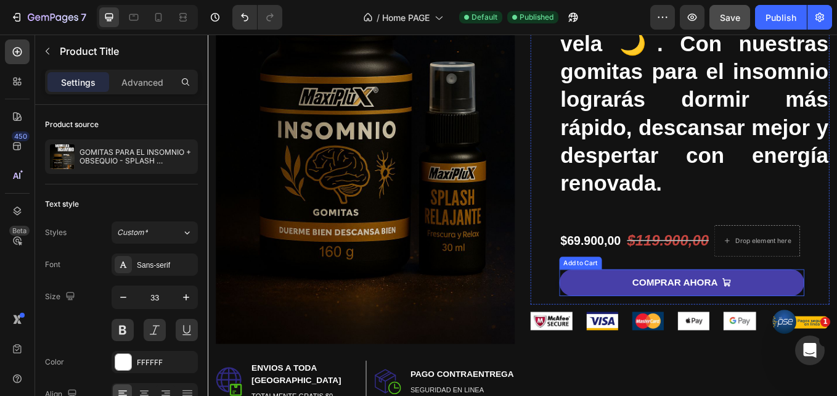
click at [668, 311] on button "COMPRAR AHORA" at bounding box center [765, 325] width 288 height 31
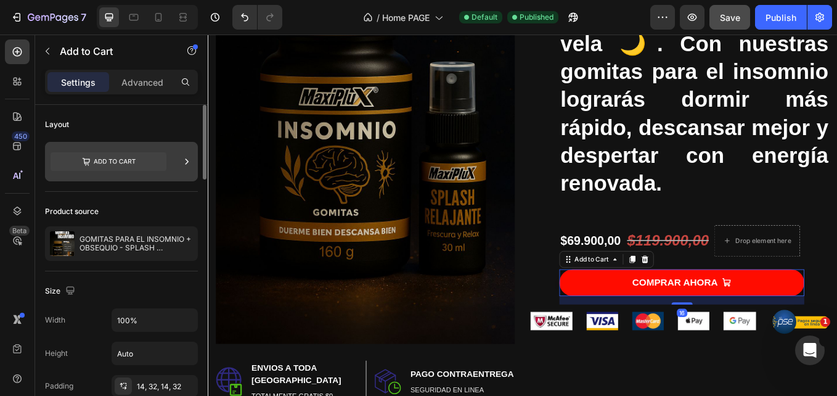
click at [78, 153] on icon at bounding box center [109, 161] width 116 height 18
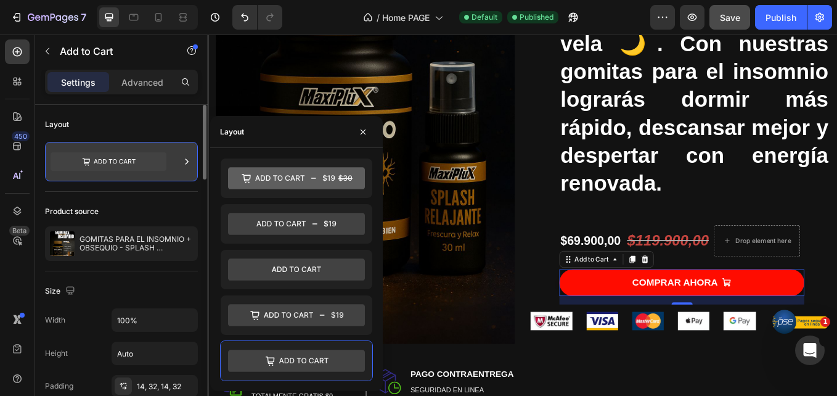
click at [186, 160] on icon at bounding box center [187, 161] width 12 height 12
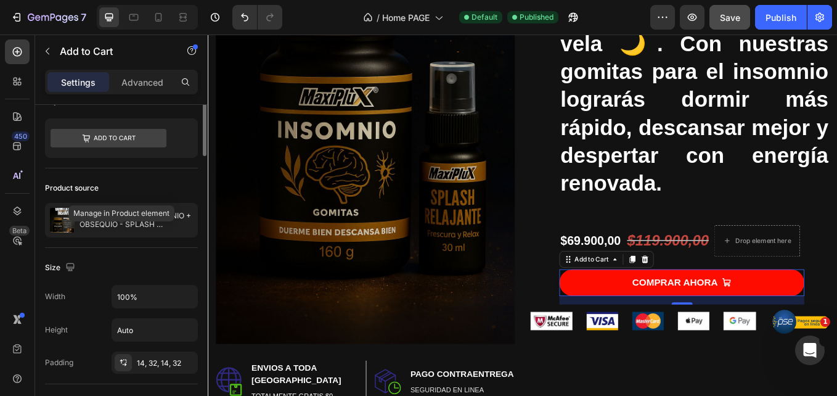
scroll to position [0, 0]
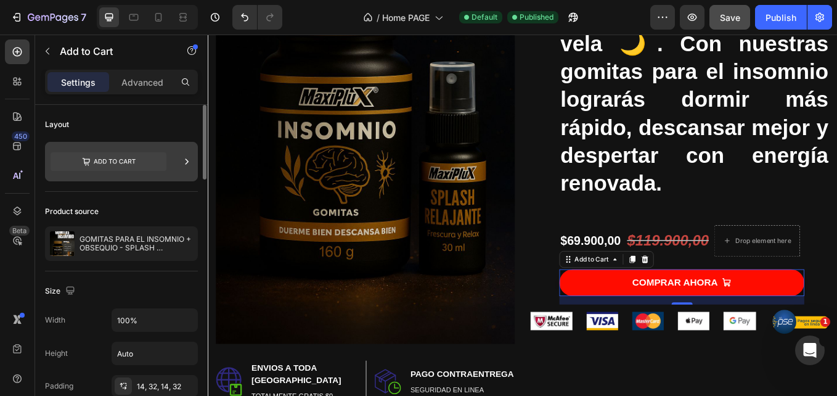
click at [137, 157] on icon at bounding box center [109, 161] width 116 height 18
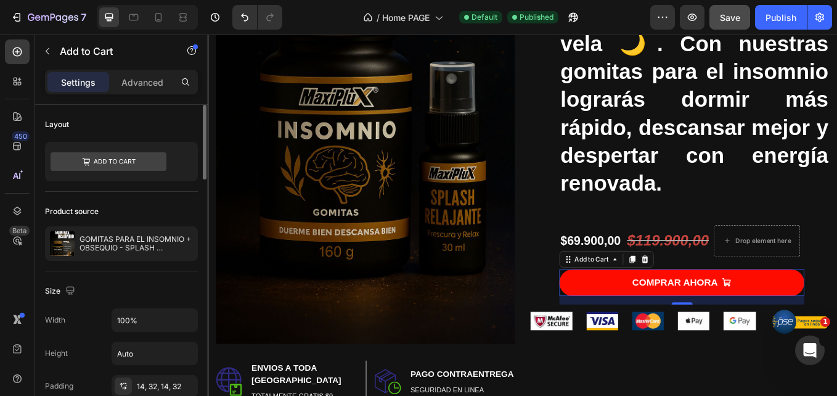
click at [155, 206] on div "Product source" at bounding box center [121, 212] width 153 height 20
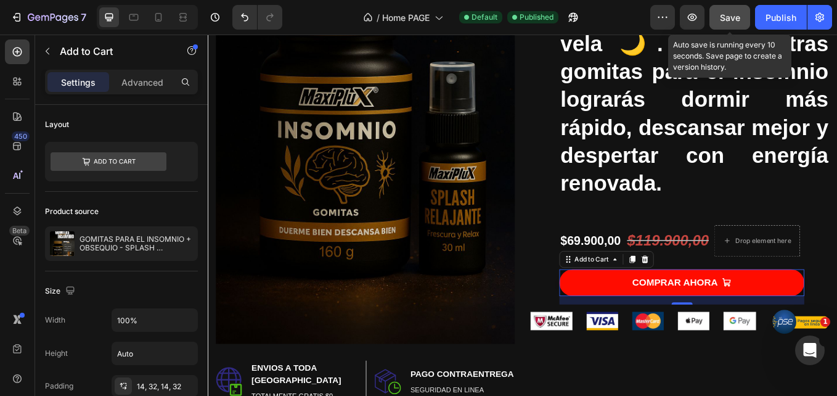
click at [742, 20] on button "Save" at bounding box center [729, 17] width 41 height 25
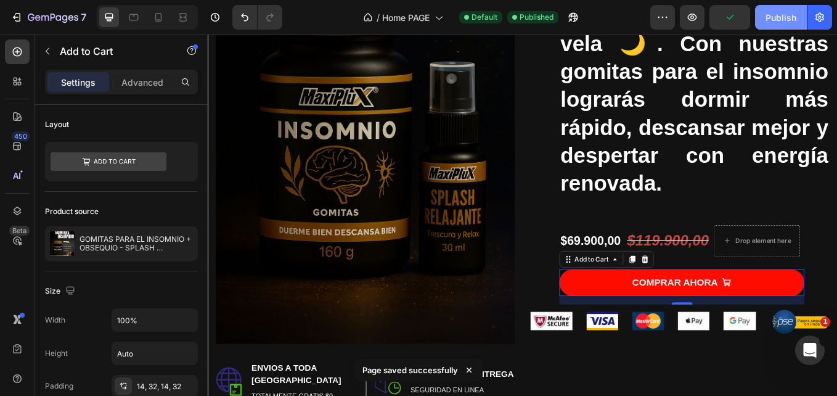
click at [767, 17] on div "Publish" at bounding box center [781, 17] width 31 height 13
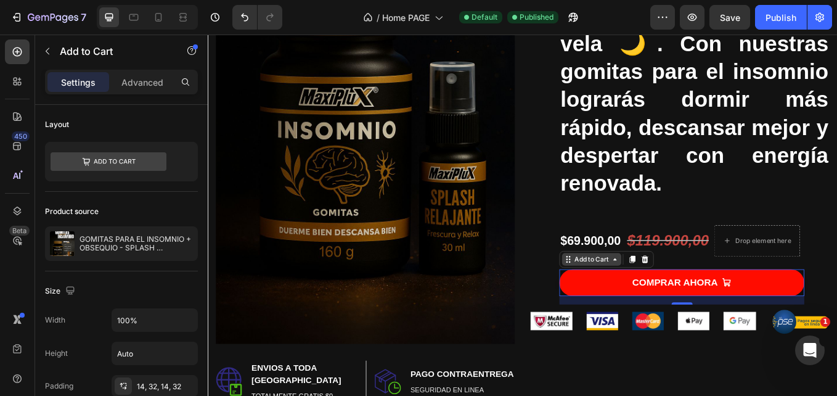
click at [682, 300] on icon at bounding box center [686, 298] width 10 height 10
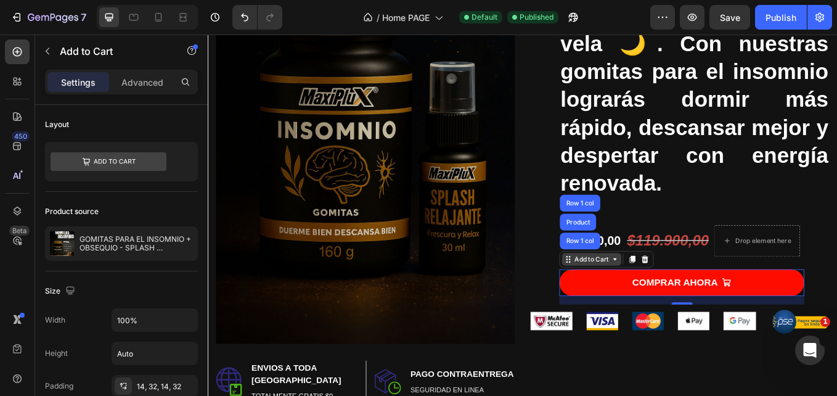
click at [682, 300] on icon at bounding box center [686, 298] width 10 height 10
click at [684, 301] on icon at bounding box center [686, 298] width 10 height 10
click at [647, 304] on div "Add to Cart" at bounding box center [659, 298] width 70 height 15
